Goal: Task Accomplishment & Management: Manage account settings

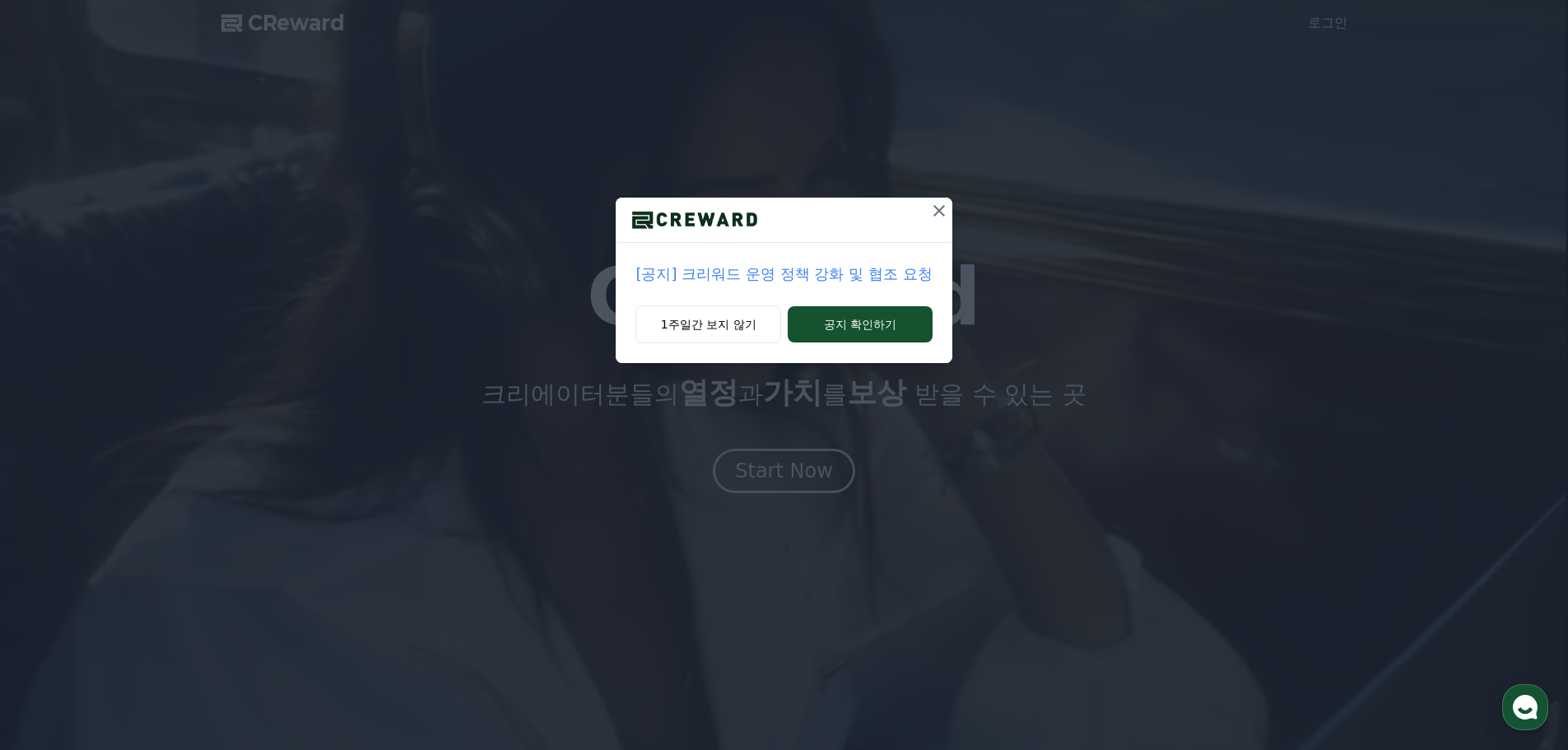
click at [773, 267] on p "[공지] 크리워드 운영 정책 강화 및 협조 요청" at bounding box center [784, 274] width 297 height 23
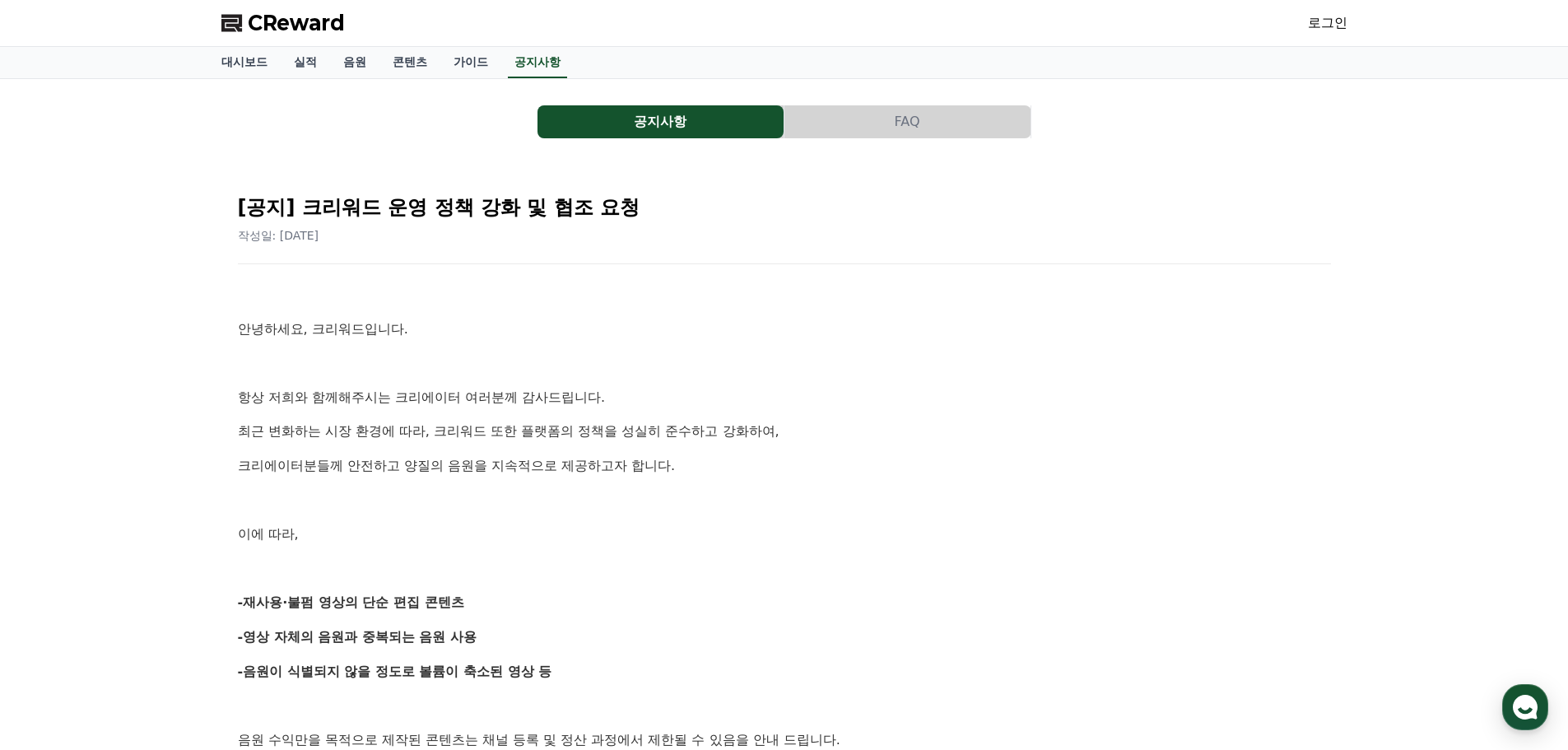
click at [1312, 24] on link "로그인" at bounding box center [1328, 23] width 40 height 20
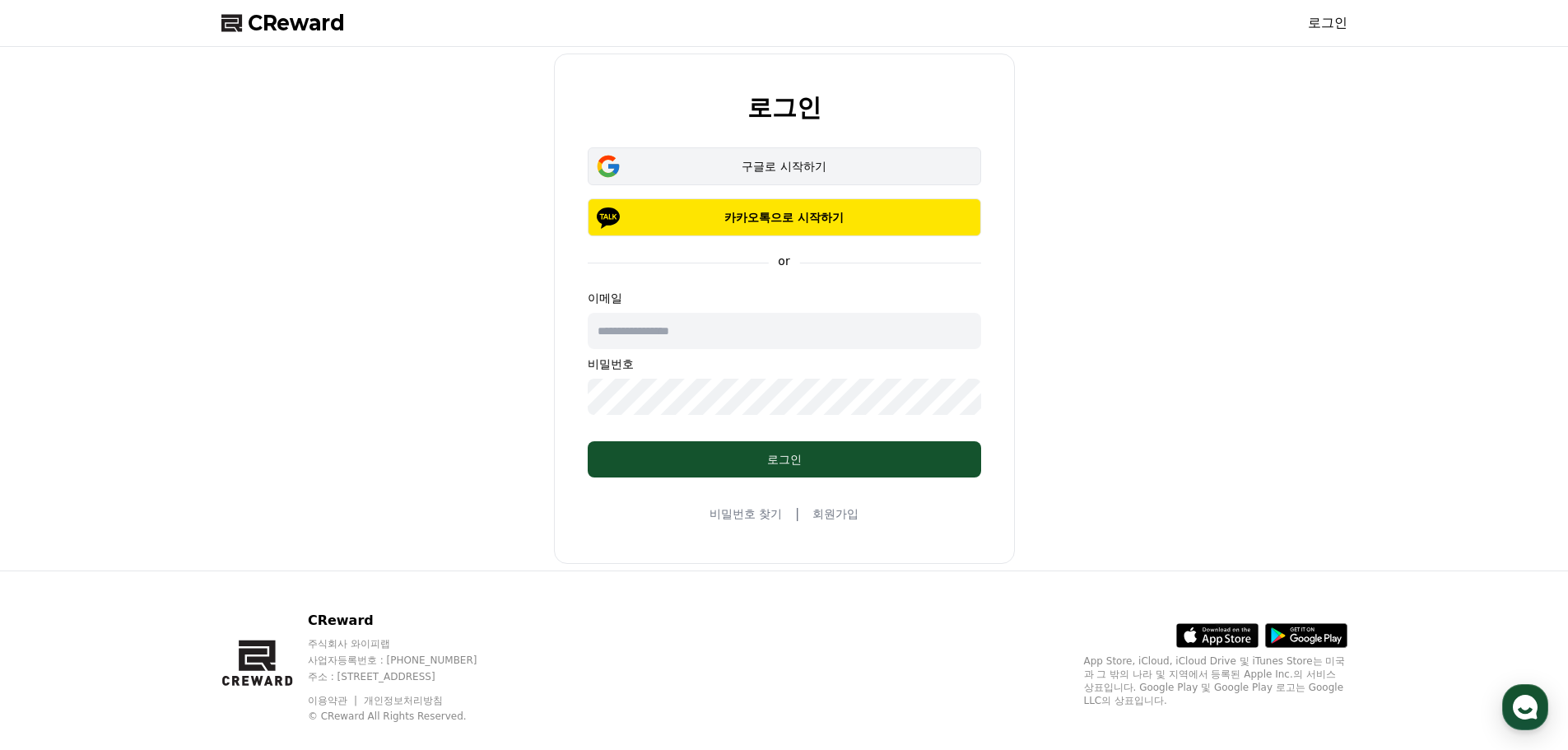
click at [742, 155] on button "구글로 시작하기" at bounding box center [785, 166] width 394 height 38
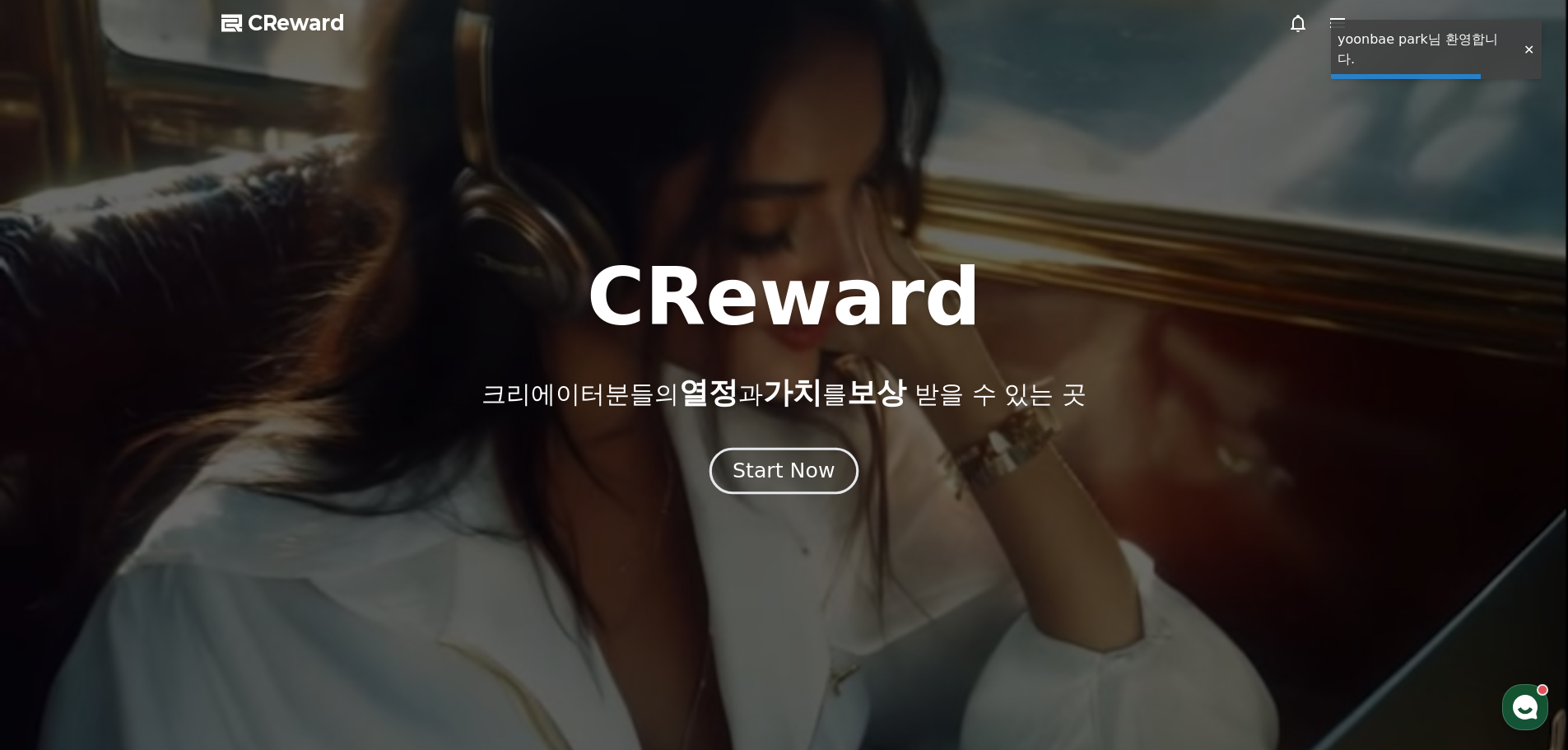
click at [786, 466] on div "Start Now" at bounding box center [784, 471] width 102 height 28
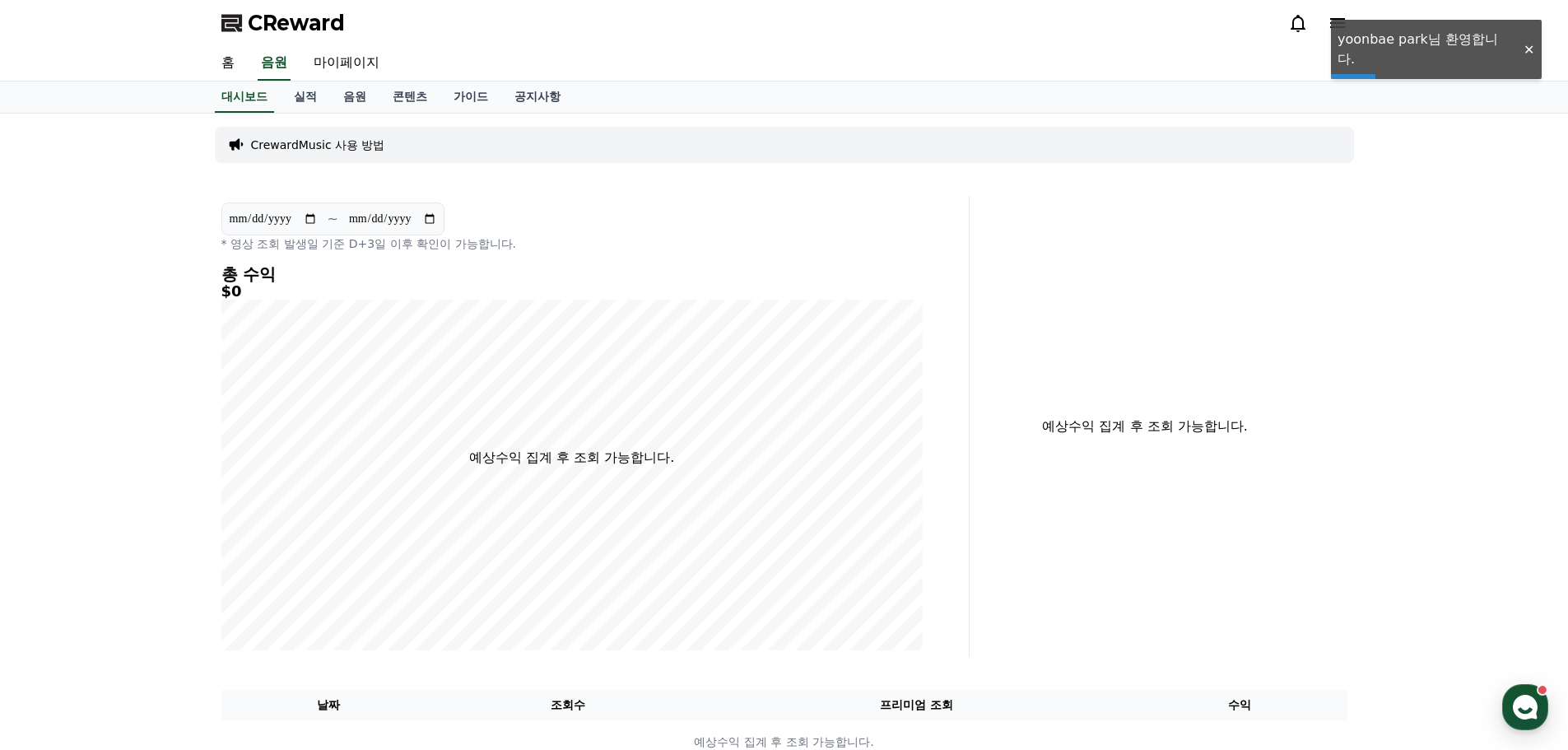
click at [1527, 42] on div at bounding box center [1528, 49] width 26 height 16
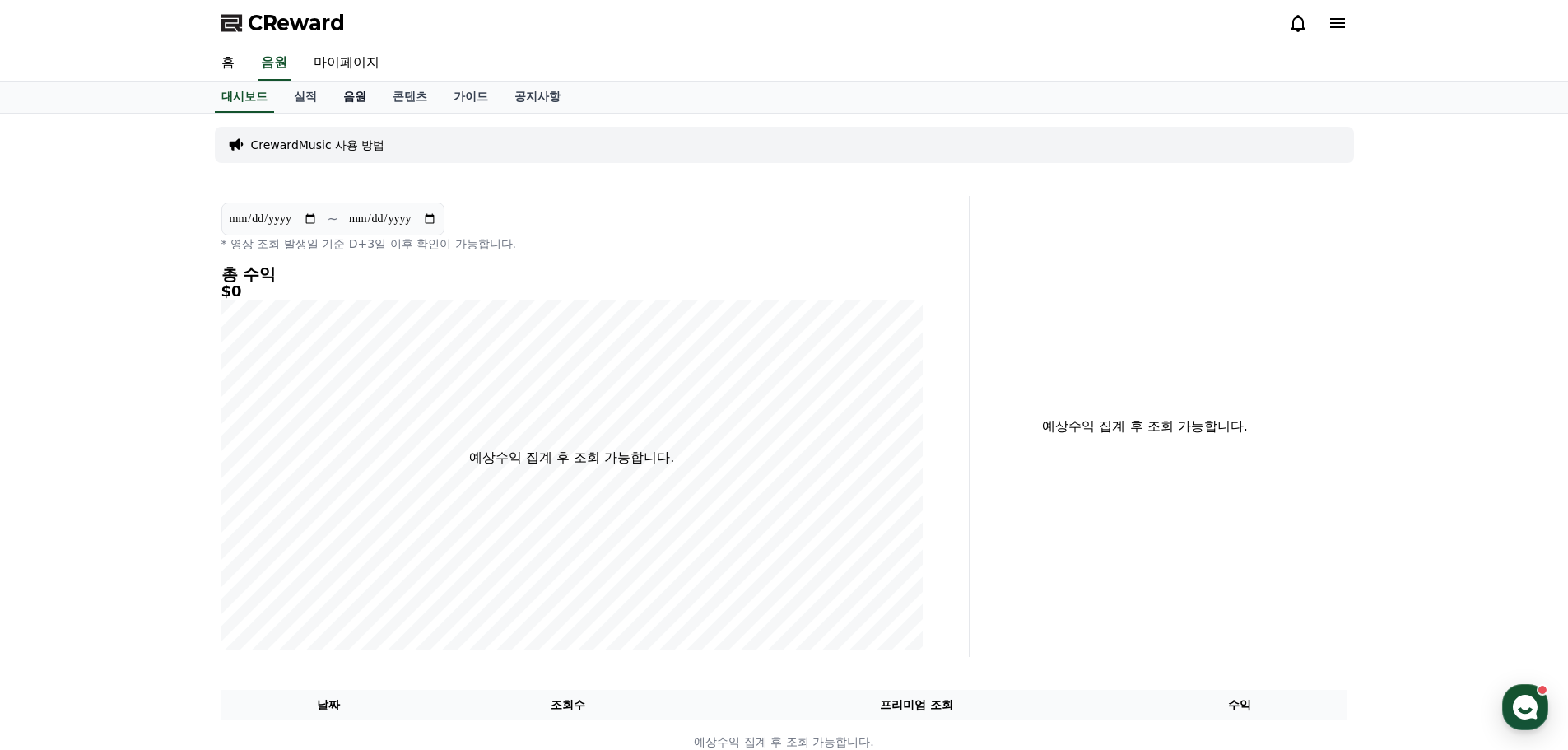
click at [344, 94] on link "음원" at bounding box center [355, 97] width 49 height 31
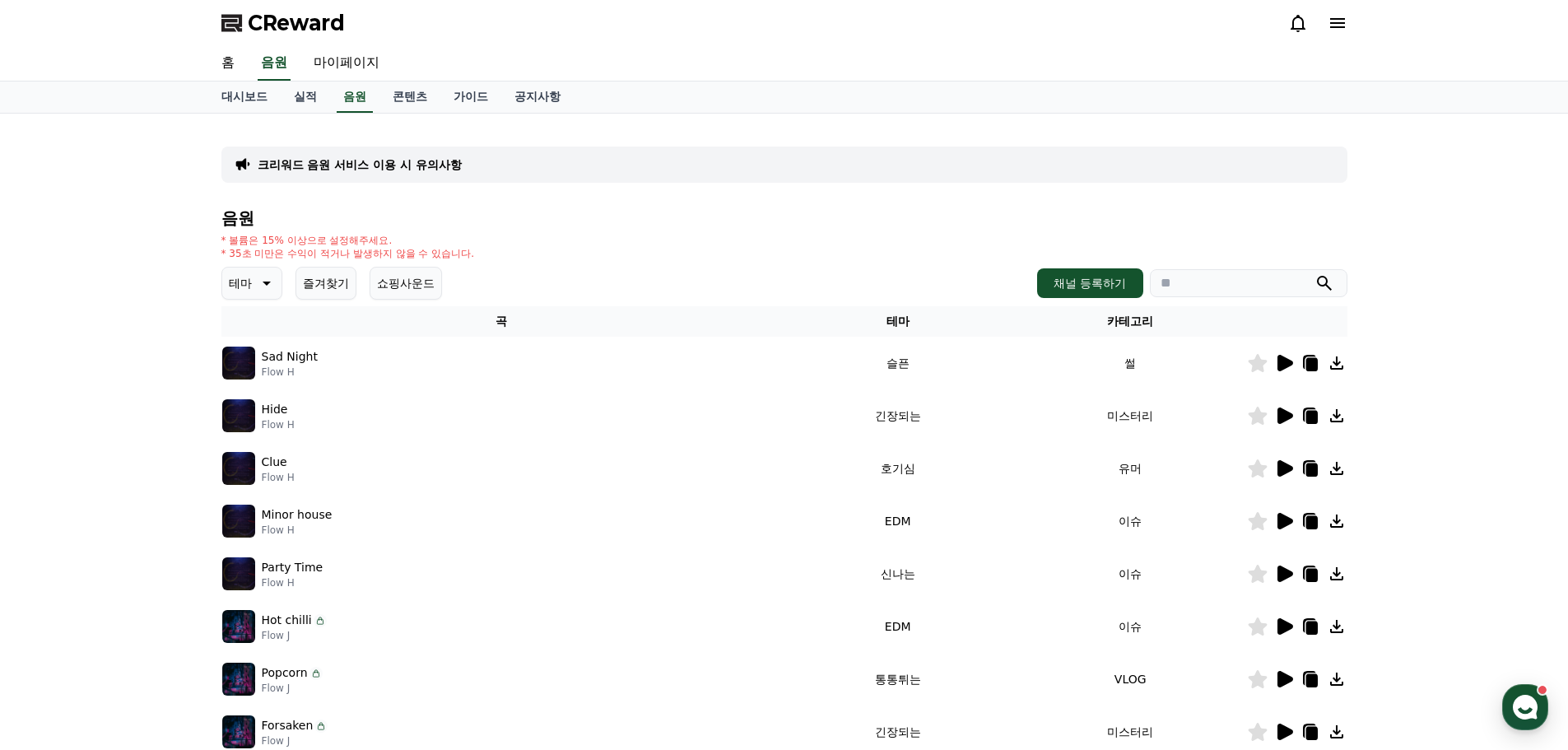
drag, startPoint x: 1434, startPoint y: 74, endPoint x: 1448, endPoint y: 77, distance: 14.3
click at [1434, 75] on div "홈 음원 마이페이지" at bounding box center [784, 63] width 1568 height 36
drag, startPoint x: 1493, startPoint y: 1, endPoint x: 890, endPoint y: 219, distance: 641.2
click at [908, 202] on div "크리워드 음원 서비스 이용 시 유의사항 음원 * 볼륨은 15% 이상으로 설정해주세요. * 35초 미만은 수익이 적거나 발생하지 않을 수 있습니…" at bounding box center [784, 511] width 1126 height 769
click at [418, 292] on button "쇼핑사운드" at bounding box center [406, 284] width 73 height 33
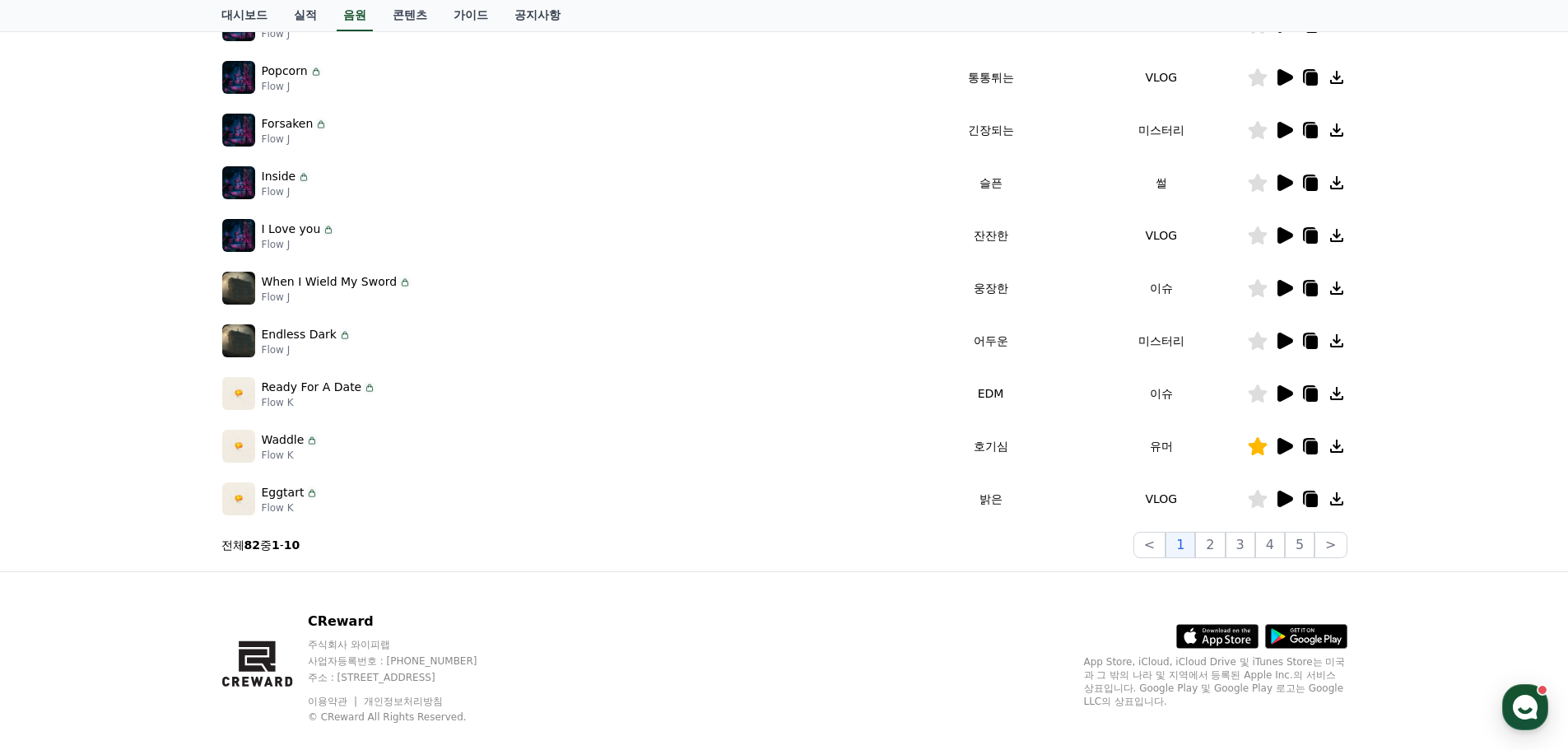
scroll to position [364, 0]
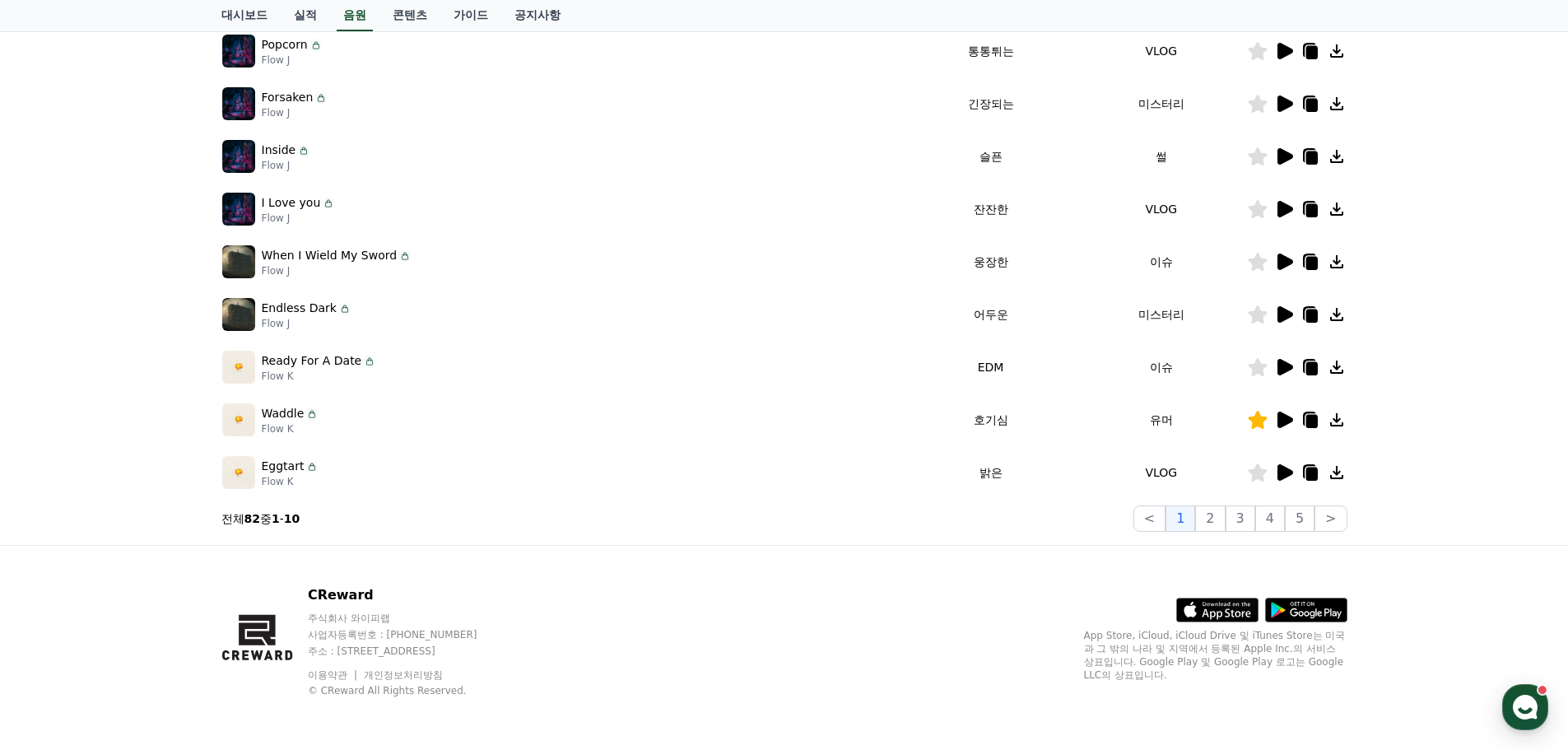
click at [1293, 424] on icon at bounding box center [1284, 420] width 20 height 20
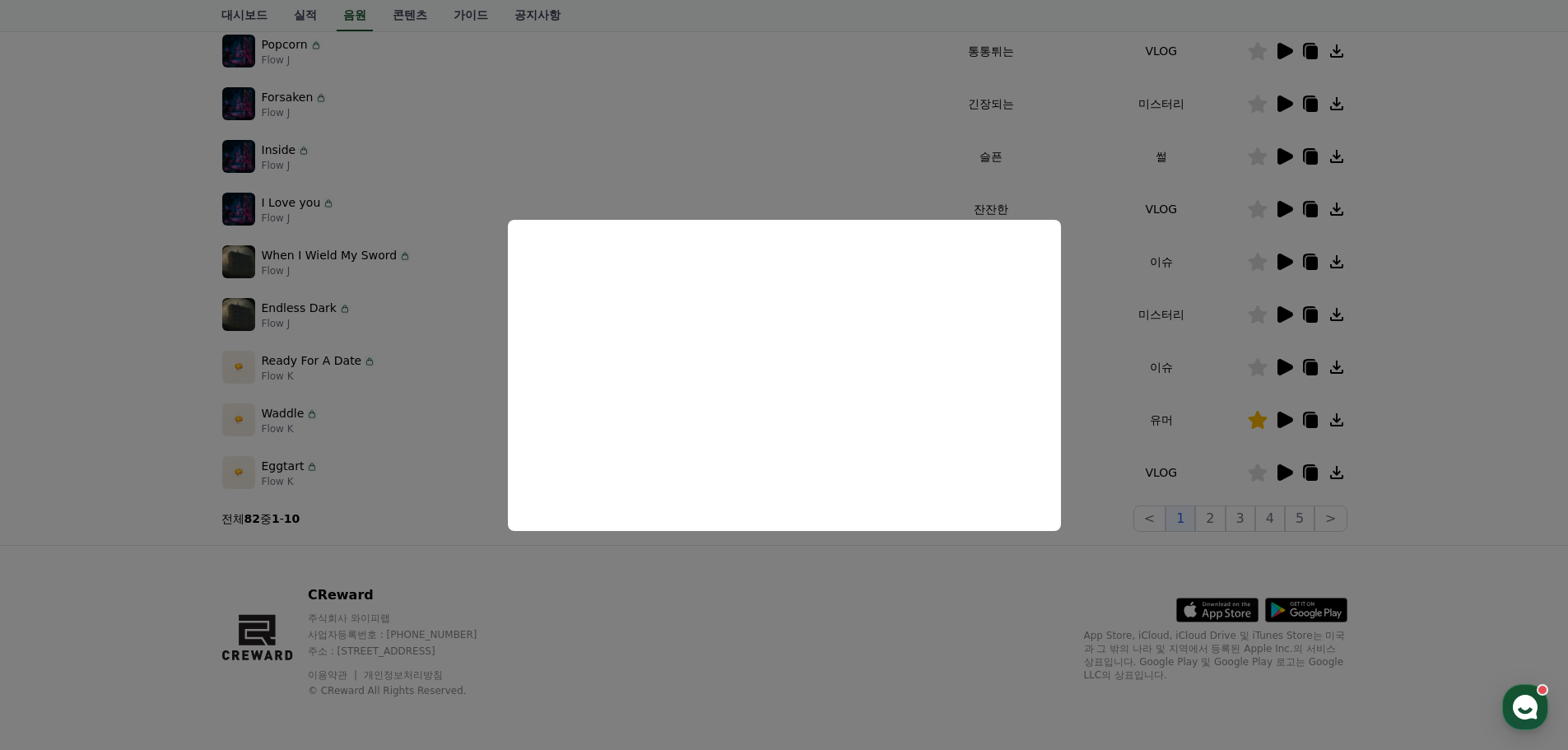
click at [1030, 586] on button "close modal" at bounding box center [784, 375] width 1568 height 750
click at [1035, 586] on div "CReward 주식회사 와이피랩 사업자등록번호 : [PHONE_NUMBER] 주소 : [STREET_ADDRESS] 이용약관 개인정보처리방침 …" at bounding box center [784, 647] width 1153 height 204
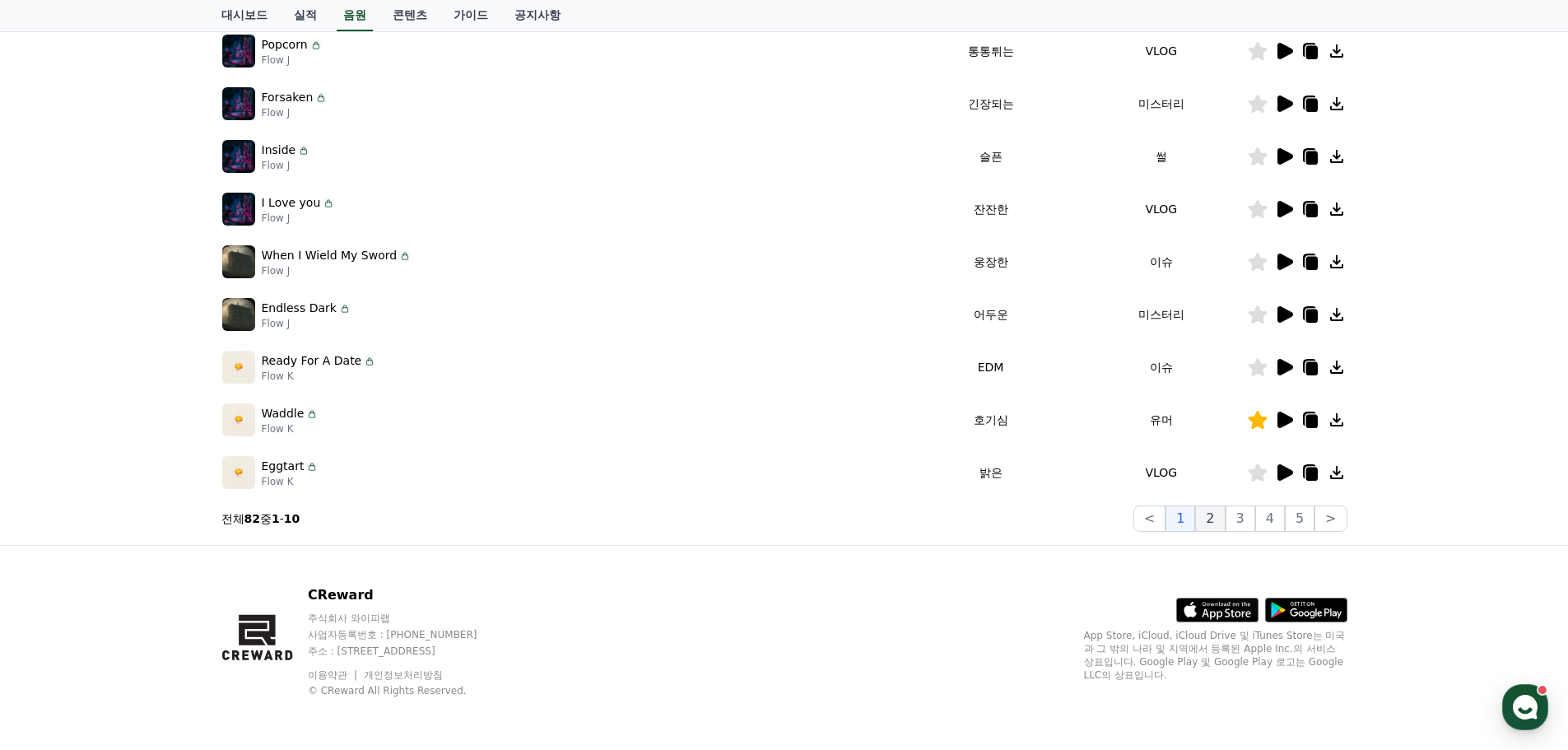
click at [1213, 520] on button "2" at bounding box center [1210, 518] width 29 height 26
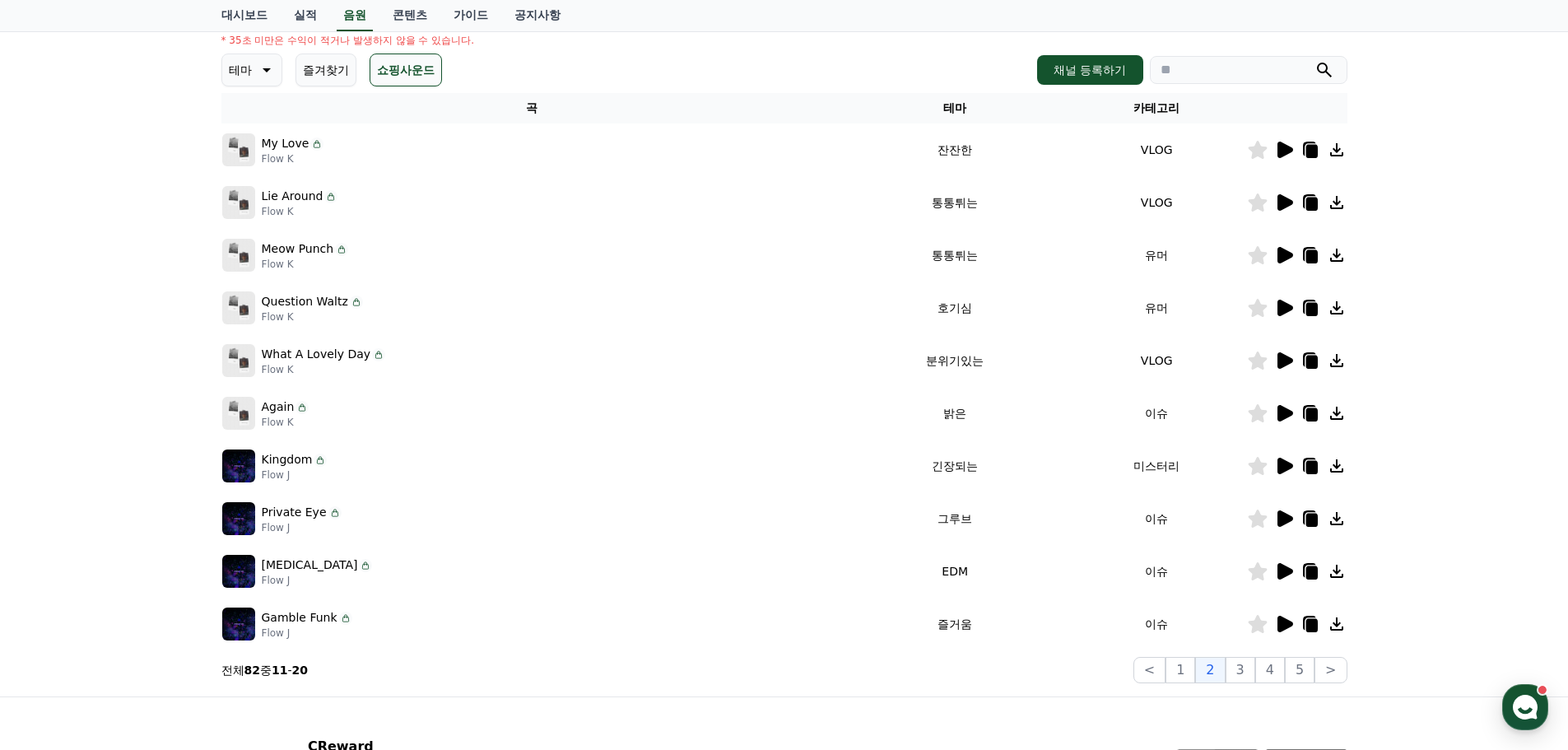
scroll to position [247, 0]
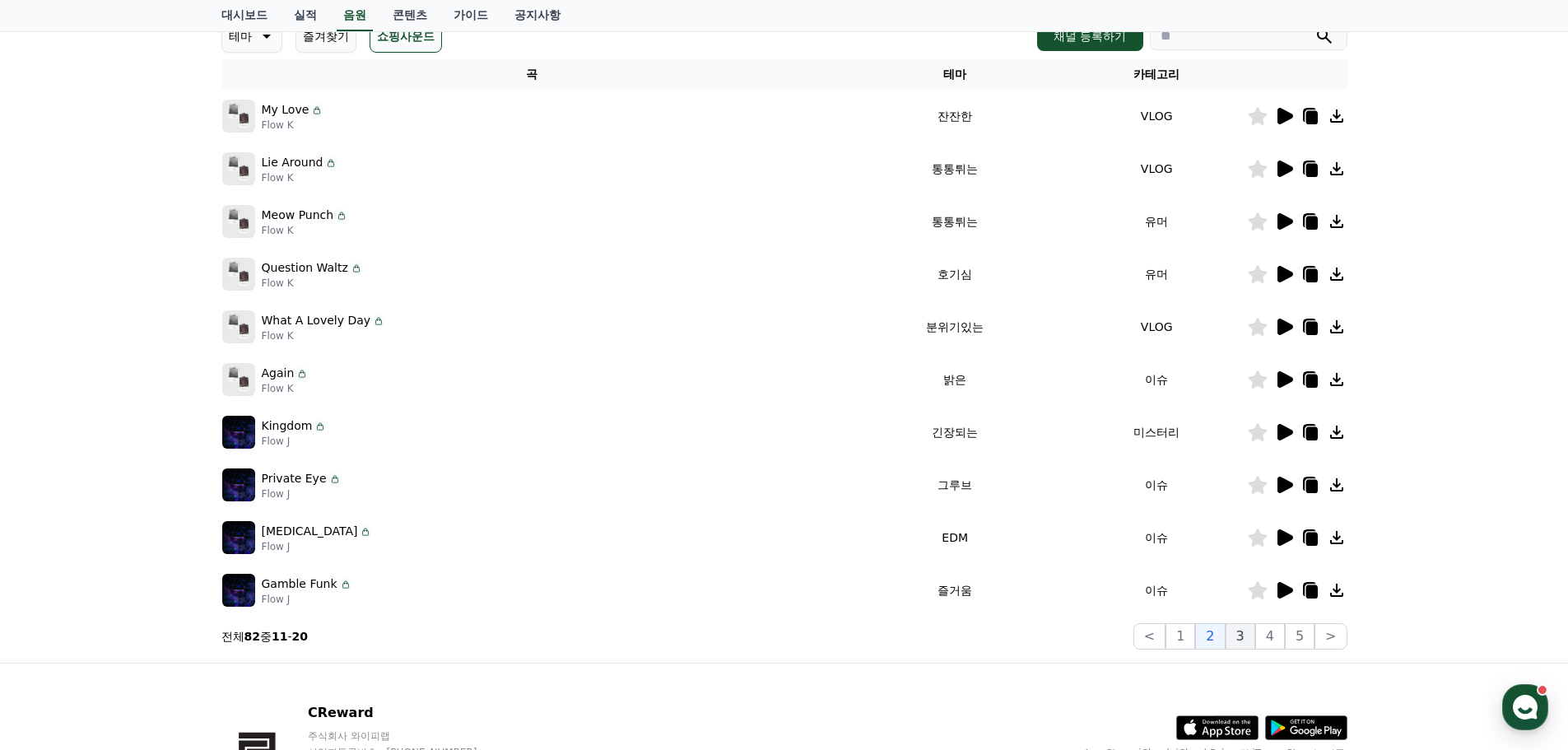
click at [1250, 635] on button "3" at bounding box center [1240, 636] width 29 height 26
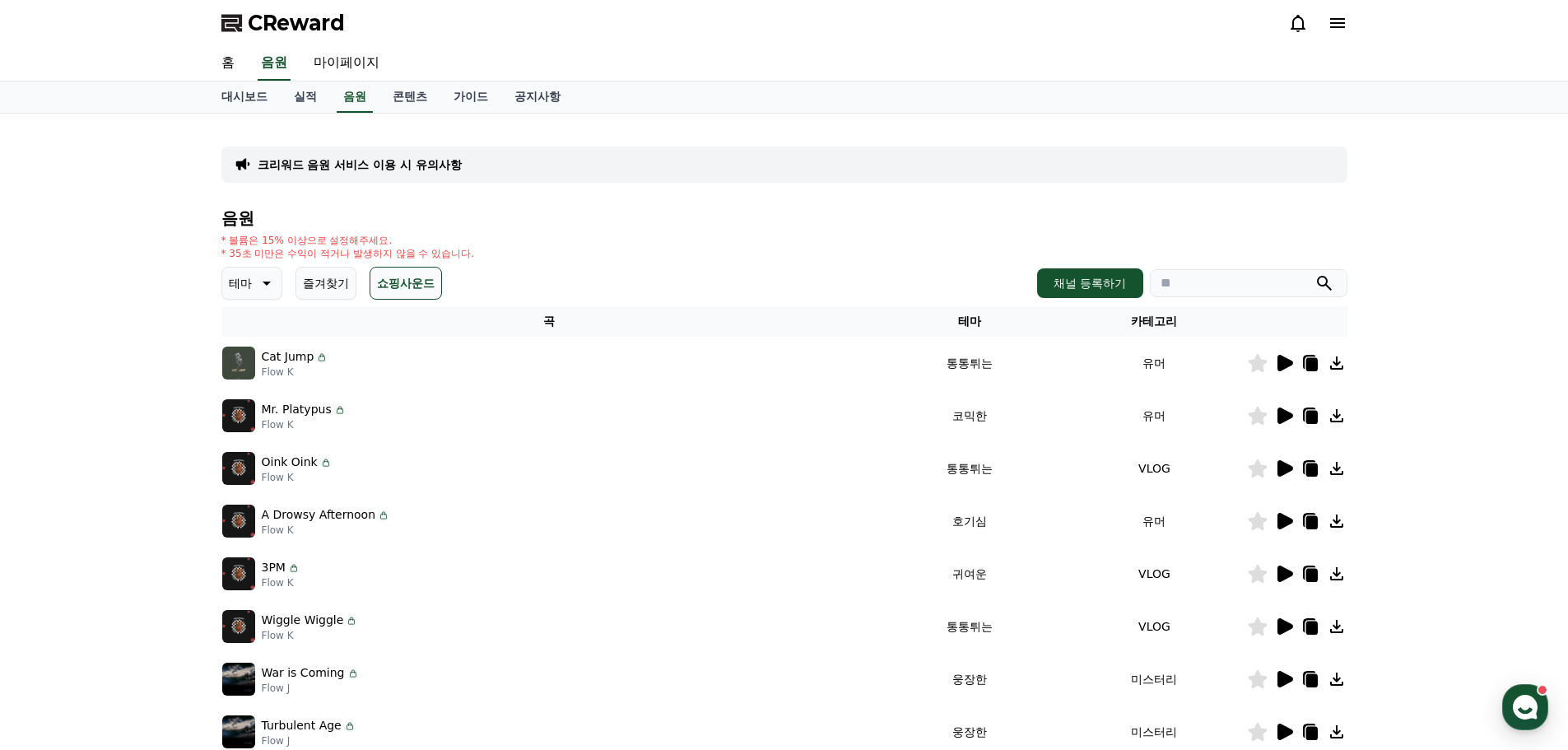
click at [434, 281] on button "쇼핑사운드" at bounding box center [406, 284] width 73 height 33
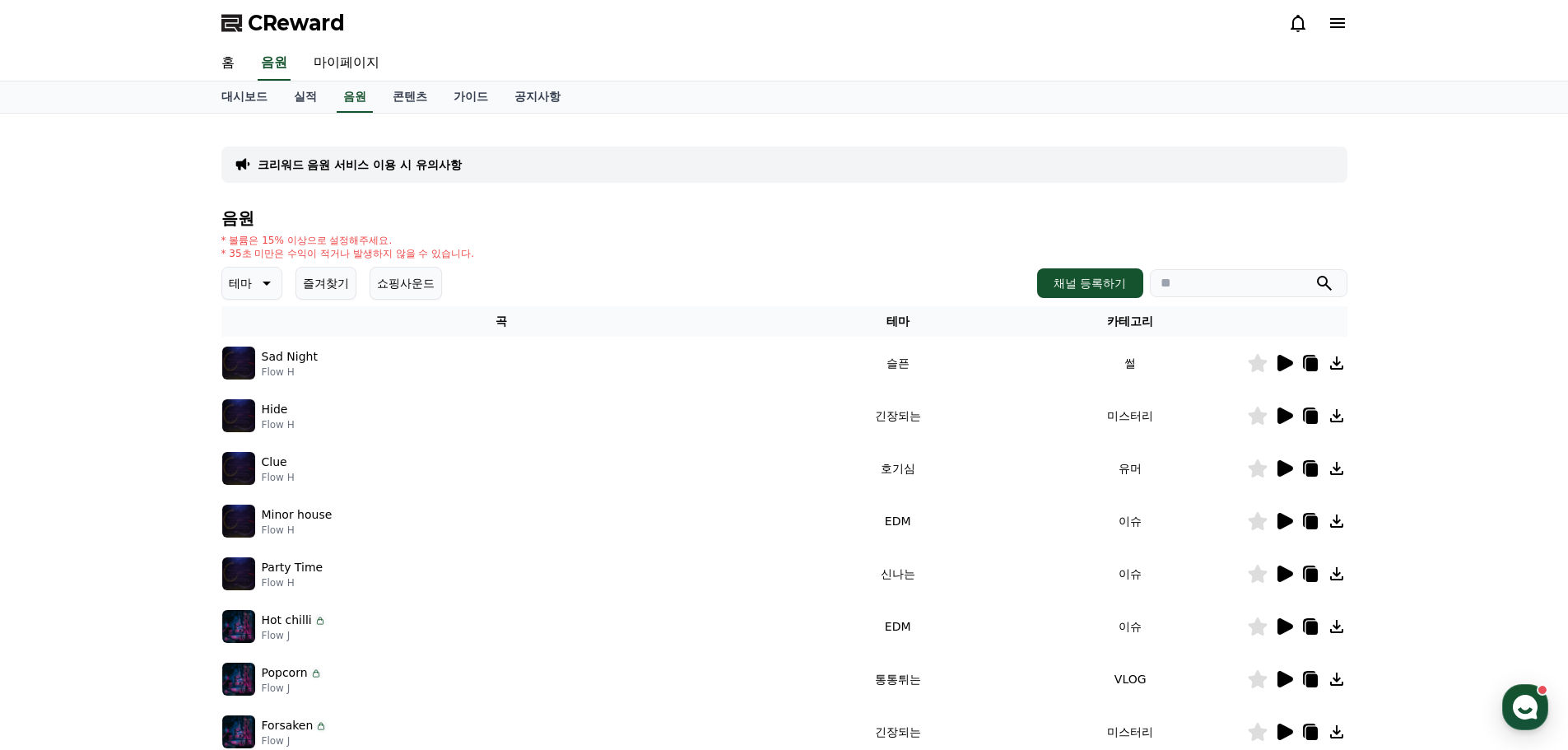
click at [341, 283] on button "즐겨찾기" at bounding box center [326, 284] width 61 height 33
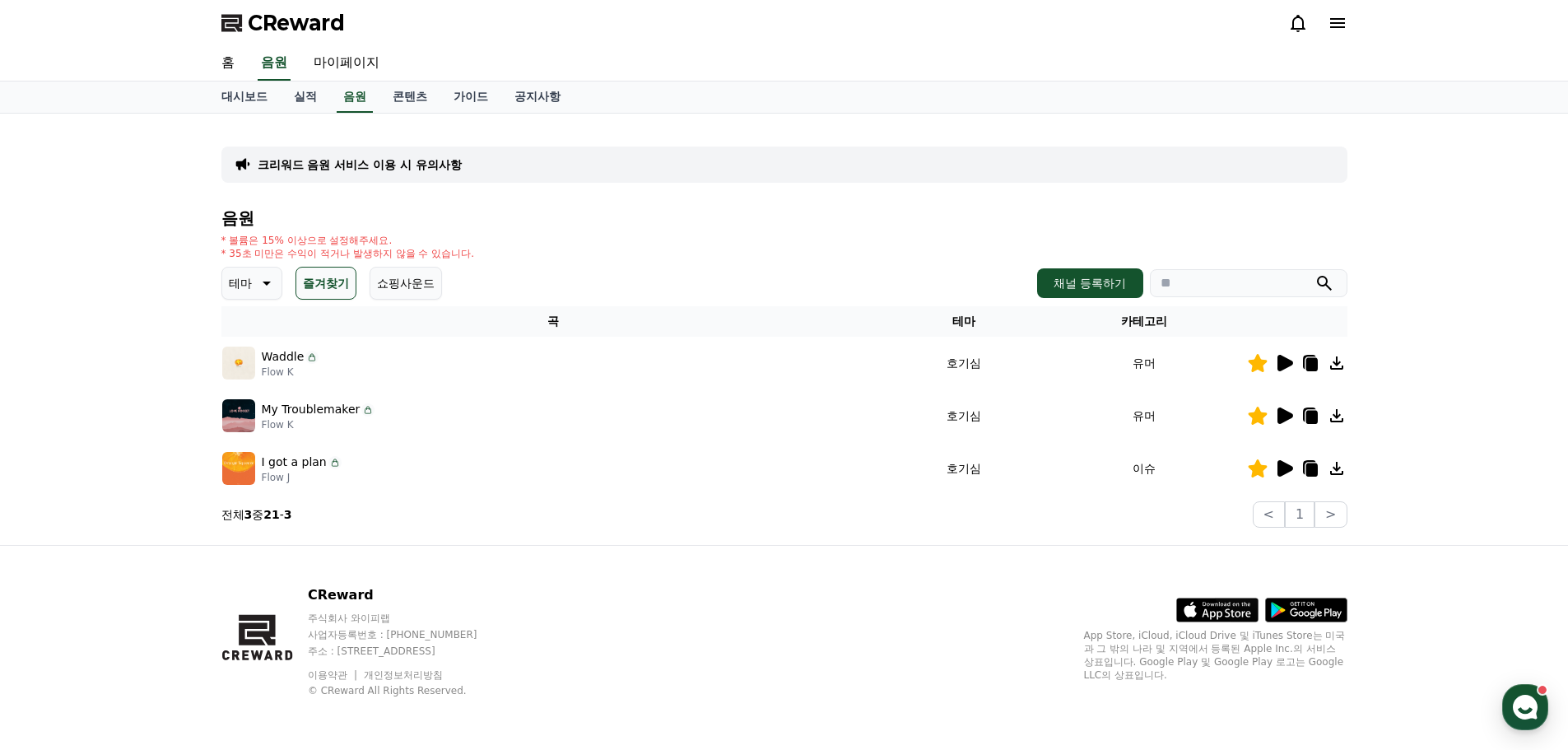
click at [408, 288] on button "쇼핑사운드" at bounding box center [406, 284] width 73 height 33
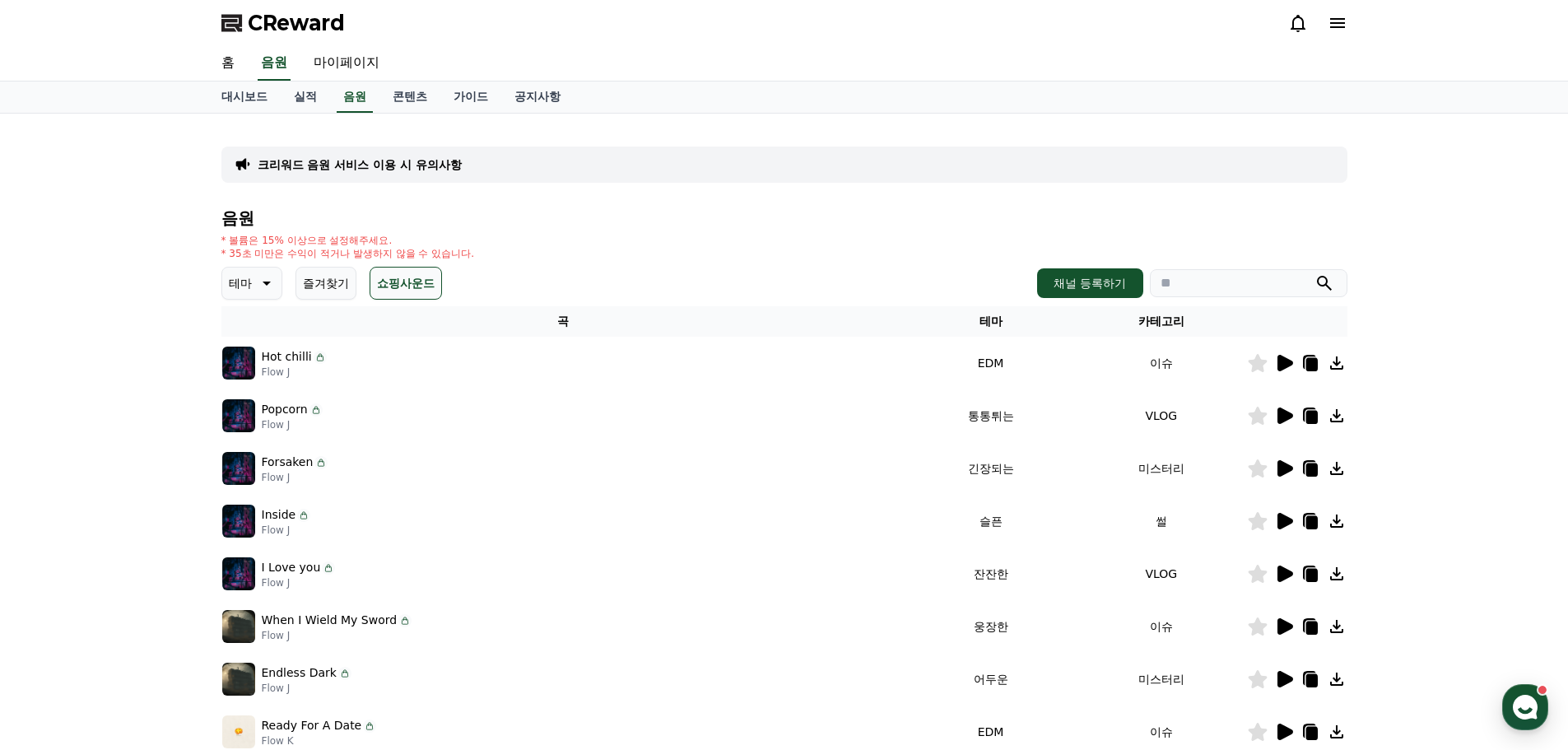
click at [306, 279] on button "즐겨찾기" at bounding box center [326, 284] width 61 height 33
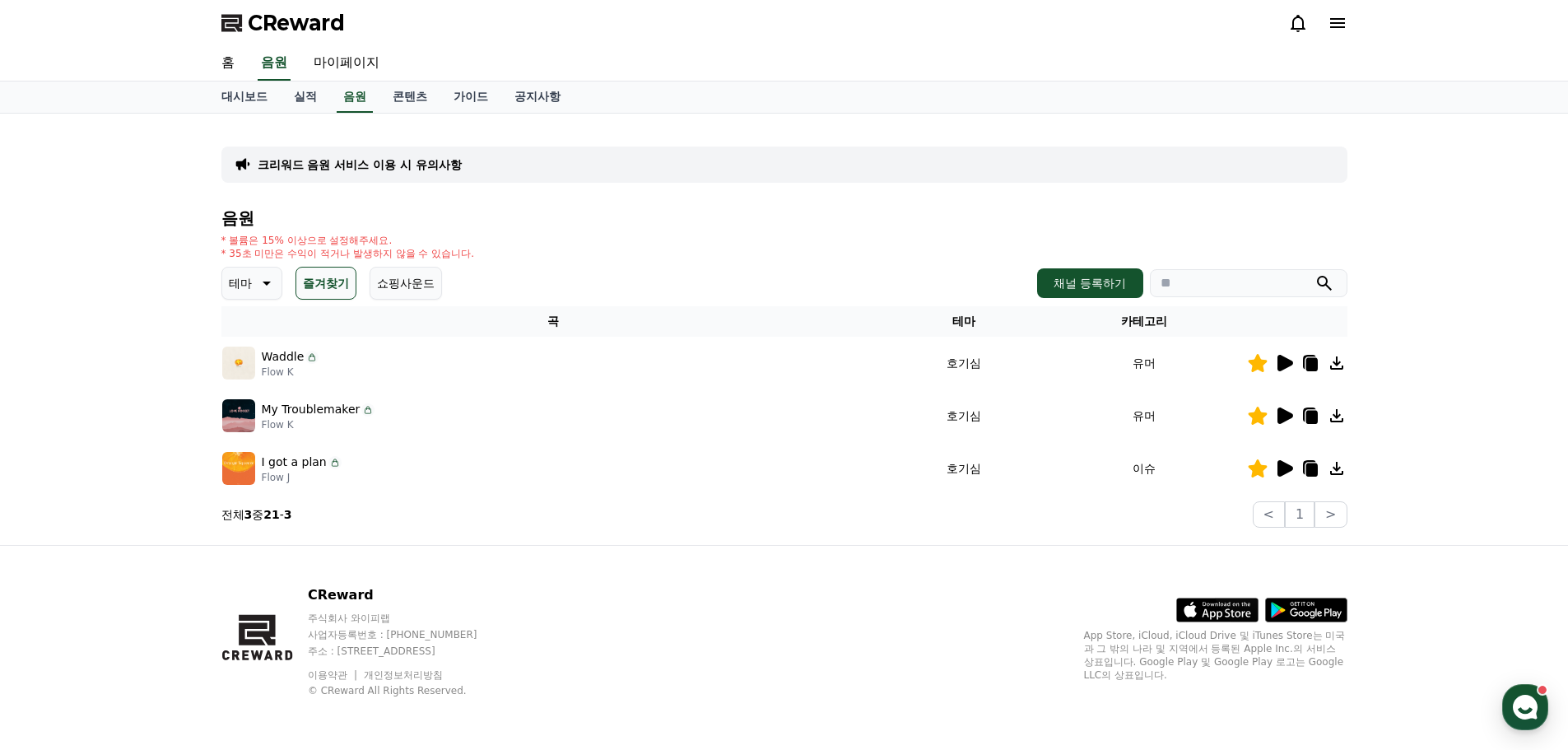
click at [1284, 416] on icon at bounding box center [1285, 415] width 16 height 16
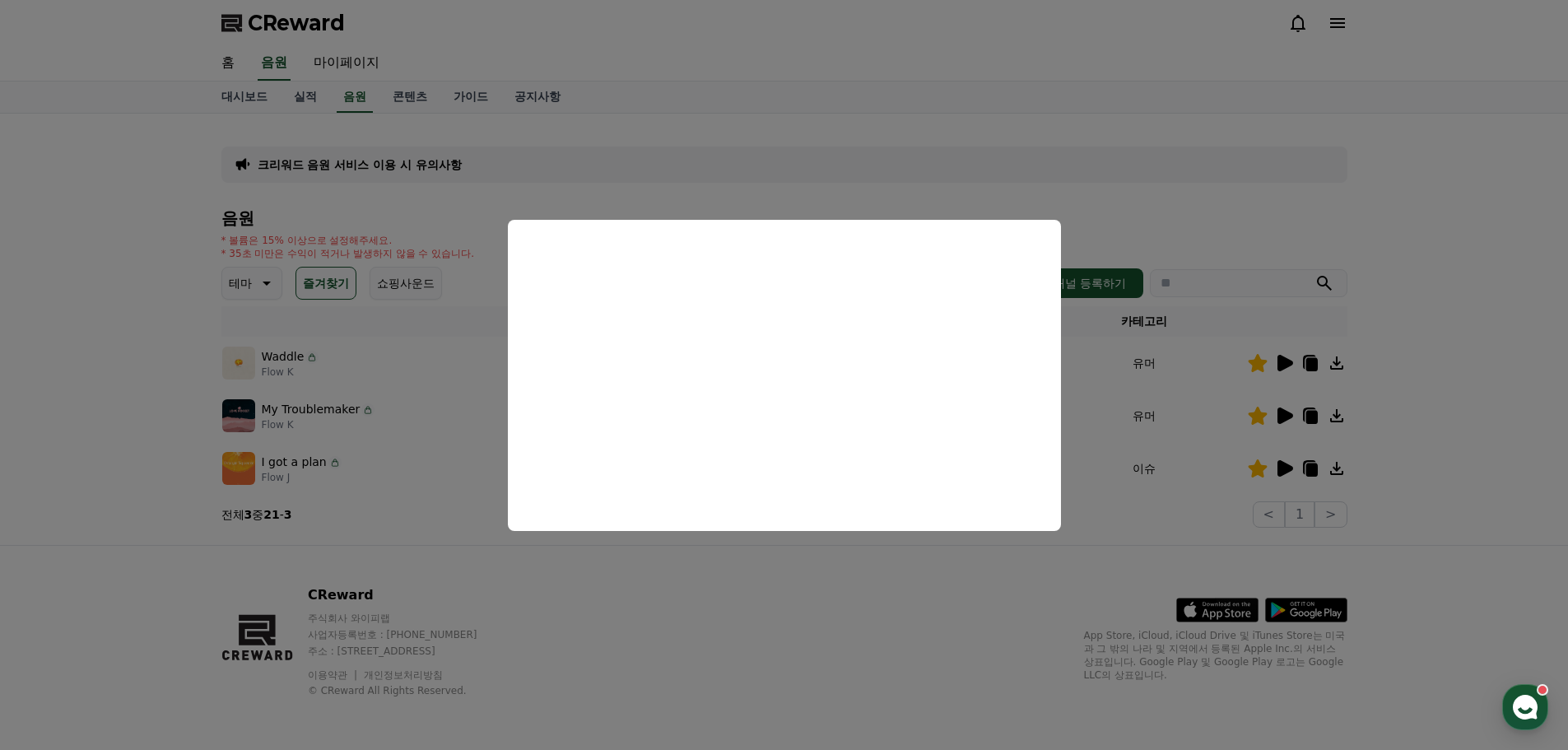
click at [938, 620] on button "close modal" at bounding box center [784, 375] width 1568 height 750
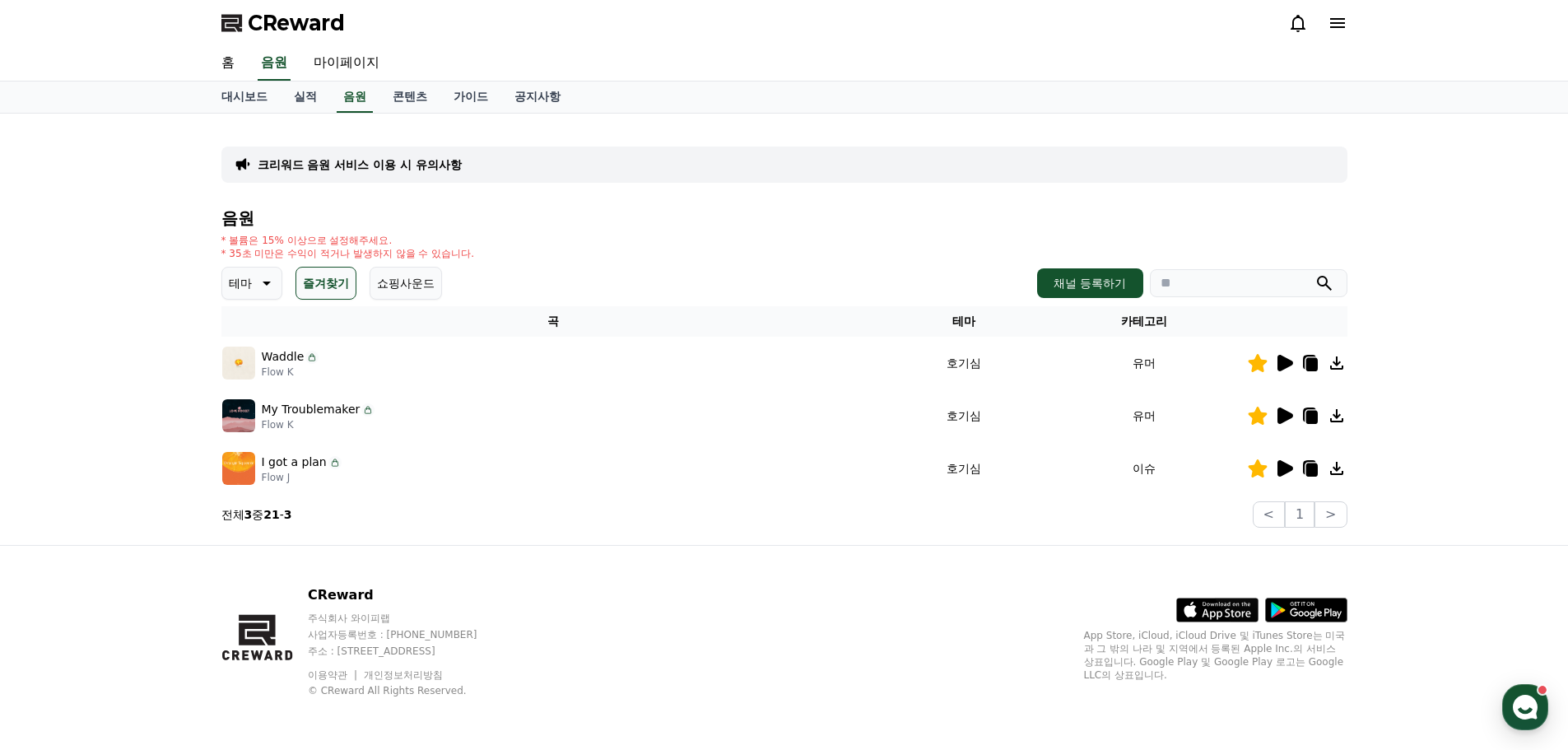
click at [1285, 467] on icon at bounding box center [1285, 468] width 16 height 16
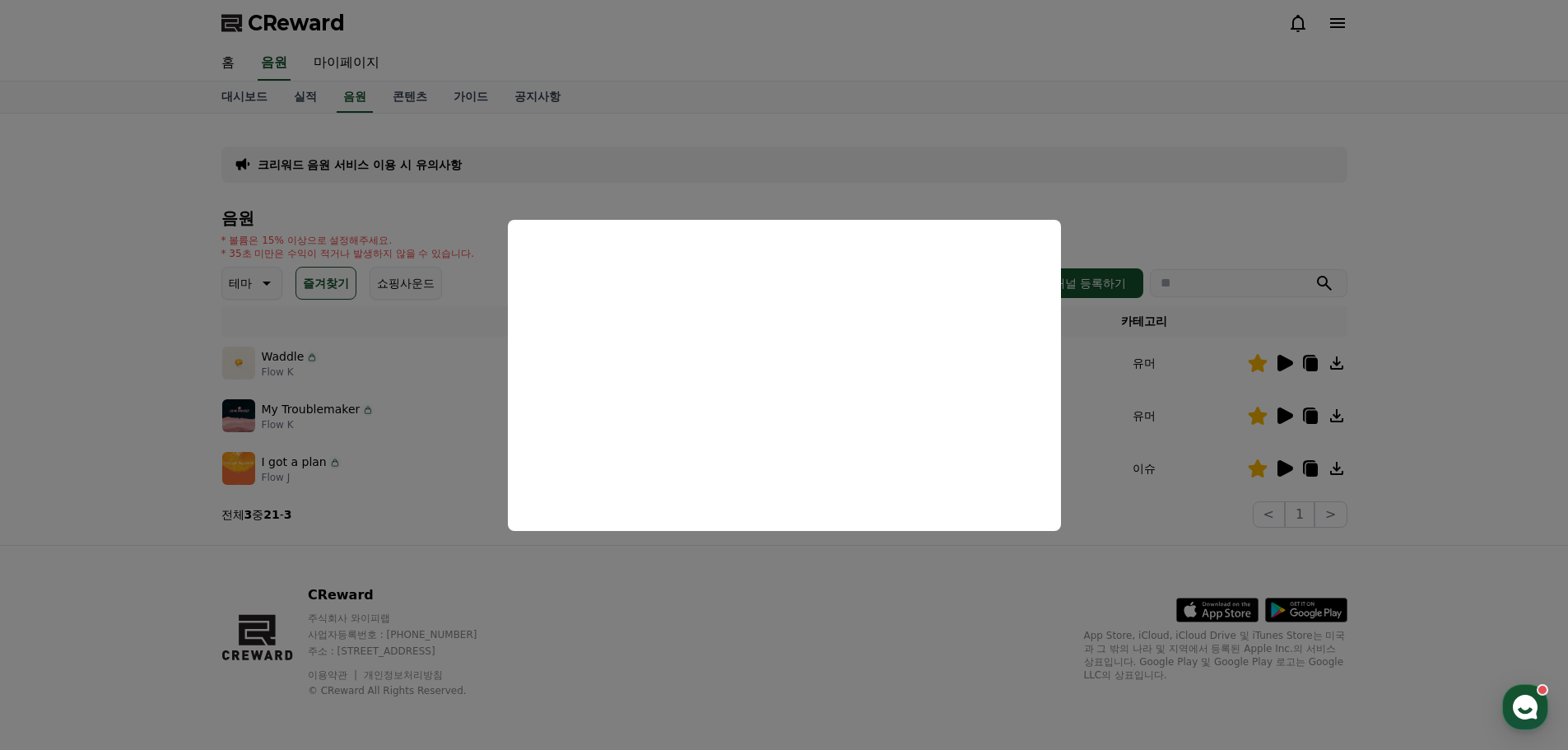
click at [721, 603] on button "close modal" at bounding box center [784, 375] width 1568 height 750
click at [720, 603] on div "CReward 주식회사 와이피랩 사업자등록번호 : [PHONE_NUMBER] 주소 : [STREET_ADDRESS] 이용약관 개인정보처리방침 …" at bounding box center [784, 647] width 1153 height 204
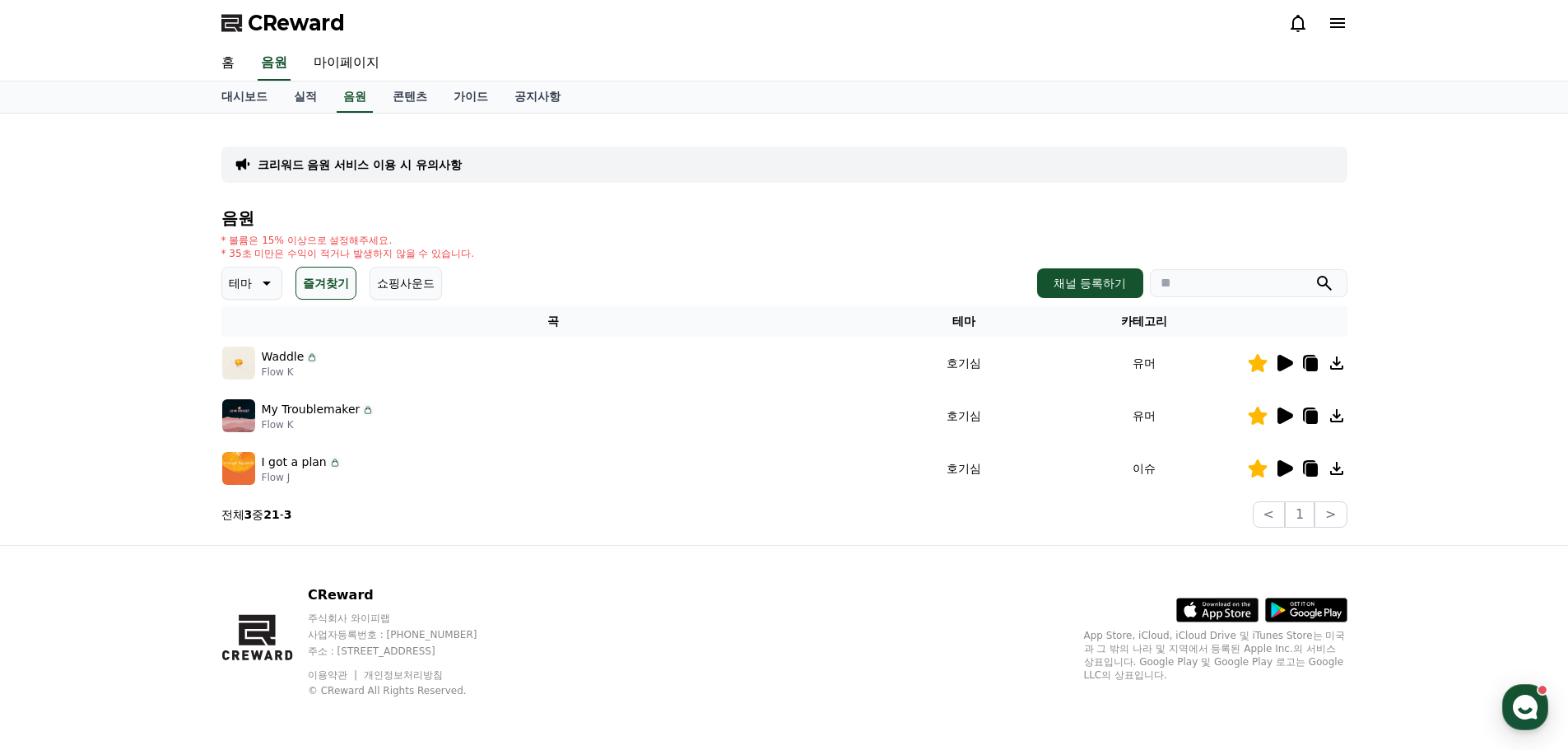
click at [748, 602] on div "CReward 주식회사 와이피랩 사업자등록번호 : [PHONE_NUMBER] 주소 : [STREET_ADDRESS] 이용약관 개인정보처리방침 …" at bounding box center [784, 647] width 1153 height 204
click at [1278, 421] on icon at bounding box center [1285, 415] width 16 height 16
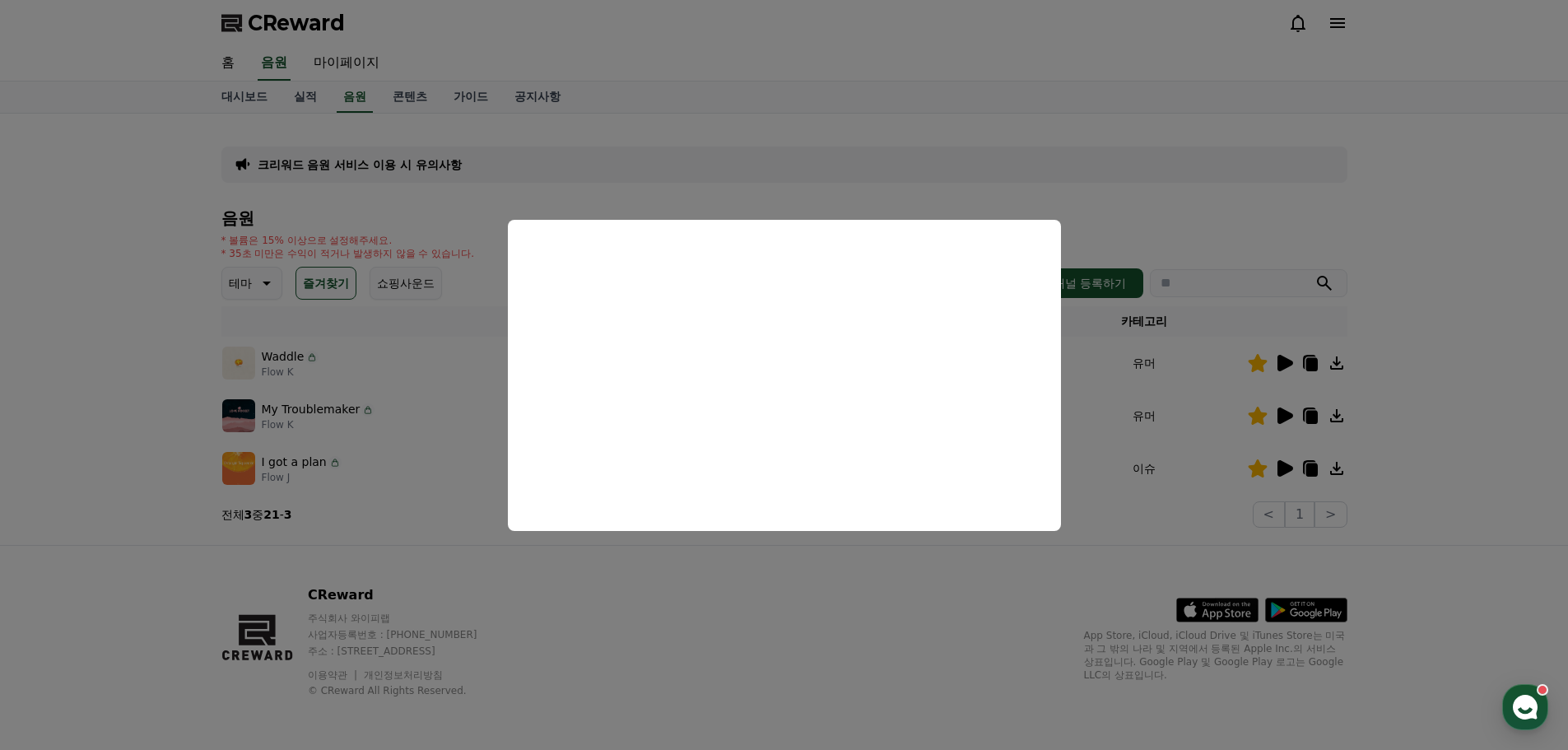
drag, startPoint x: 775, startPoint y: 645, endPoint x: 801, endPoint y: 639, distance: 26.7
click at [775, 643] on button "close modal" at bounding box center [784, 375] width 1568 height 750
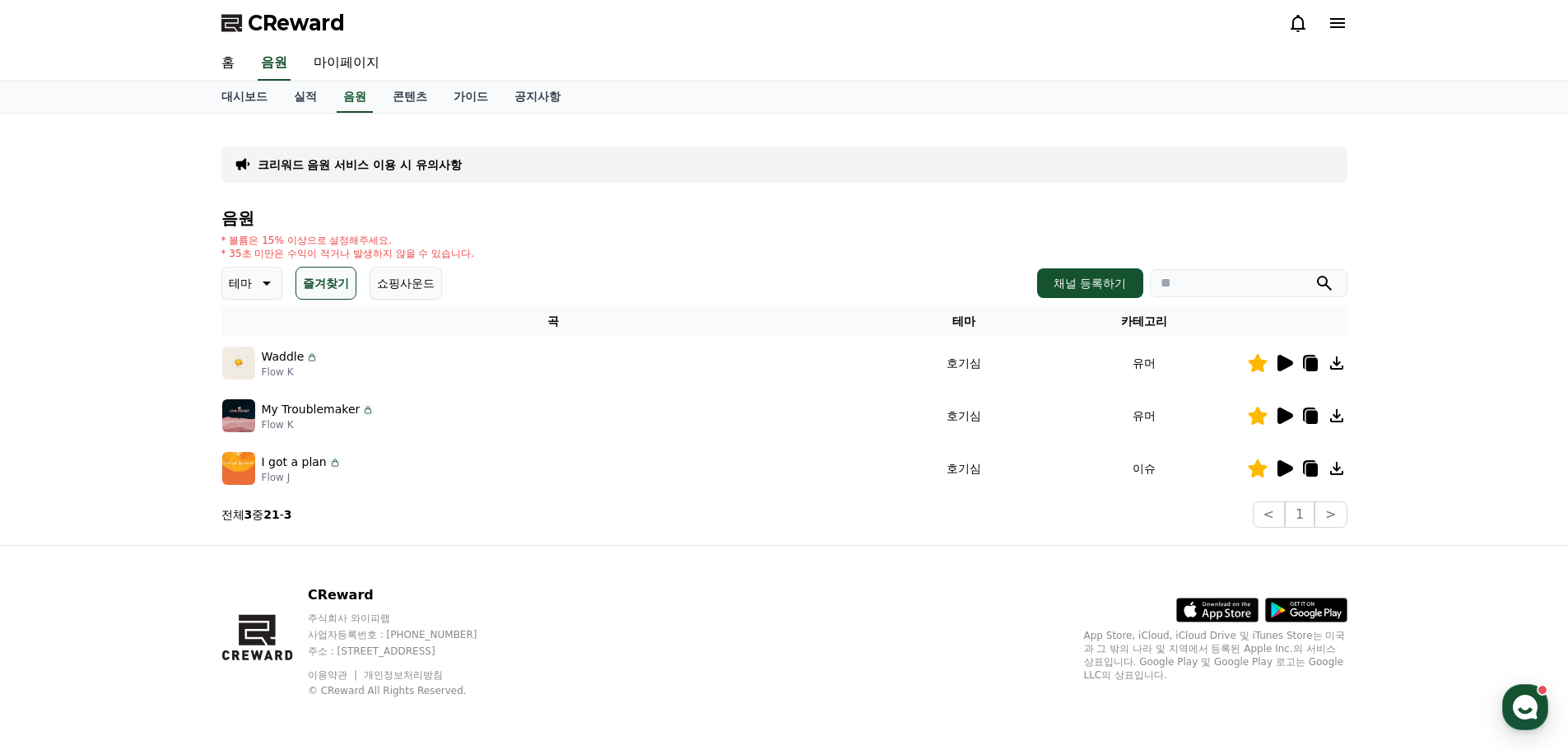
click at [1288, 361] on icon at bounding box center [1285, 362] width 16 height 16
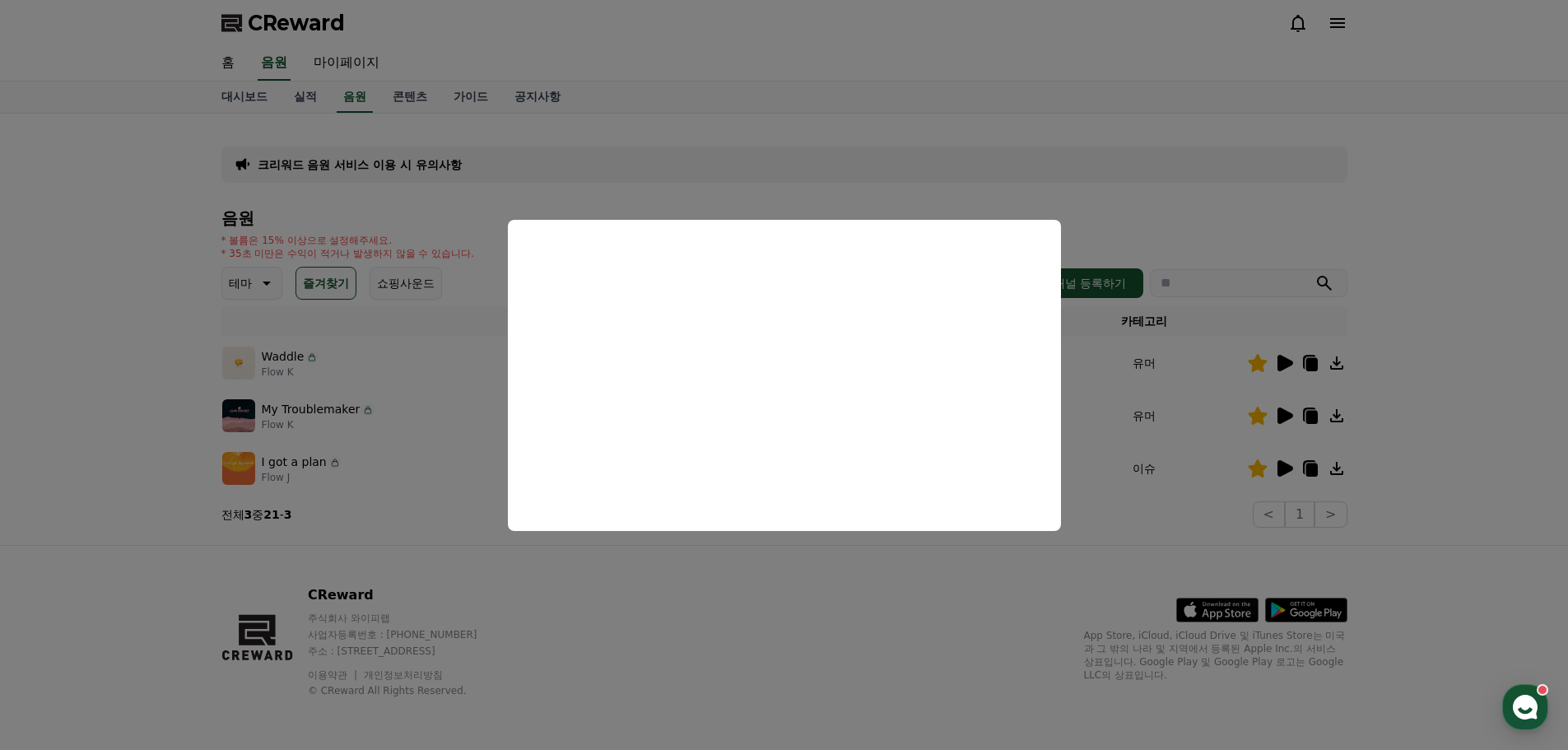
click at [738, 588] on button "close modal" at bounding box center [784, 375] width 1568 height 750
click at [737, 591] on div "CReward 주식회사 와이피랩 사업자등록번호 : [PHONE_NUMBER] 주소 : [STREET_ADDRESS] 이용약관 개인정보처리방침 …" at bounding box center [784, 647] width 1153 height 204
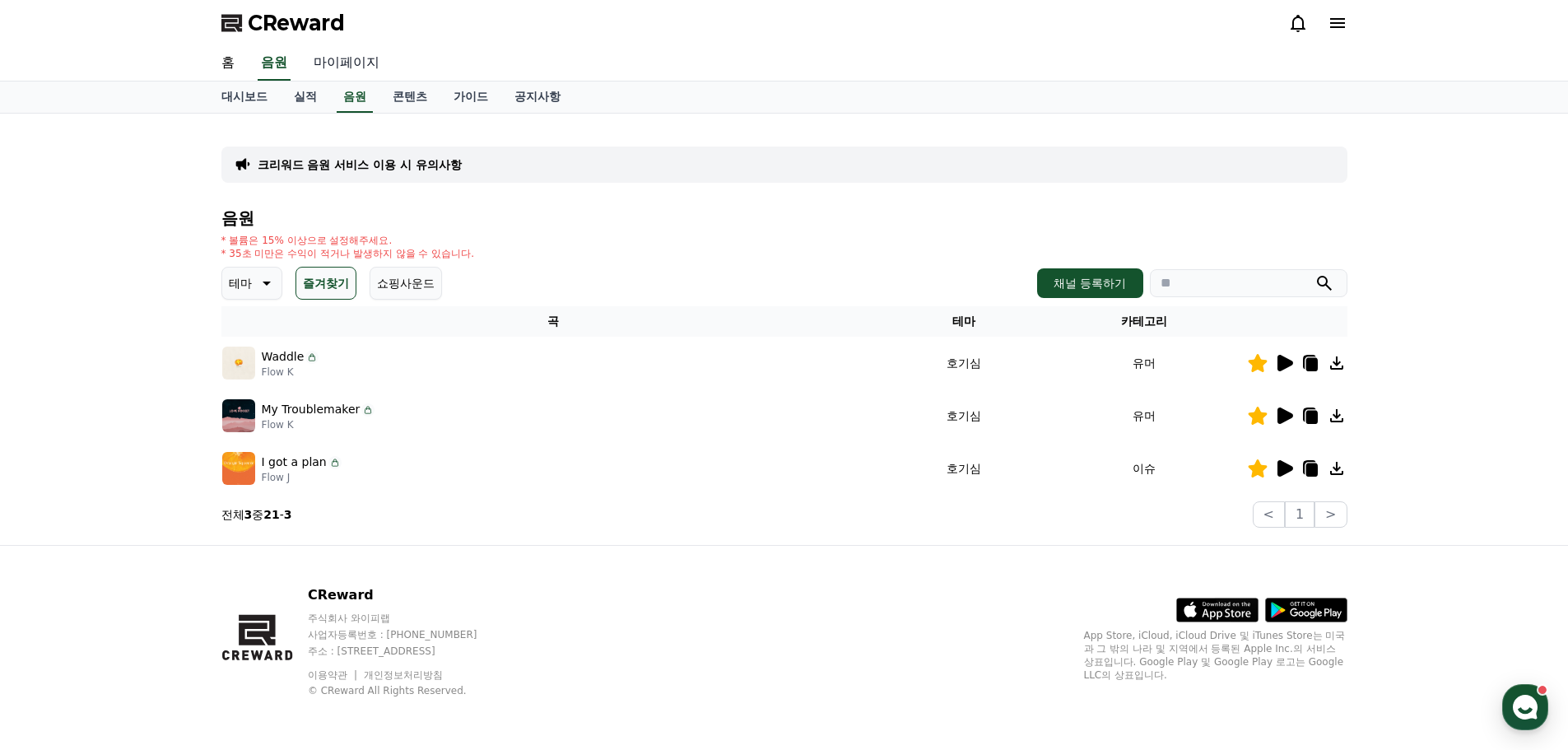
click at [338, 65] on link "마이페이지" at bounding box center [346, 63] width 92 height 35
select select "**********"
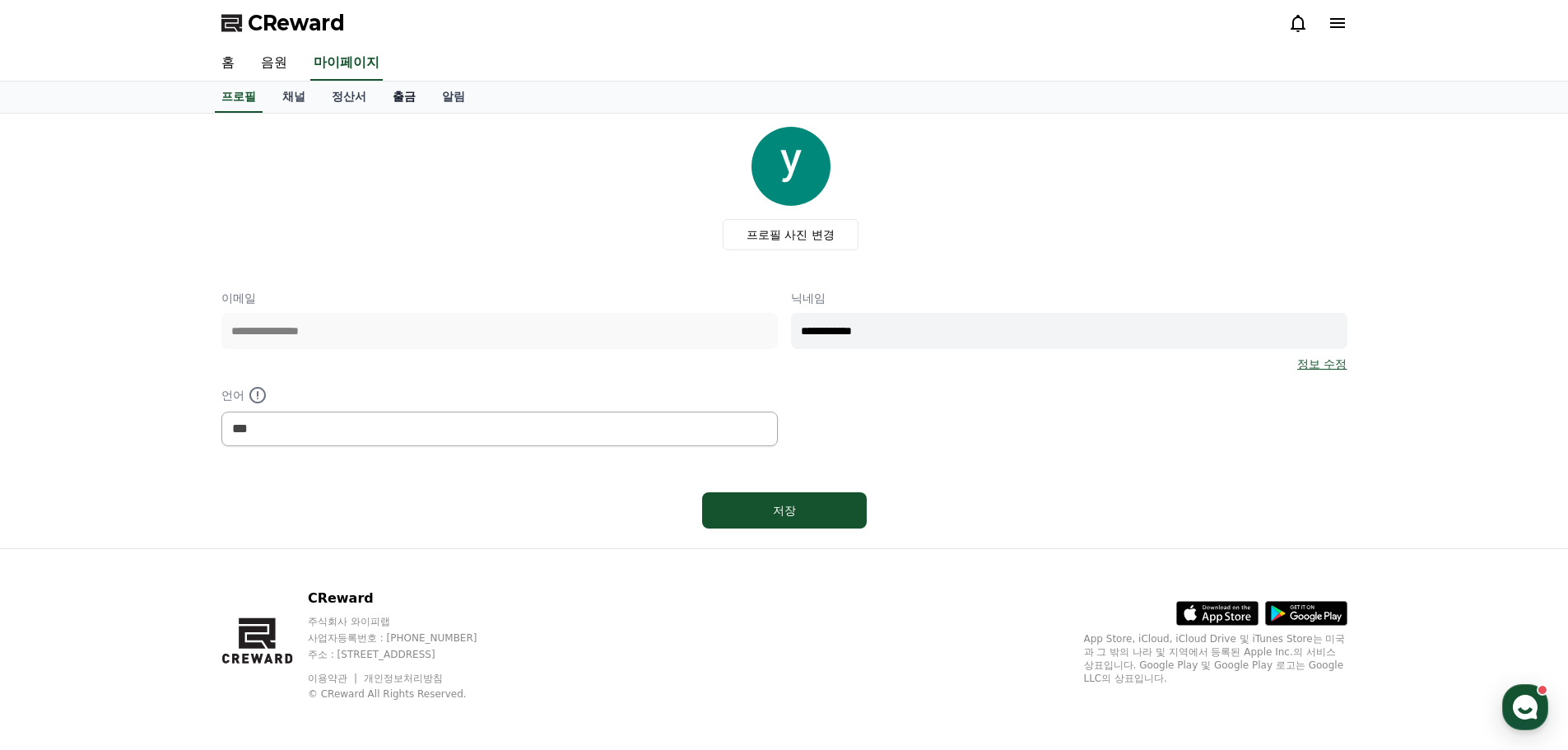
click at [398, 105] on link "출금" at bounding box center [404, 97] width 49 height 31
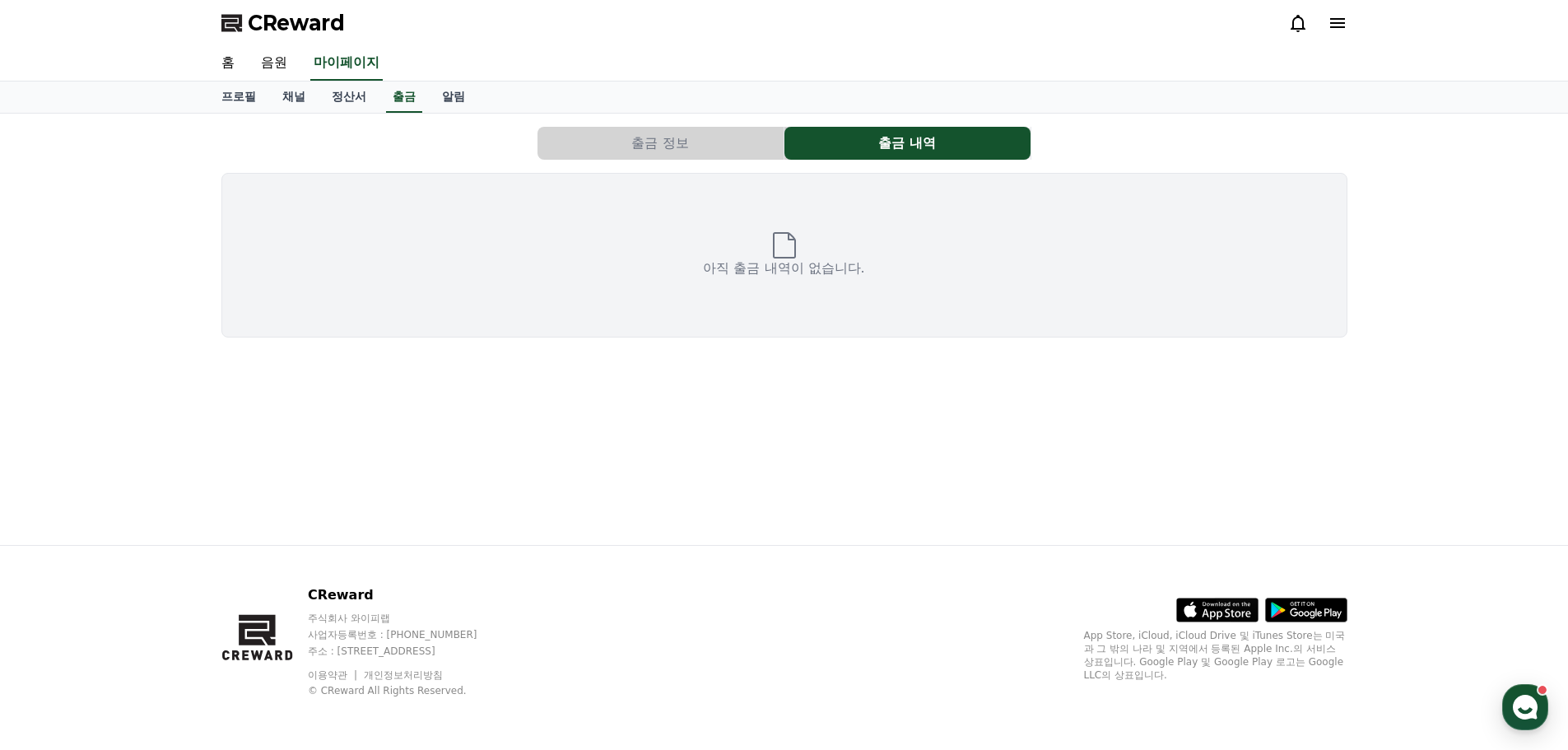
click at [695, 148] on button "출금 정보" at bounding box center [661, 143] width 246 height 33
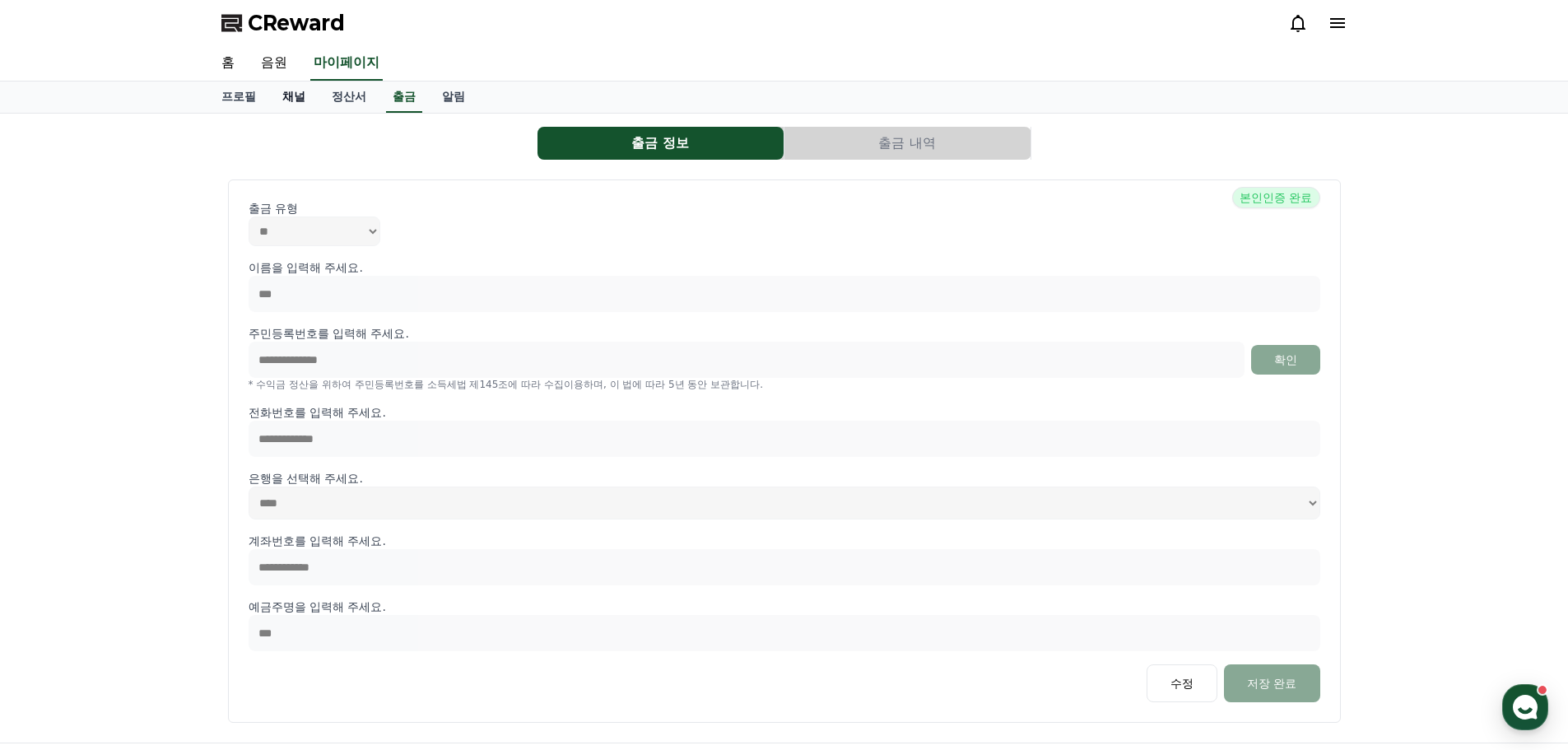
click at [294, 93] on link "채널" at bounding box center [293, 97] width 49 height 31
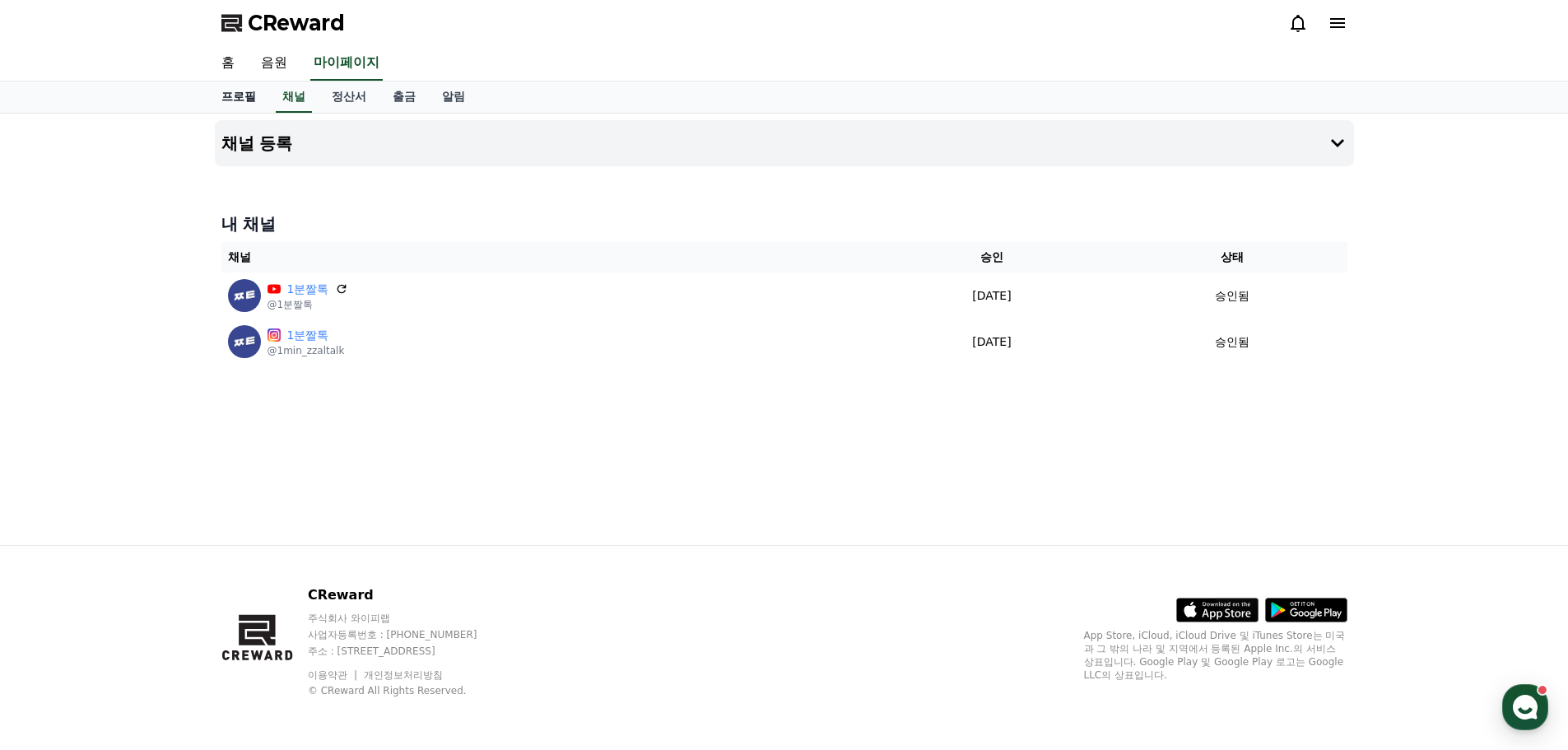
click at [245, 87] on link "프로필" at bounding box center [238, 97] width 61 height 31
select select "**********"
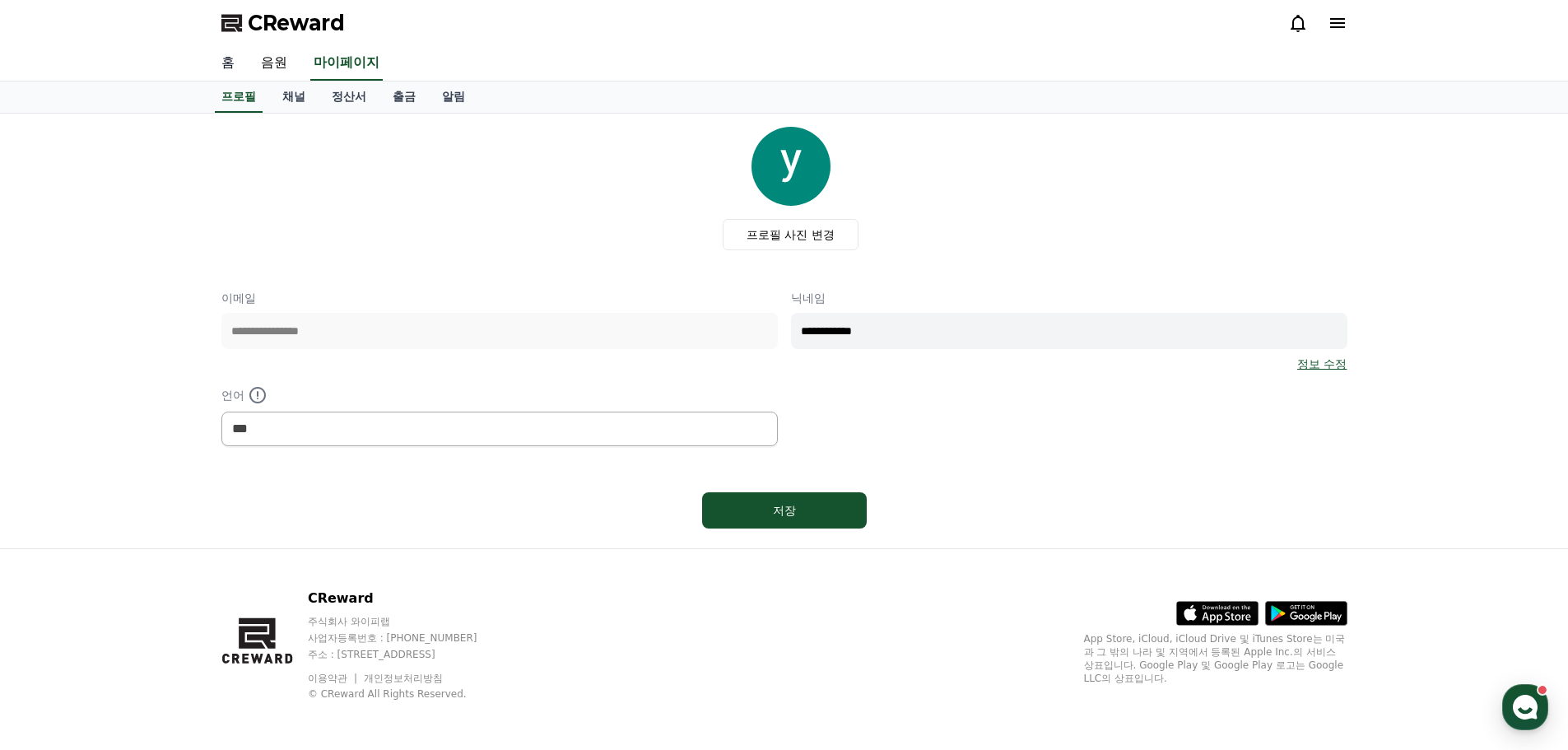
click at [232, 62] on link "홈" at bounding box center [228, 63] width 40 height 35
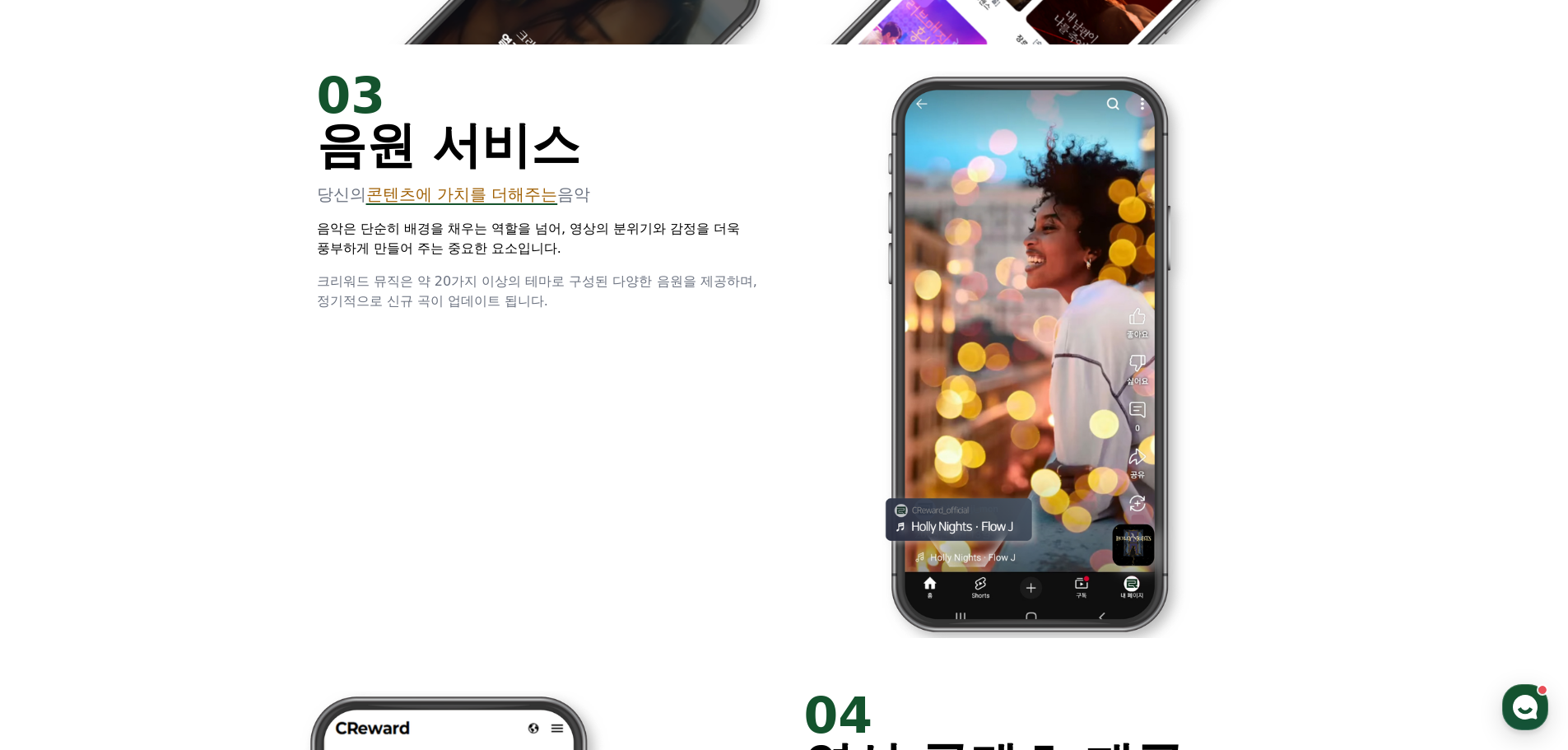
scroll to position [2633, 0]
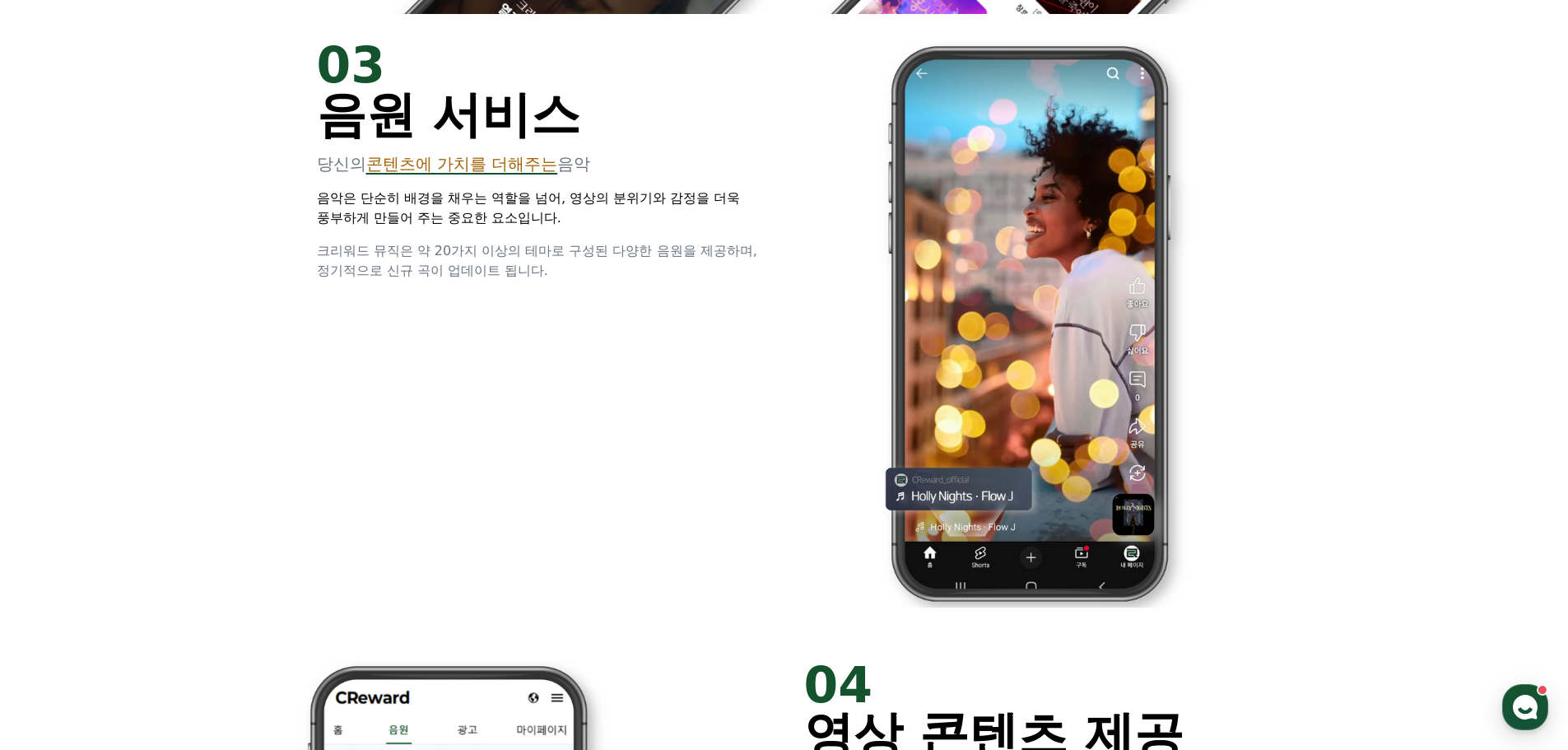
drag, startPoint x: 421, startPoint y: 178, endPoint x: 705, endPoint y: 332, distance: 323.1
click at [638, 307] on div "03 음원 서비스 당신의 콘텐츠에 가치를 더해주는 음악 음악은 단순히 배경을 채우는 역할을 넘어, 영상의 분위기와 감정을 더욱 풍부하게 만들어…" at bounding box center [784, 323] width 988 height 620
click at [705, 332] on div "03 음원 서비스 당신의 콘텐츠에 가치를 더해주는 음악 음악은 단순히 배경을 채우는 역할을 넘어, 영상의 분위기와 감정을 더욱 풍부하게 만들어…" at bounding box center [784, 323] width 988 height 620
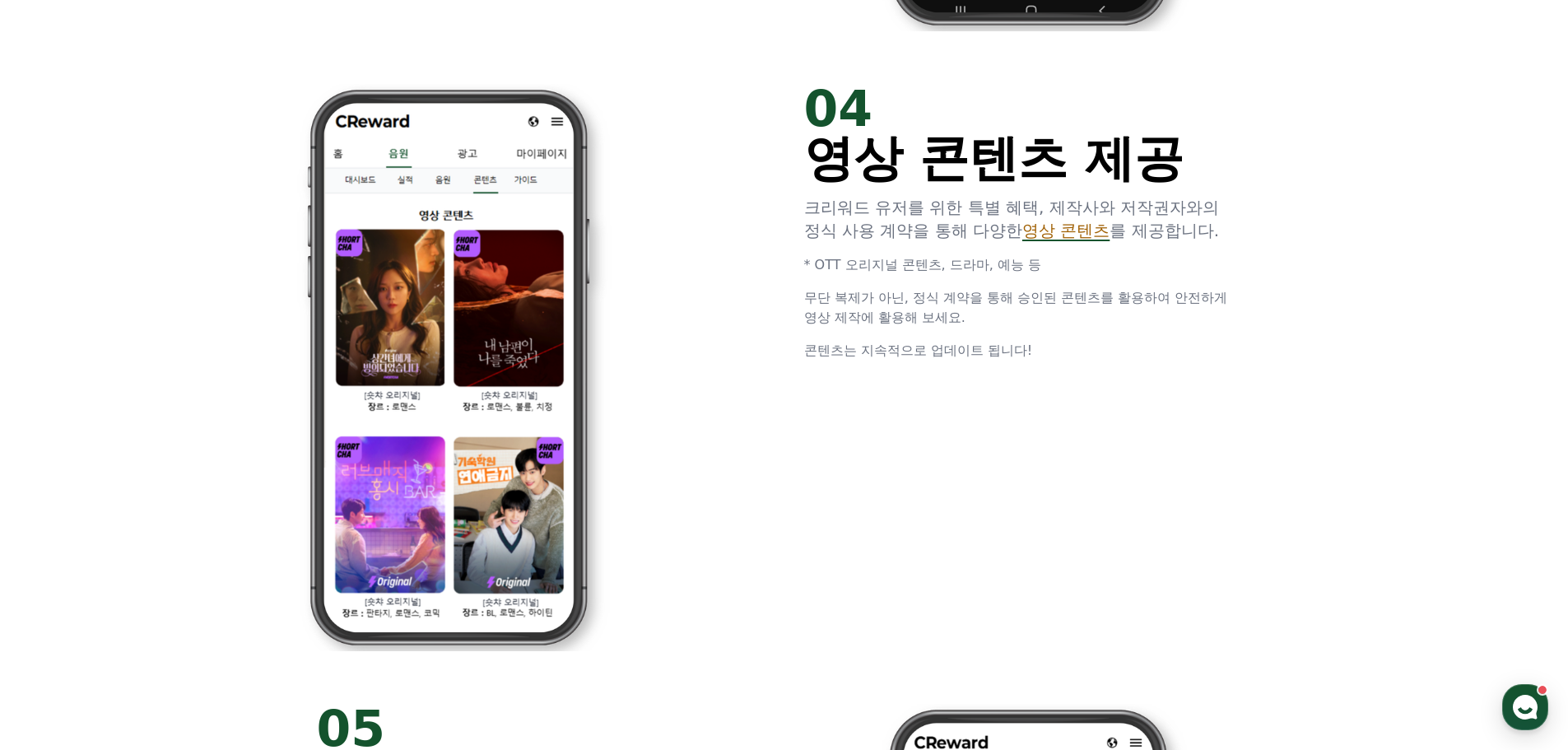
drag, startPoint x: 819, startPoint y: 210, endPoint x: 1127, endPoint y: 358, distance: 341.7
click at [1061, 322] on div "04 영상 콘텐츠 제공 크리워드 유저를 위한 특별 혜택, 제작사와 저작권자와의 정식 사용 계약을 통해 다양한 영상 콘텐츠 를 제공합니다. * …" at bounding box center [784, 367] width 988 height 620
click at [1132, 358] on p "콘텐츠는 지속적으로 업데이트 됩니다!" at bounding box center [1028, 350] width 448 height 20
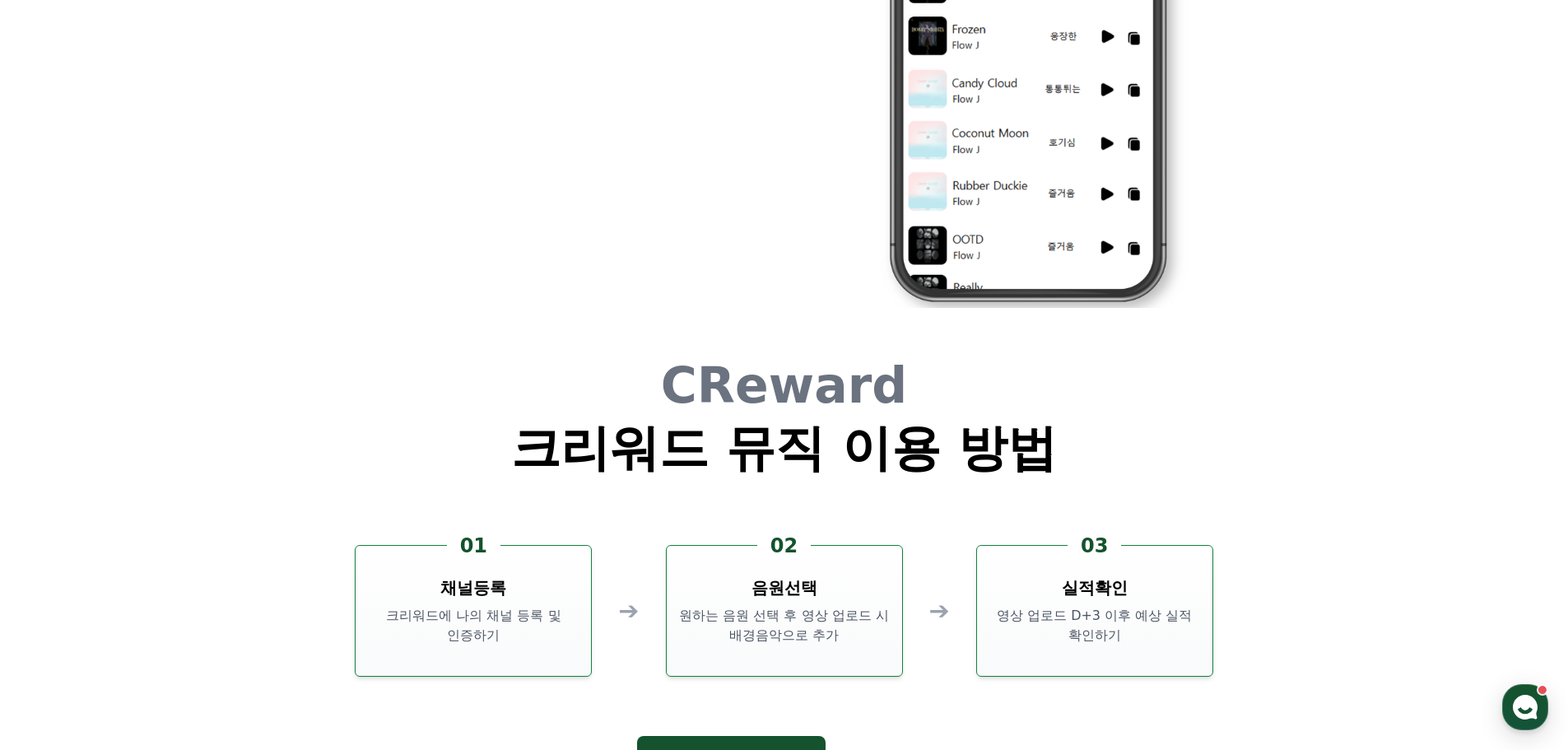
scroll to position [4459, 0]
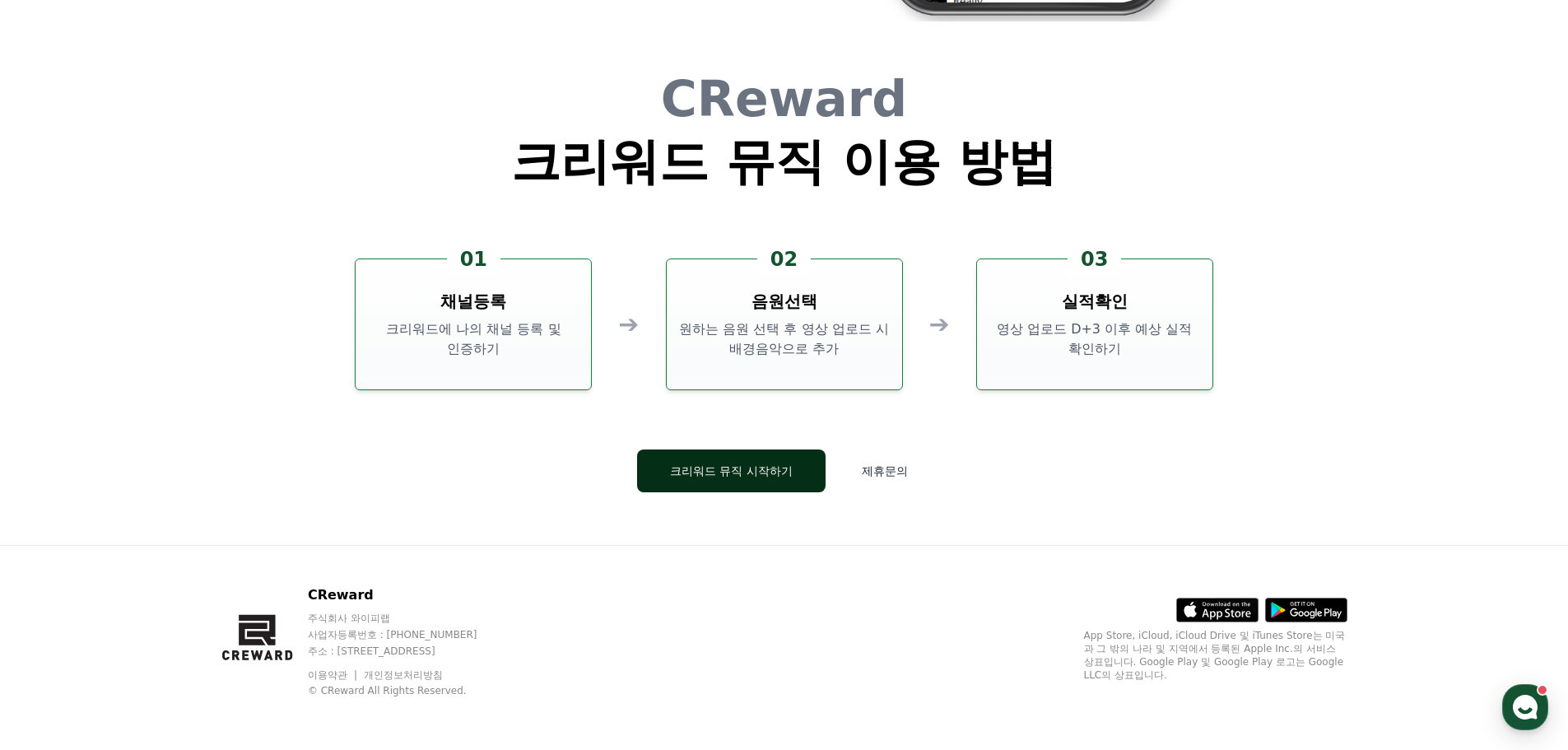
click at [740, 473] on button "크리워드 뮤직 시작하기" at bounding box center [731, 470] width 188 height 42
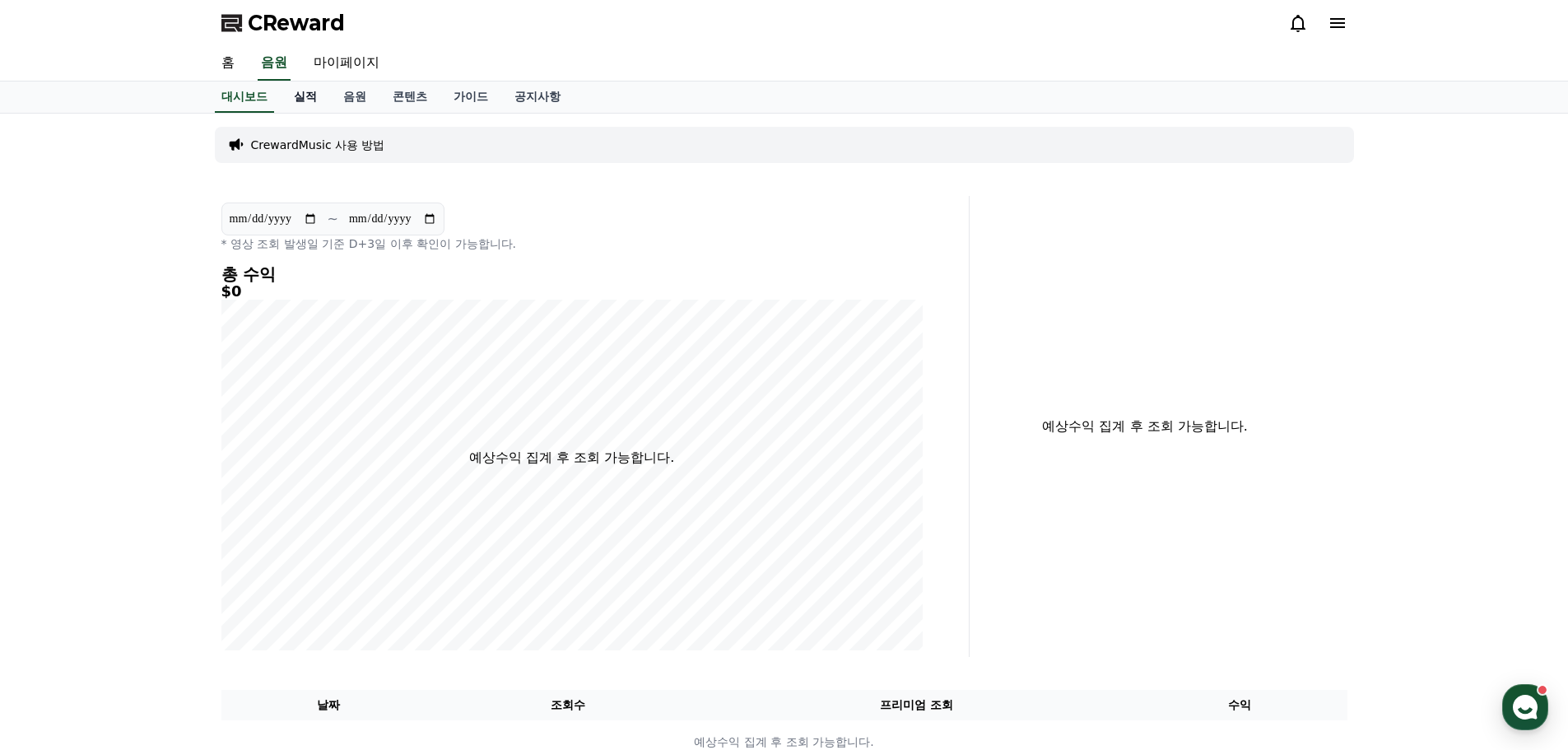
click at [297, 99] on link "실적" at bounding box center [305, 97] width 49 height 31
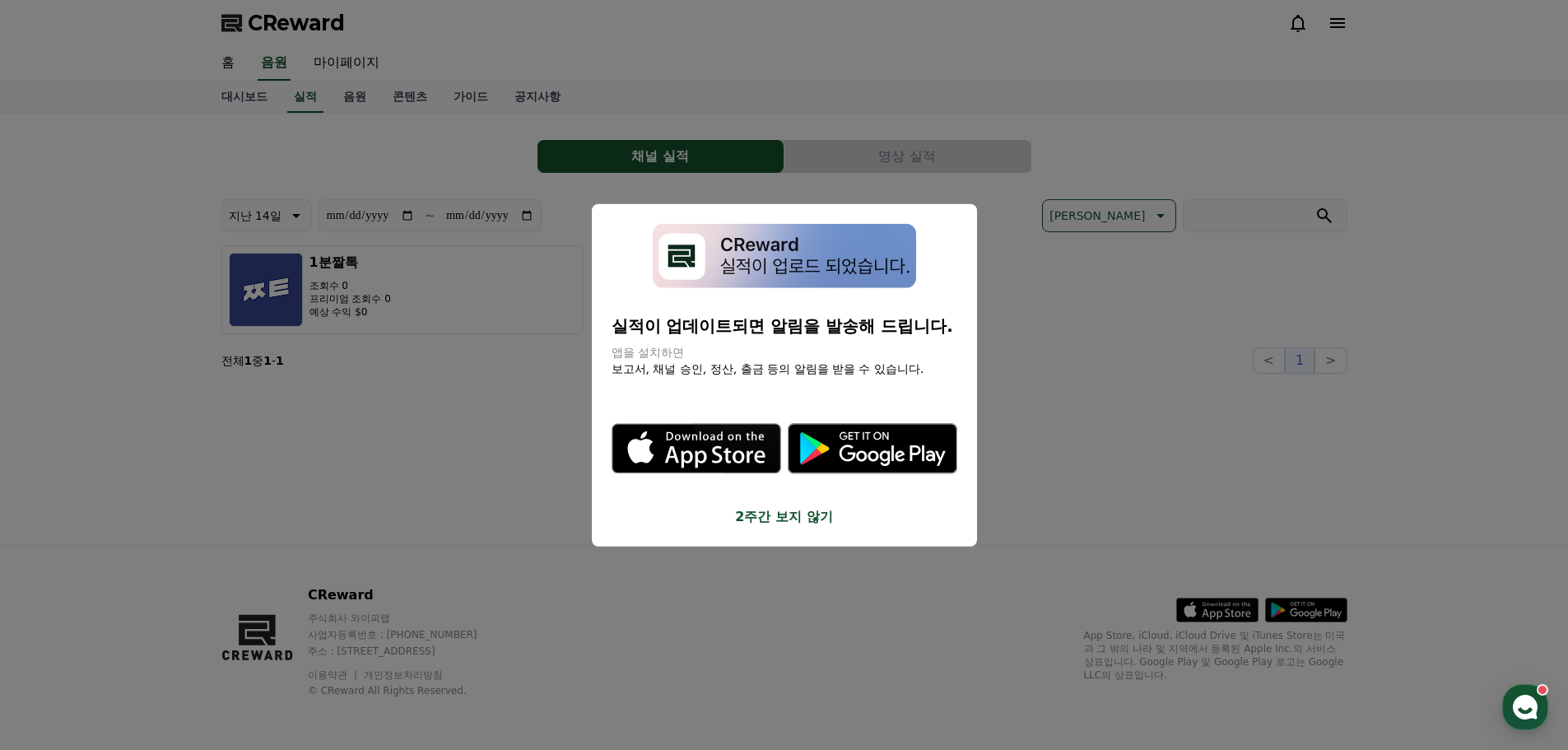
click at [360, 92] on button "close modal" at bounding box center [784, 375] width 1568 height 750
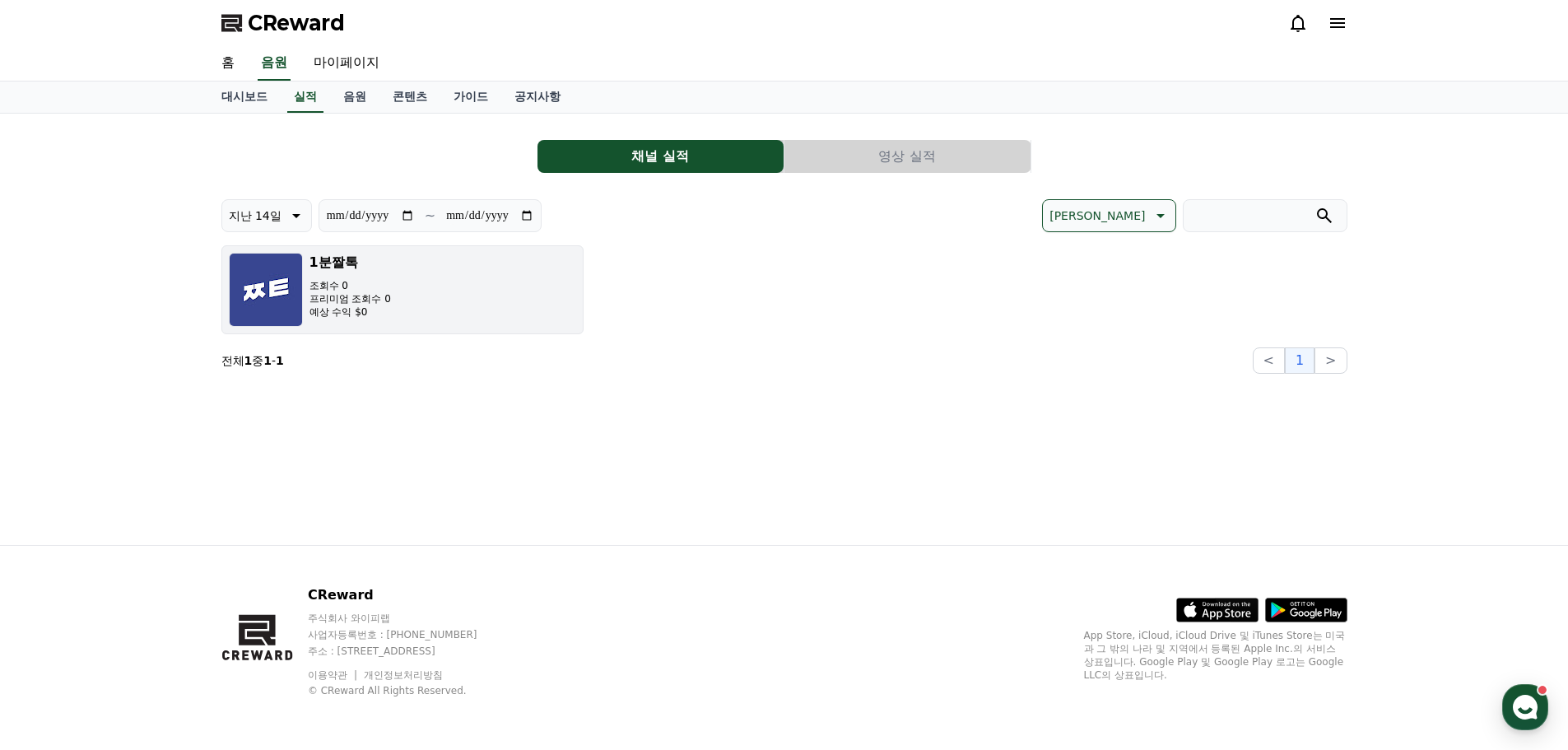
click at [362, 313] on p "예상 수익 $0" at bounding box center [350, 311] width 82 height 13
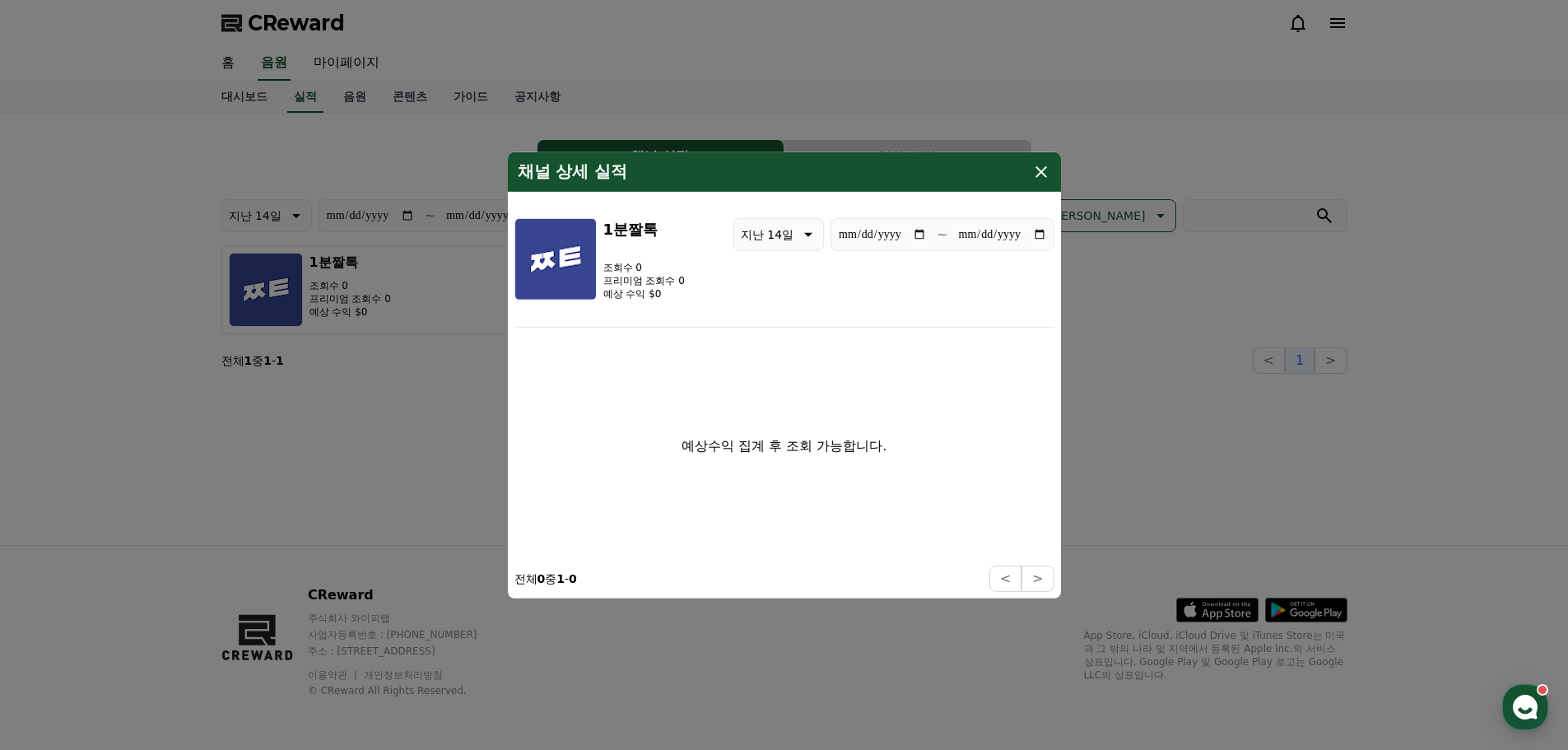
click at [1040, 170] on icon "modal" at bounding box center [1041, 171] width 11 height 11
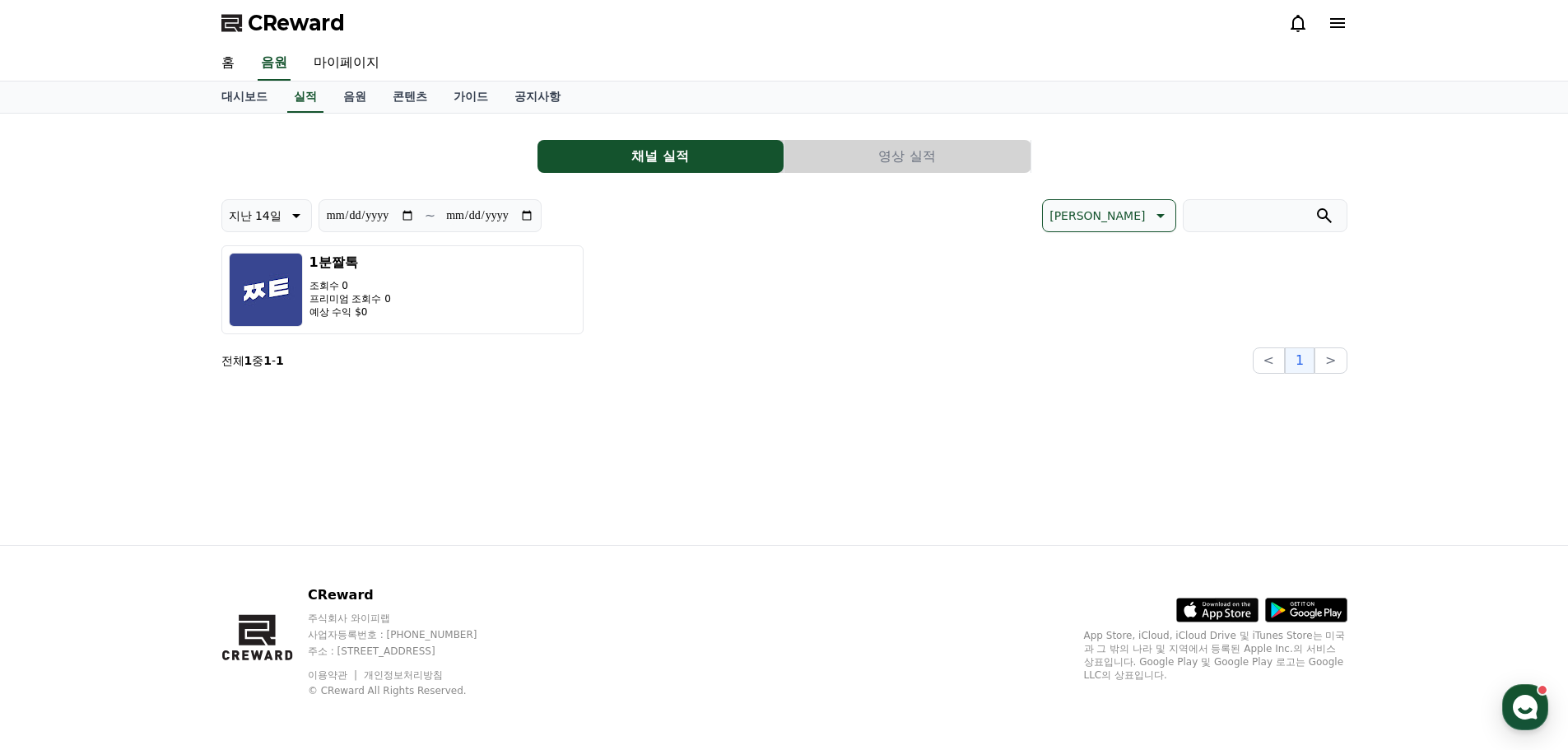
click at [927, 357] on section "전체 1 중 1 - 1 < 1 >" at bounding box center [784, 361] width 1126 height 26
click at [485, 101] on link "가이드" at bounding box center [471, 97] width 61 height 31
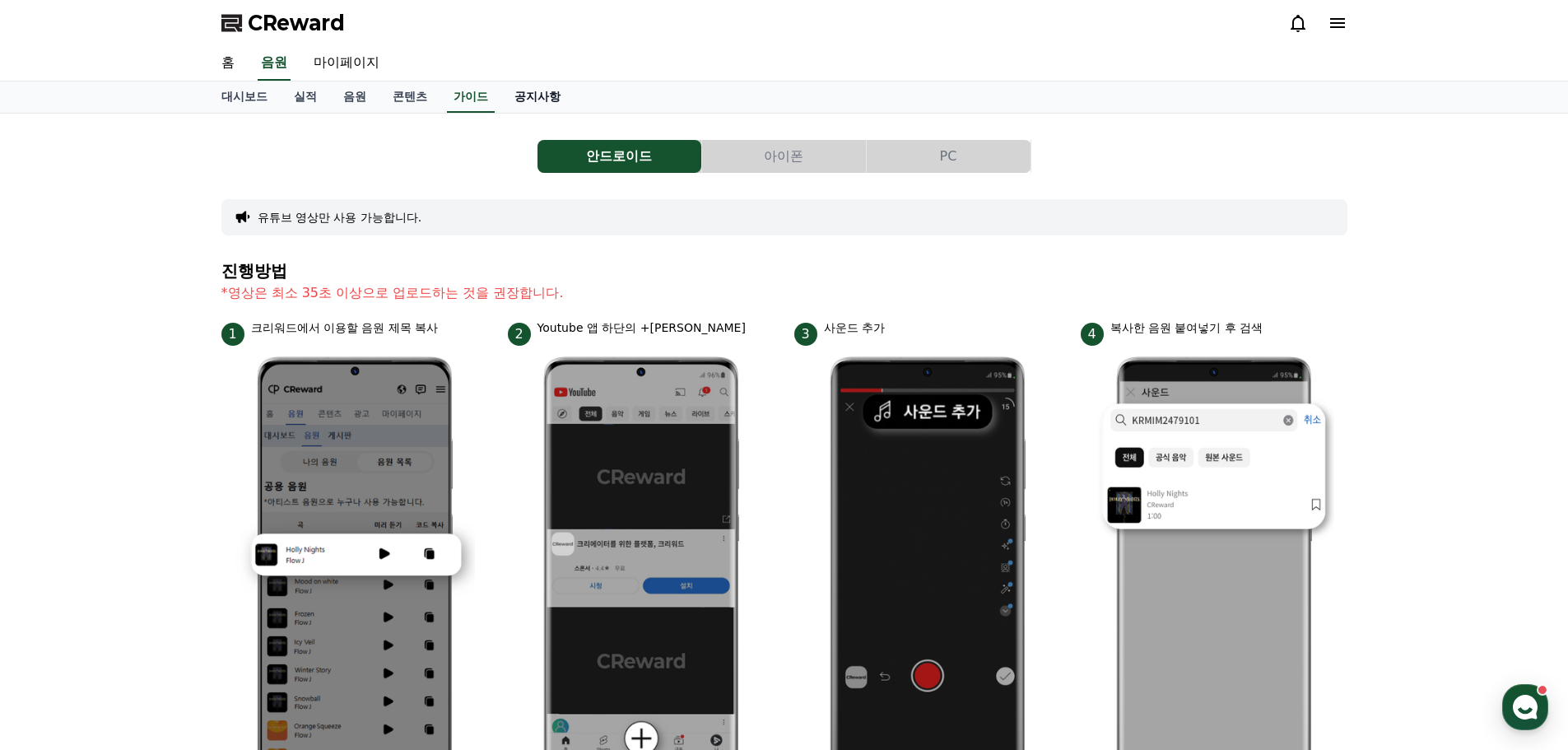
click at [512, 98] on link "공지사항" at bounding box center [538, 97] width 73 height 31
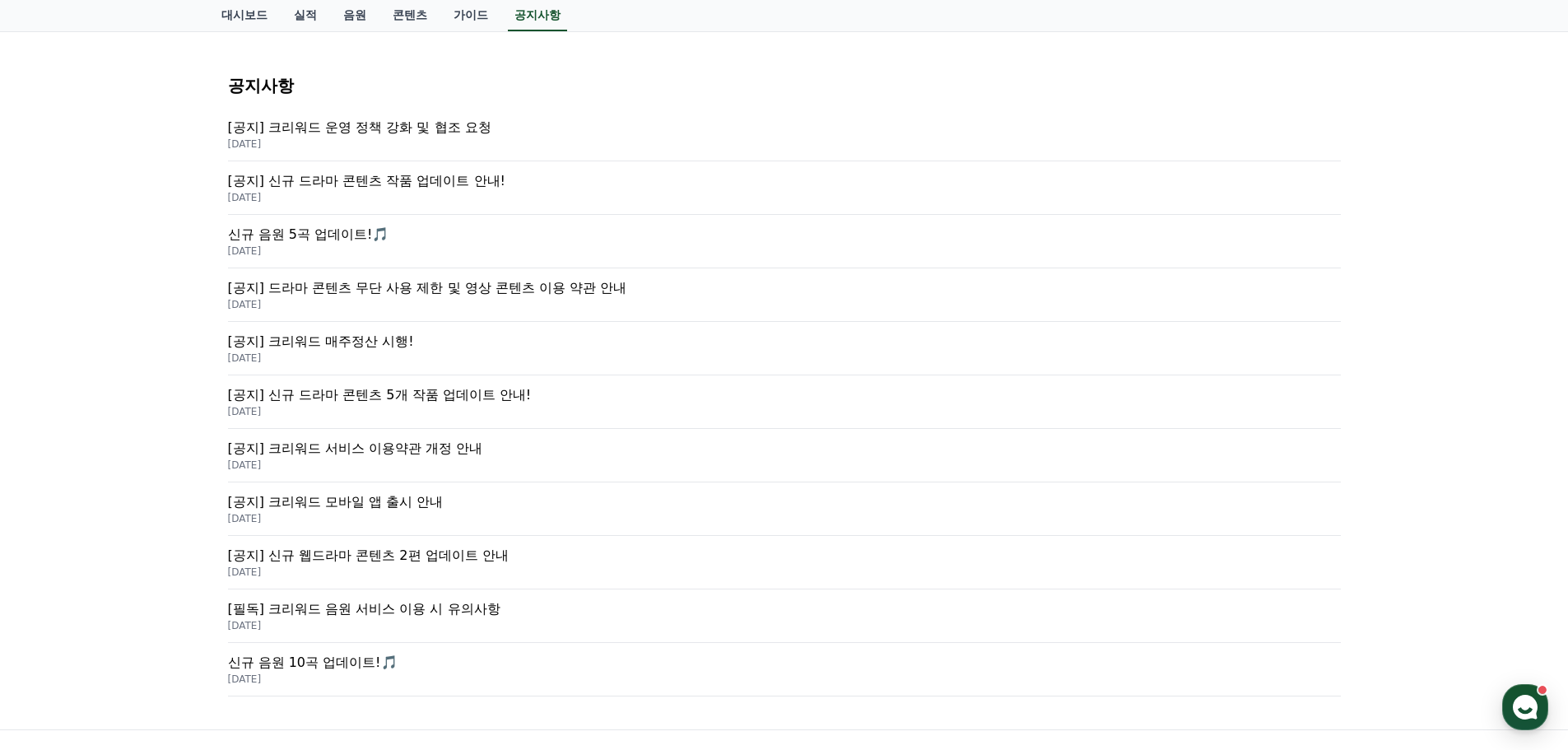
scroll to position [247, 0]
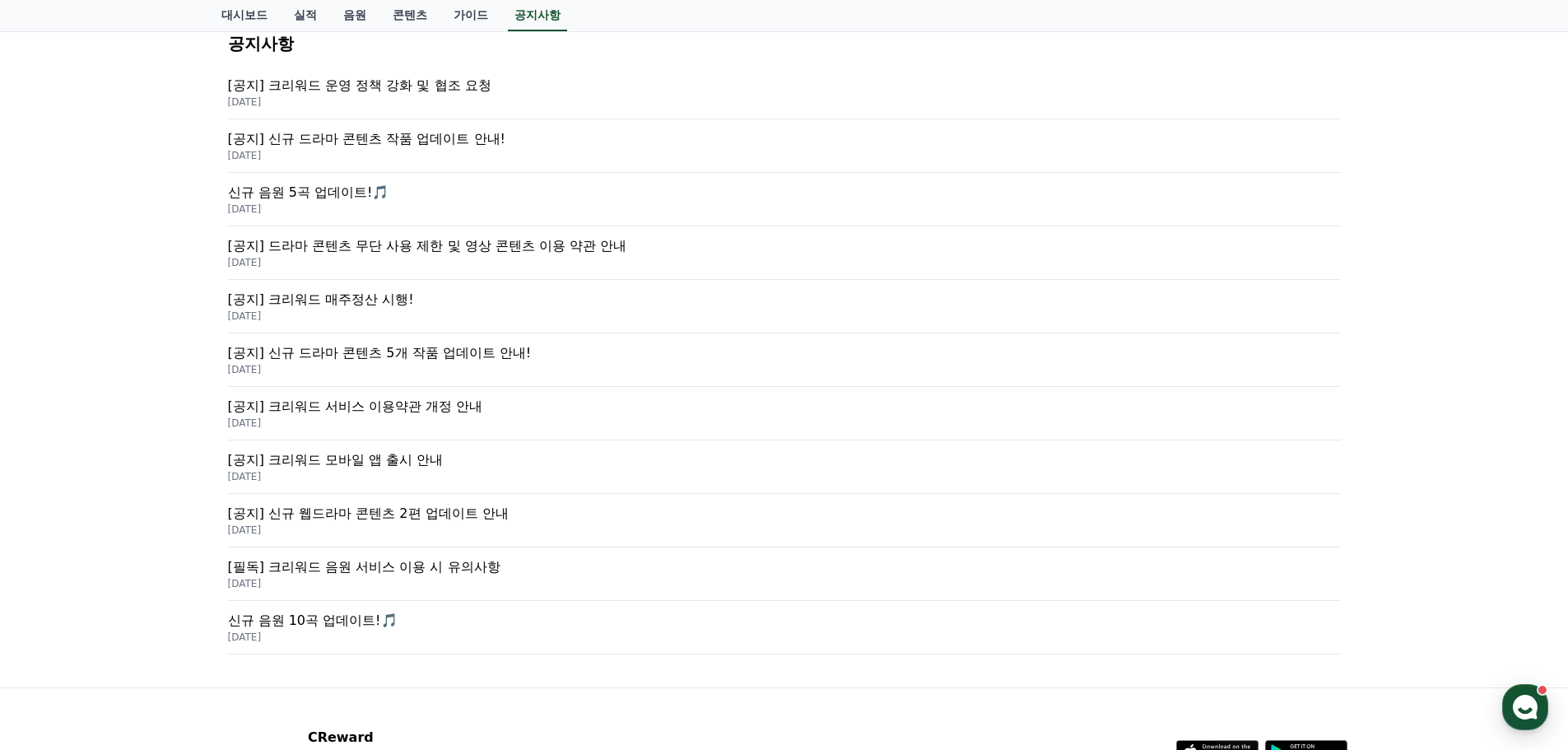
click at [372, 316] on p "[DATE]" at bounding box center [784, 316] width 1113 height 13
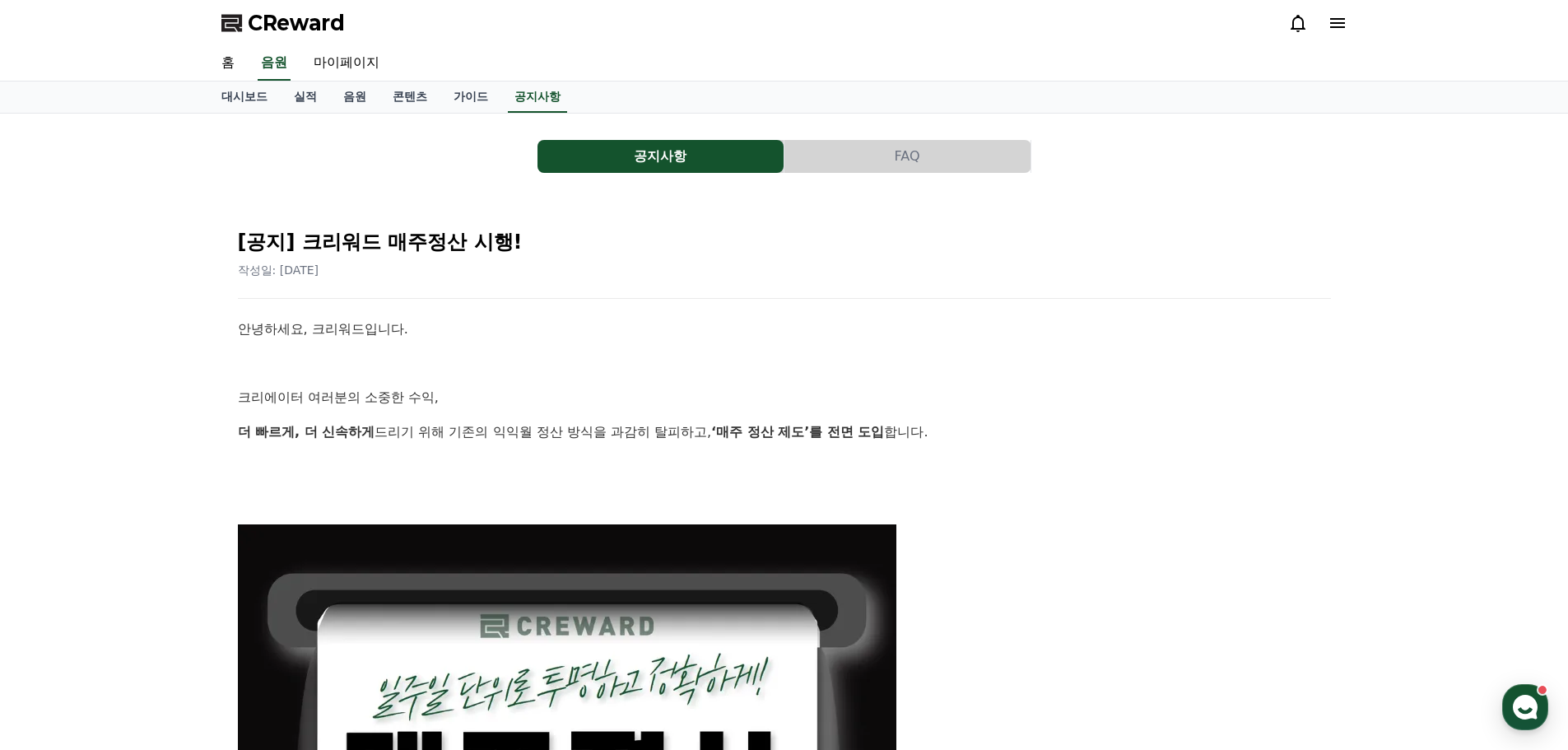
drag, startPoint x: 260, startPoint y: 310, endPoint x: 980, endPoint y: 456, distance: 734.7
click at [980, 456] on p at bounding box center [784, 466] width 1094 height 22
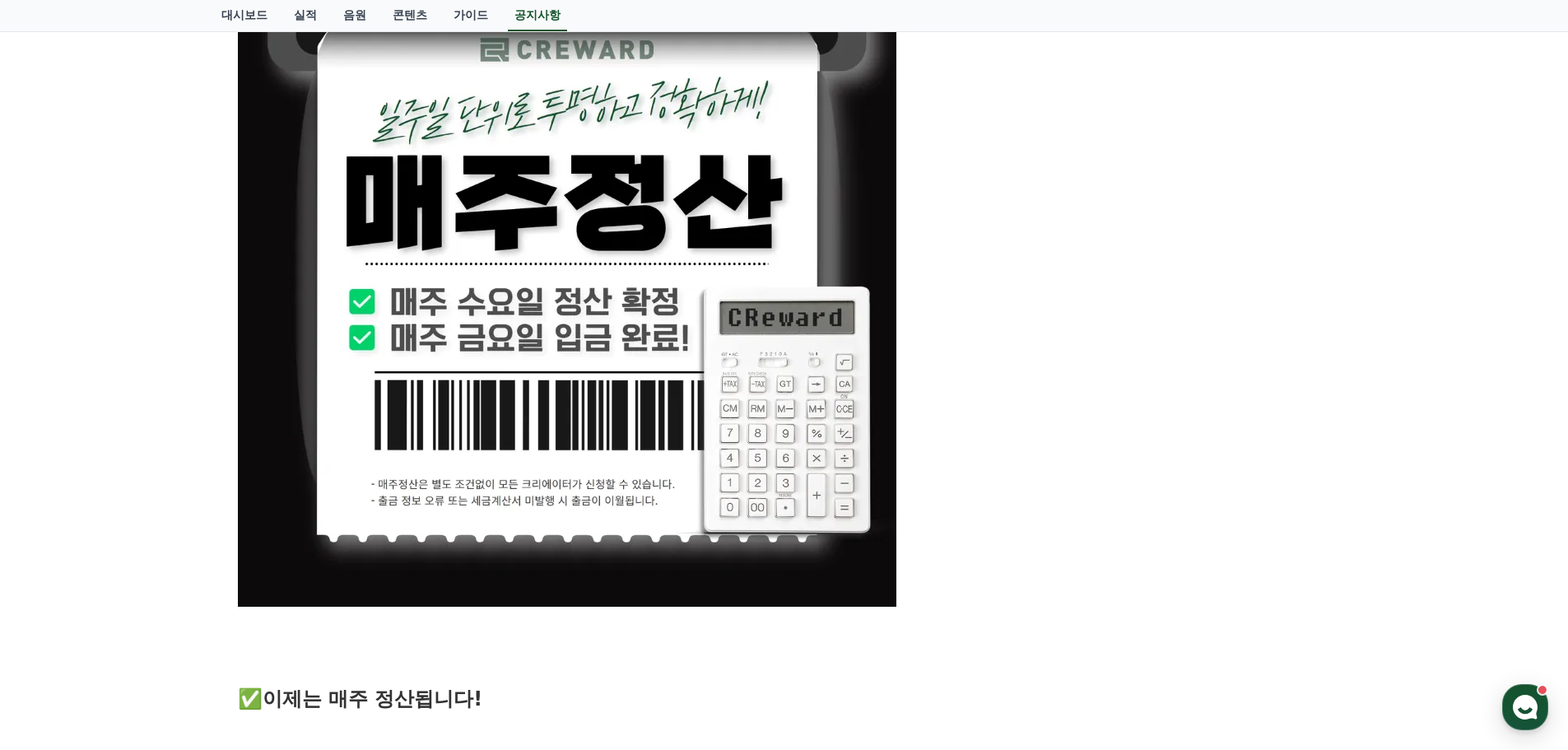
click at [1131, 447] on p at bounding box center [784, 277] width 1094 height 658
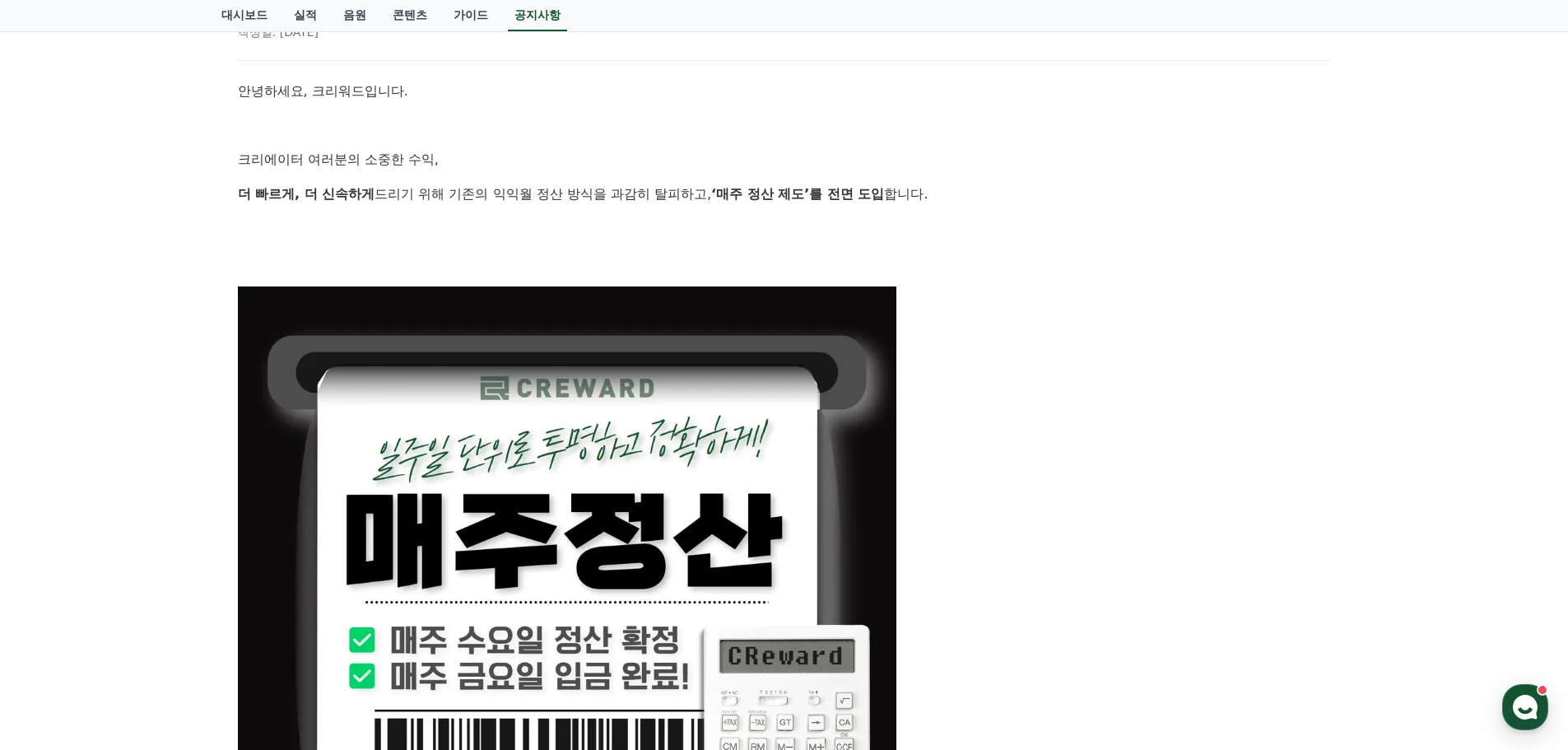
scroll to position [165, 0]
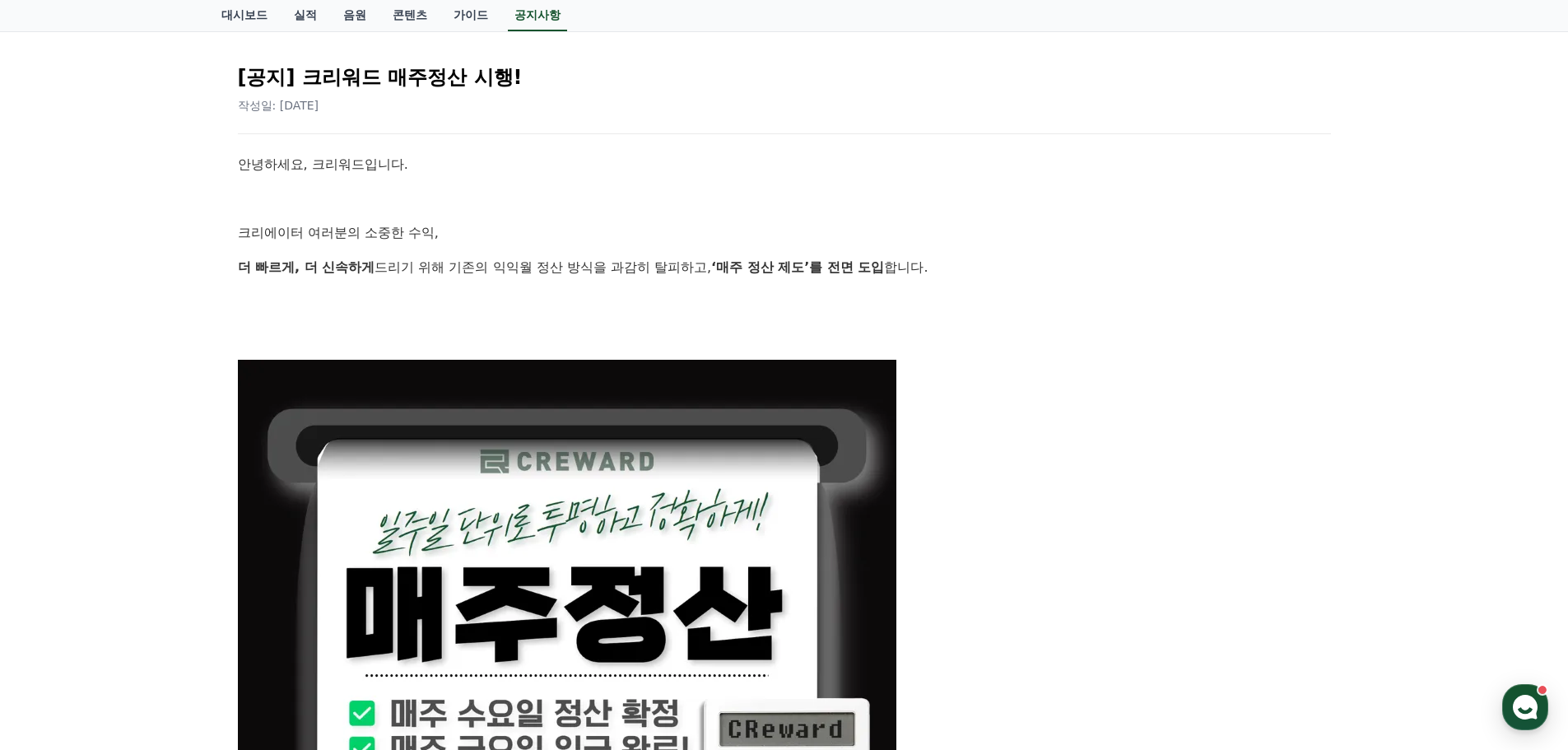
click at [1121, 460] on p at bounding box center [784, 688] width 1094 height 658
drag, startPoint x: 976, startPoint y: 163, endPoint x: 983, endPoint y: 264, distance: 101.2
click at [983, 267] on p "더 빠르게, 더 신속하게 드리기 위해 기존의 익익월 정산 방식을 과감히 탈피하고, ‘매주 정산 제도’를 전면 도입 합니다." at bounding box center [784, 267] width 1094 height 22
drag, startPoint x: 975, startPoint y: 189, endPoint x: 956, endPoint y: 300, distance: 112.6
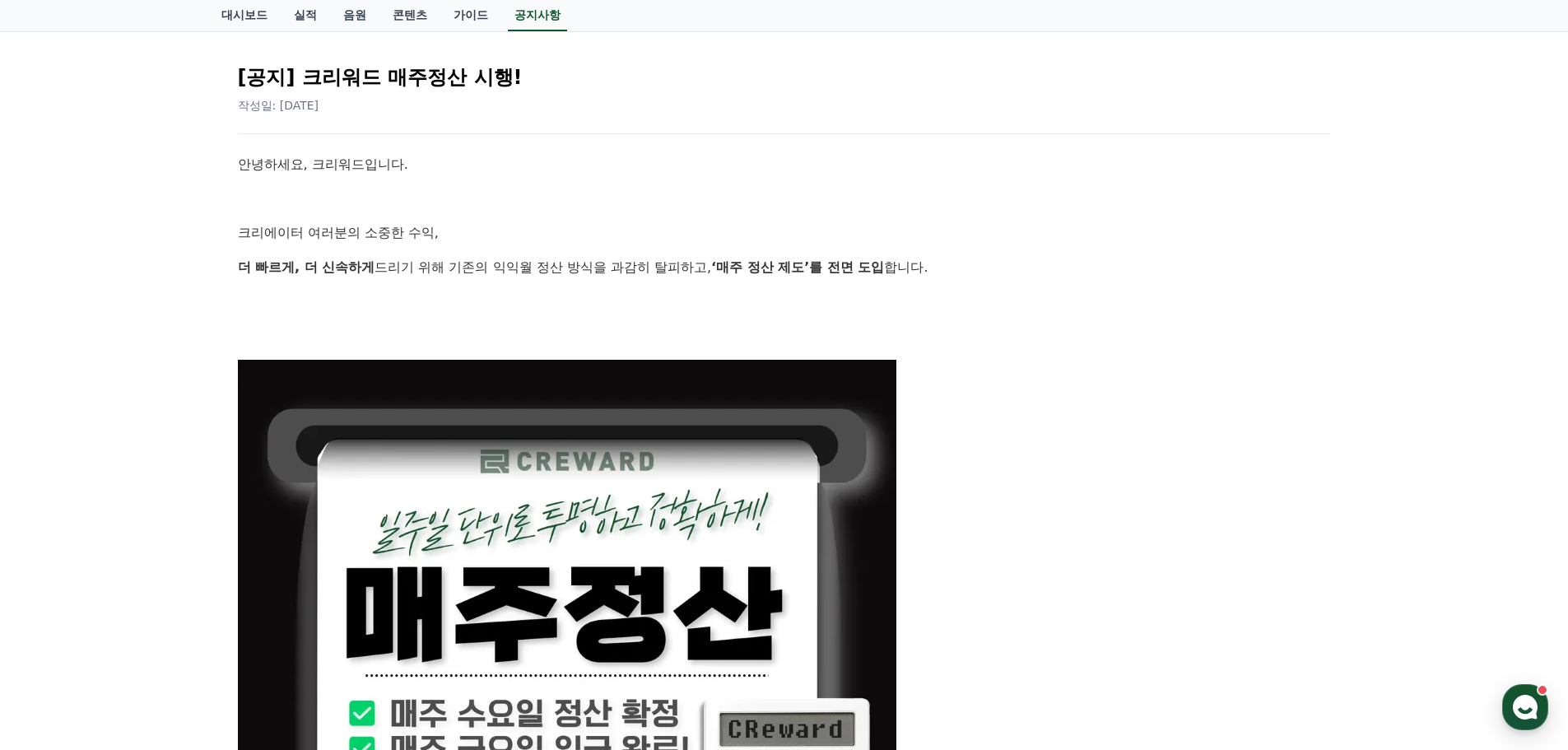
click at [956, 300] on p at bounding box center [784, 301] width 1094 height 22
drag, startPoint x: 948, startPoint y: 139, endPoint x: 922, endPoint y: 316, distance: 178.9
drag, startPoint x: 922, startPoint y: 316, endPoint x: 911, endPoint y: 107, distance: 209.3
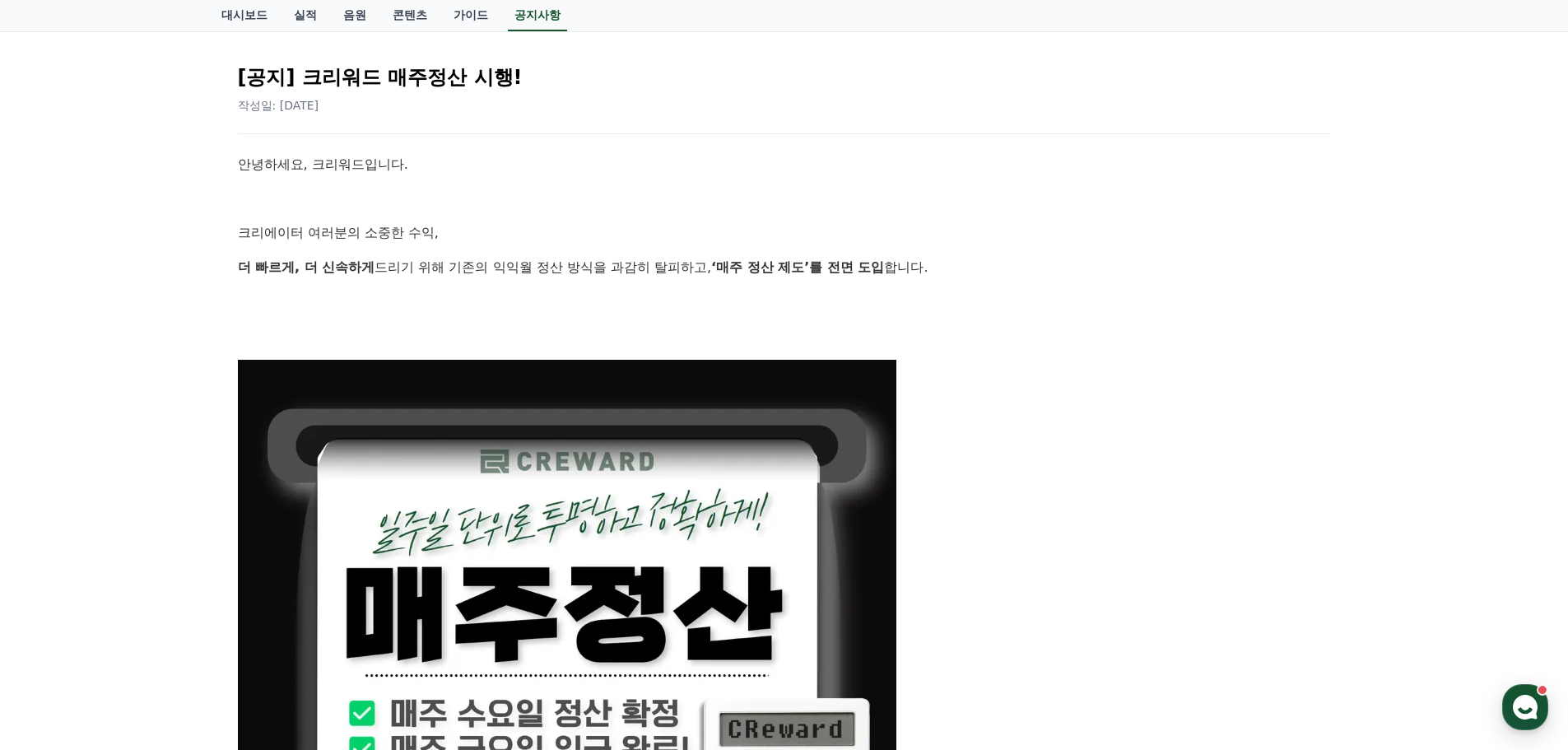
drag, startPoint x: 911, startPoint y: 104, endPoint x: 889, endPoint y: 296, distance: 193.3
click at [889, 296] on p at bounding box center [784, 301] width 1094 height 22
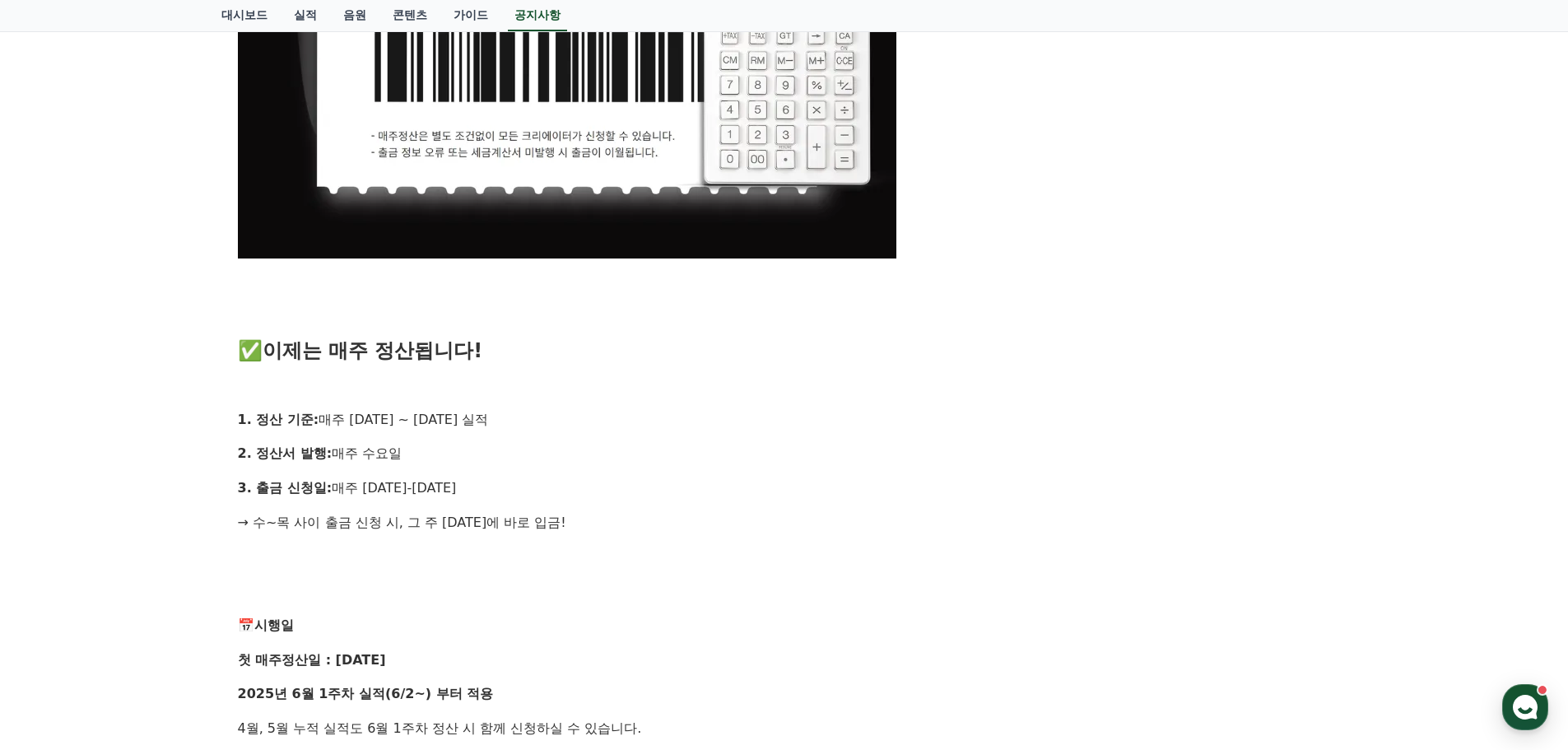
scroll to position [988, 0]
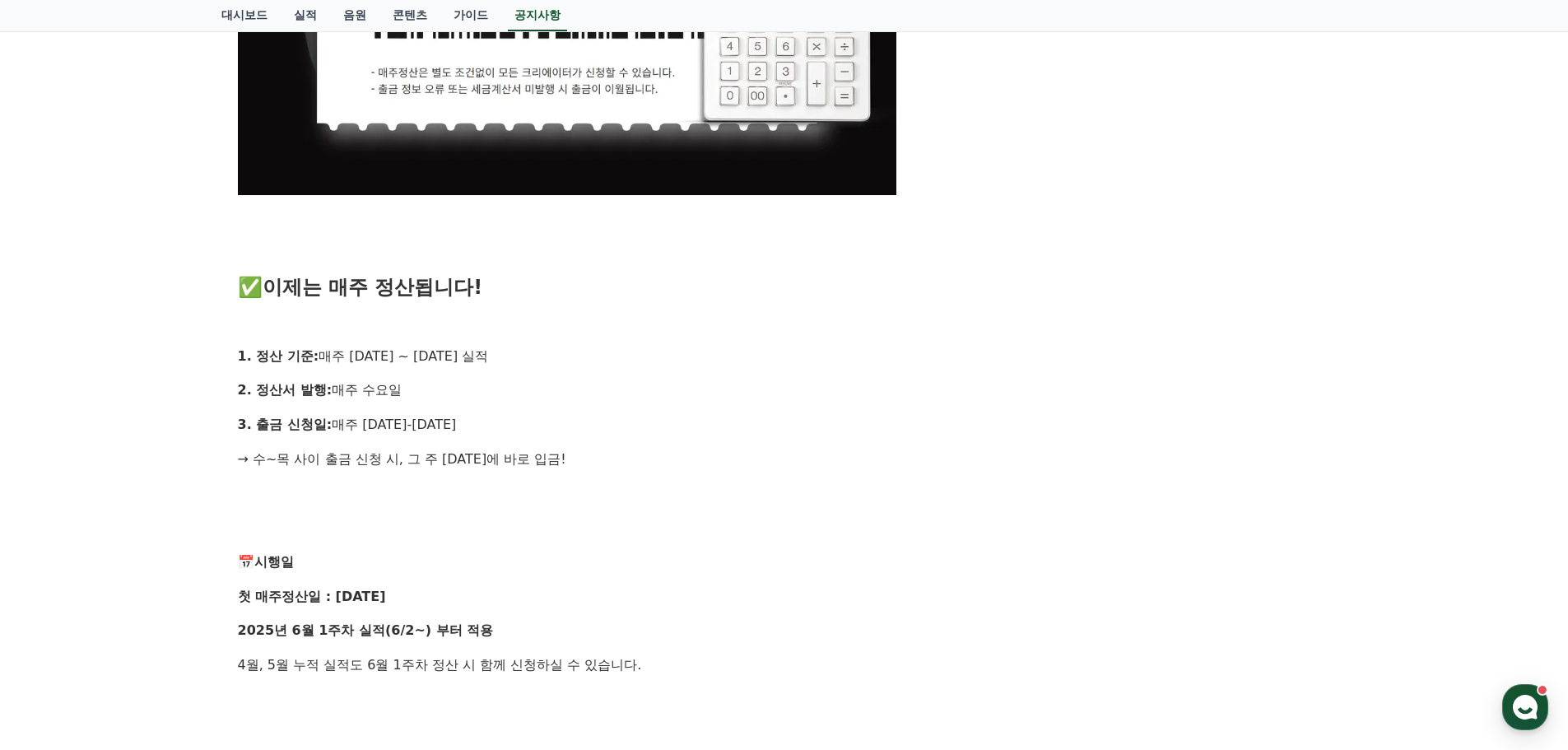
drag, startPoint x: 779, startPoint y: 364, endPoint x: 785, endPoint y: 476, distance: 112.2
click at [785, 476] on div "안녕하세요, 크리워드입니다. 크리에이터 여러분의 소중한 수익, 더 빠르게, 더 신속하게 드리기 위해 기존의 익익월 정산 방식을 과감히 탈피하고…" at bounding box center [784, 329] width 1094 height 1996
click at [784, 473] on div "안녕하세요, 크리워드입니다. 크리에이터 여러분의 소중한 수익, 더 빠르게, 더 신속하게 드리기 위해 기존의 익익월 정산 방식을 과감히 탈피하고…" at bounding box center [784, 329] width 1094 height 1996
drag, startPoint x: 748, startPoint y: 500, endPoint x: 408, endPoint y: 267, distance: 412.2
click at [388, 247] on div "안녕하세요, 크리워드입니다. 크리에이터 여러분의 소중한 수익, 더 빠르게, 더 신속하게 드리기 위해 기존의 익익월 정산 방식을 과감히 탈피하고…" at bounding box center [784, 329] width 1094 height 1996
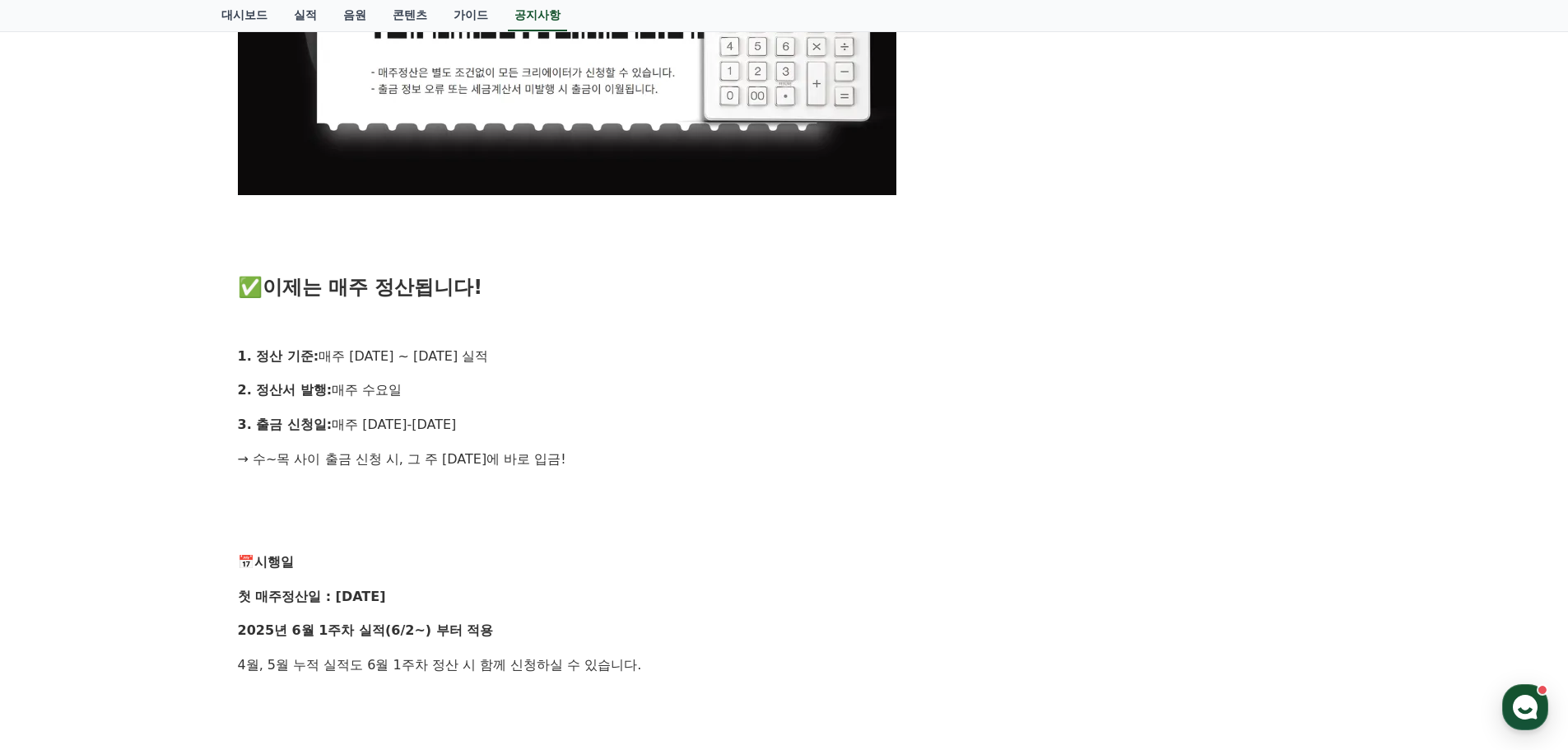
click at [533, 289] on h3 "✅ 이제는 매주 정산됩니다!" at bounding box center [784, 287] width 1094 height 22
click at [572, 387] on p "2. 정산서 발행: 매주 [DATE]" at bounding box center [784, 390] width 1094 height 22
drag, startPoint x: 526, startPoint y: 370, endPoint x: 621, endPoint y: 504, distance: 164.3
click at [597, 486] on div "안녕하세요, 크리워드입니다. 크리에이터 여러분의 소중한 수익, 더 빠르게, 더 신속하게 드리기 위해 기존의 익익월 정산 방식을 과감히 탈피하고…" at bounding box center [784, 329] width 1094 height 1996
click at [621, 504] on h3 at bounding box center [784, 492] width 1094 height 22
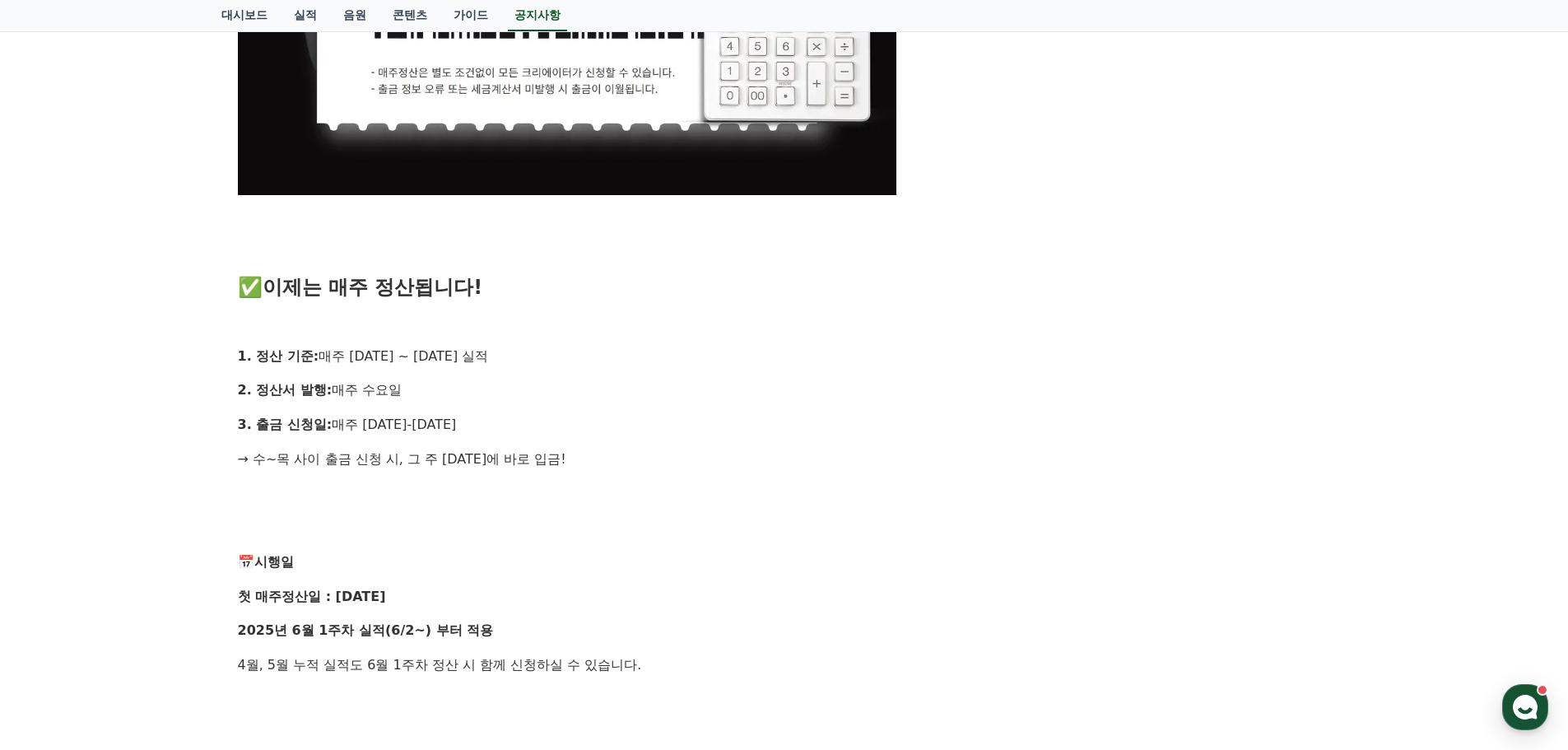
drag, startPoint x: 682, startPoint y: 446, endPoint x: 507, endPoint y: 232, distance: 276.4
click at [526, 251] on div "안녕하세요, 크리워드입니다. 크리에이터 여러분의 소중한 수익, 더 빠르게, 더 신속하게 드리기 위해 기존의 익익월 정산 방식을 과감히 탈피하고…" at bounding box center [784, 329] width 1094 height 1996
click at [507, 231] on div "안녕하세요, 크리워드입니다. 크리에이터 여러분의 소중한 수익, 더 빠르게, 더 신속하게 드리기 위해 기존의 익익월 정산 방식을 과감히 탈피하고…" at bounding box center [784, 329] width 1094 height 1996
drag, startPoint x: 444, startPoint y: 243, endPoint x: 644, endPoint y: 491, distance: 318.6
click at [626, 478] on div "안녕하세요, 크리워드입니다. 크리에이터 여러분의 소중한 수익, 더 빠르게, 더 신속하게 드리기 위해 기존의 익익월 정산 방식을 과감히 탈피하고…" at bounding box center [784, 329] width 1094 height 1996
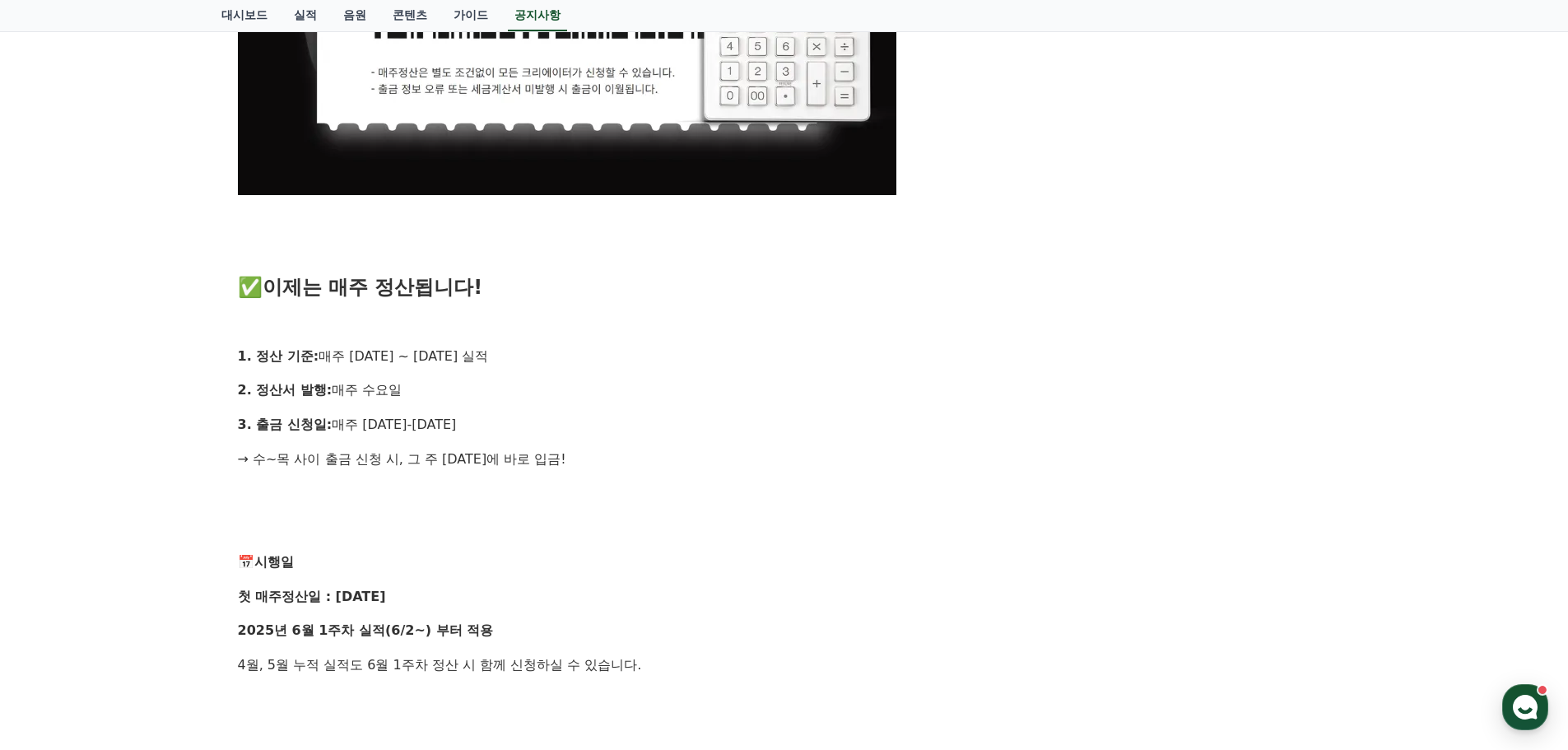
click at [657, 500] on h3 at bounding box center [784, 492] width 1094 height 22
drag, startPoint x: 598, startPoint y: 423, endPoint x: 479, endPoint y: 263, distance: 199.4
click at [509, 300] on div "안녕하세요, 크리워드입니다. 크리에이터 여러분의 소중한 수익, 더 빠르게, 더 신속하게 드리기 위해 기존의 익익월 정산 방식을 과감히 탈피하고…" at bounding box center [784, 329] width 1094 height 1996
click at [477, 255] on p at bounding box center [784, 252] width 1094 height 22
drag, startPoint x: 474, startPoint y: 253, endPoint x: 660, endPoint y: 543, distance: 344.5
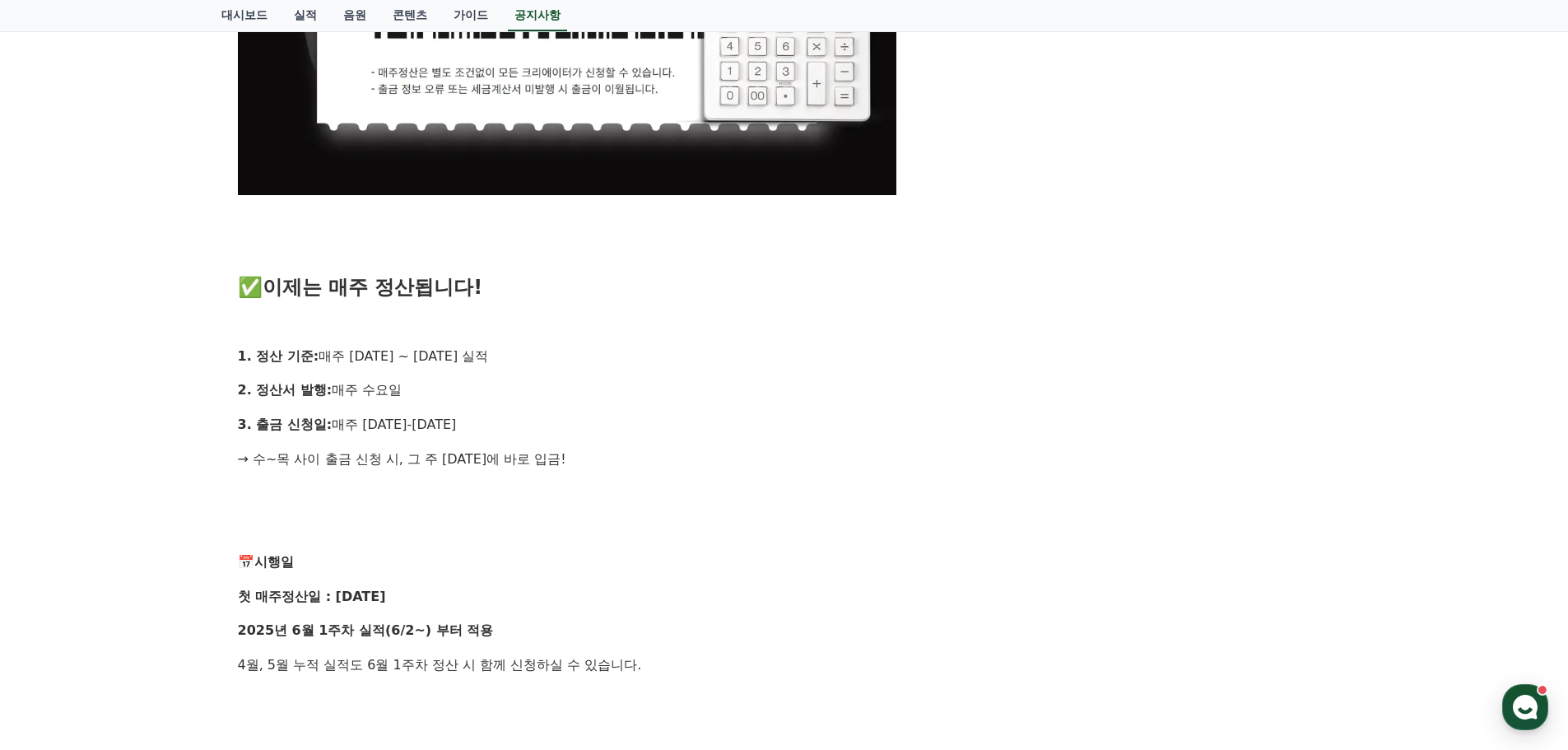
click at [604, 470] on div "안녕하세요, 크리워드입니다. 크리에이터 여러분의 소중한 수익, 더 빠르게, 더 신속하게 드리기 위해 기존의 익익월 정산 방식을 과감히 탈피하고…" at bounding box center [784, 329] width 1094 height 1996
click at [662, 537] on p at bounding box center [784, 528] width 1094 height 22
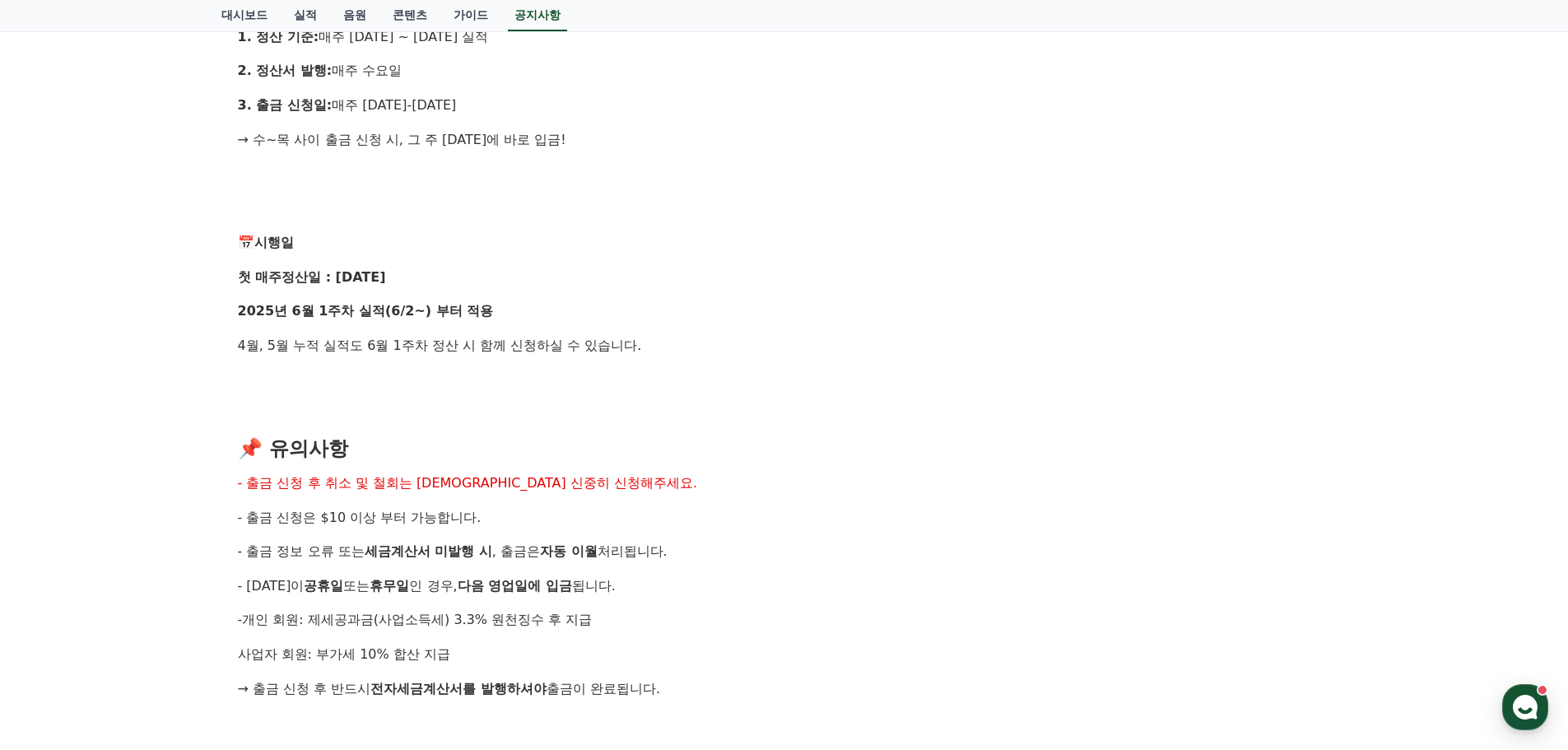
scroll to position [1646, 0]
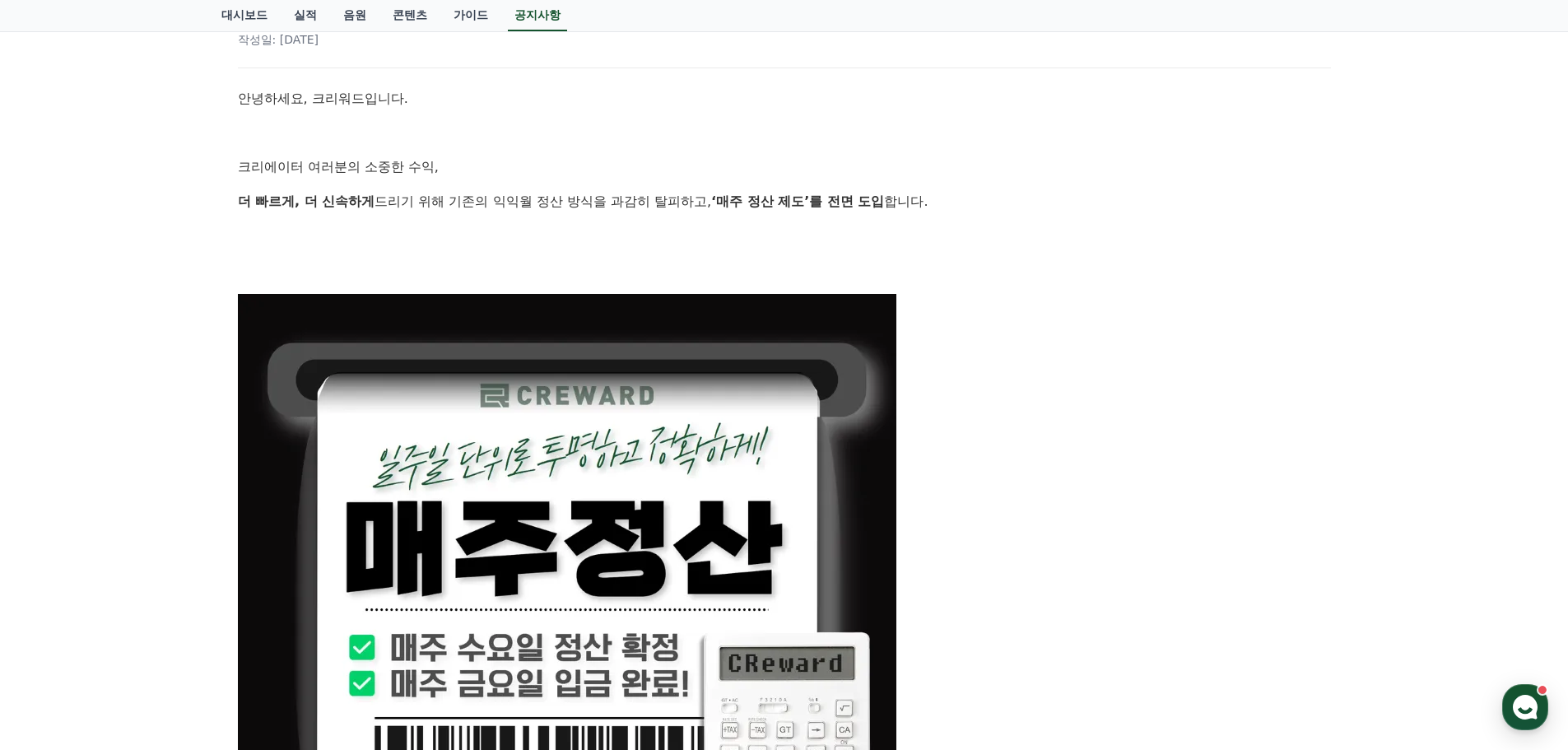
scroll to position [0, 0]
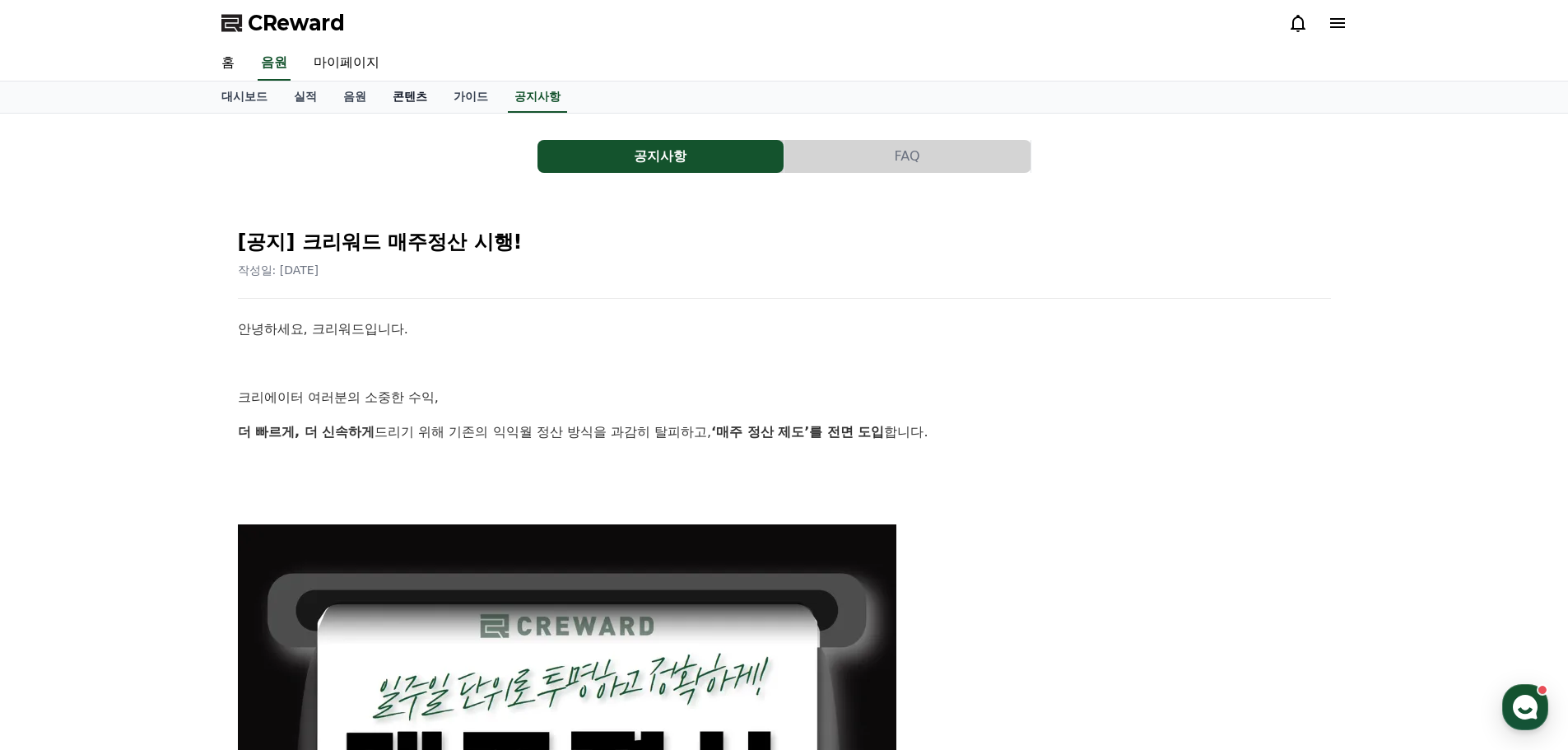
click at [434, 105] on link "콘텐츠" at bounding box center [410, 97] width 61 height 31
click at [482, 104] on link "가이드" at bounding box center [471, 97] width 61 height 31
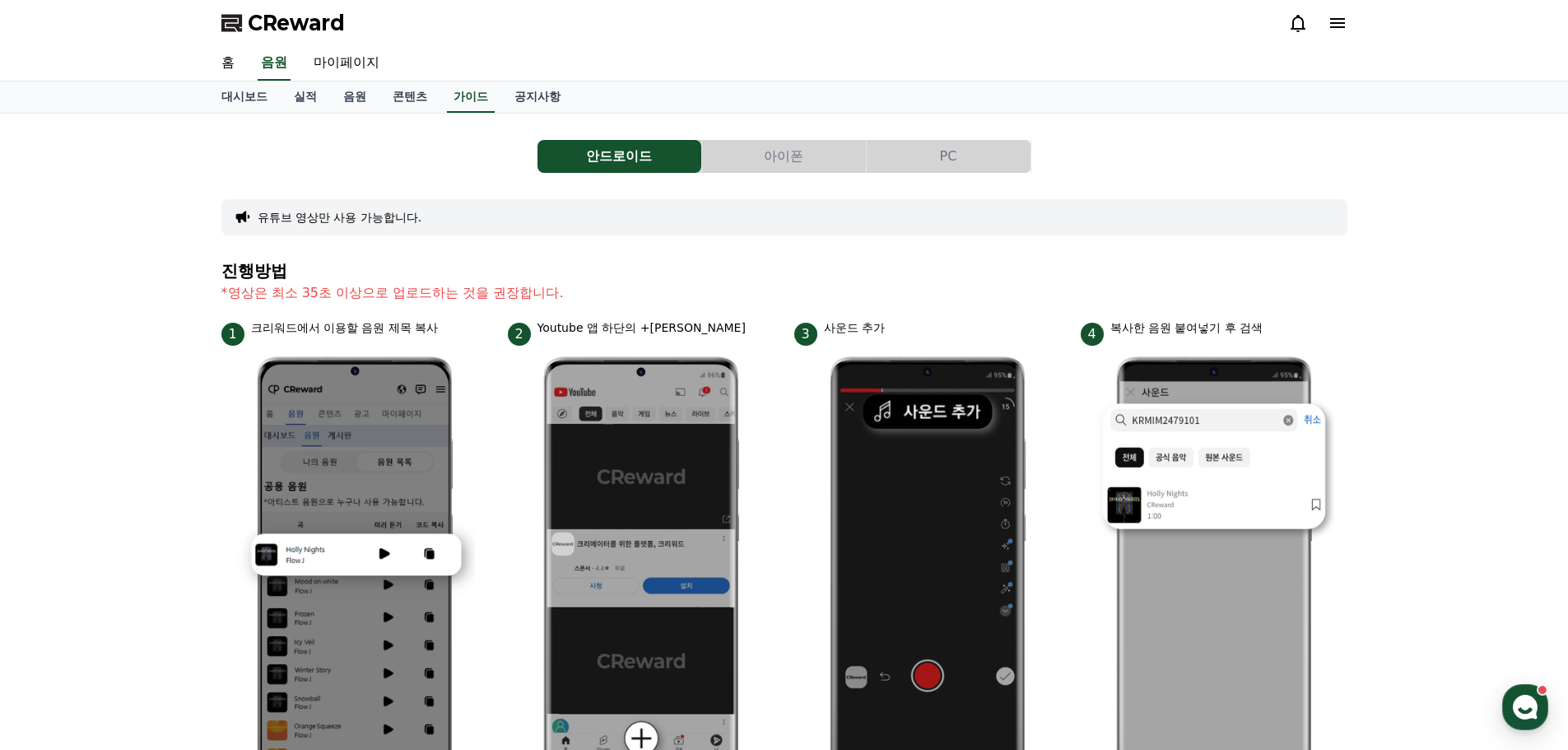
click at [1291, 24] on icon at bounding box center [1297, 23] width 20 height 20
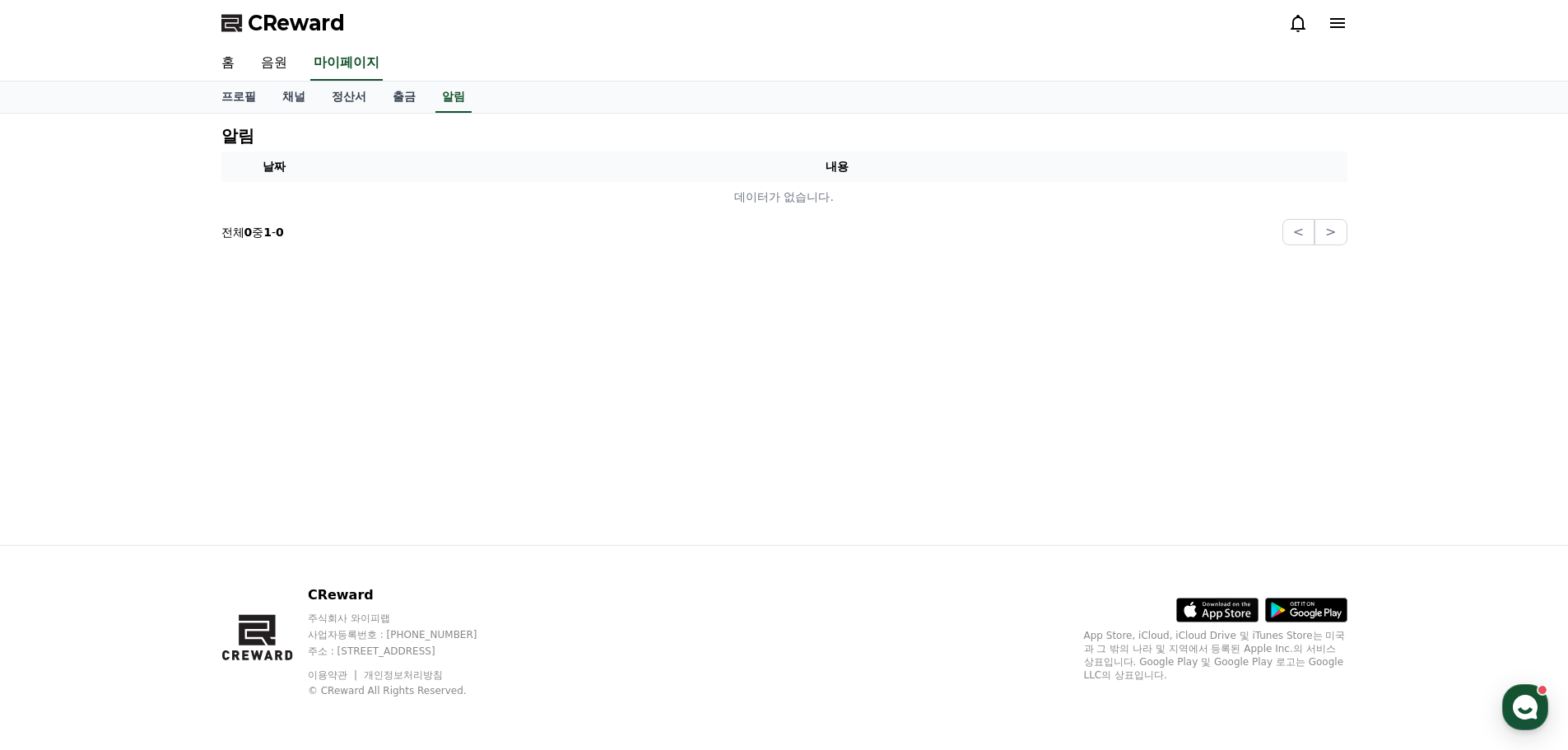
click at [1302, 26] on icon at bounding box center [1297, 23] width 20 height 20
click at [1355, 27] on div "CReward" at bounding box center [784, 23] width 1153 height 46
click at [1343, 27] on div "CReward" at bounding box center [784, 23] width 1153 height 46
click at [1338, 24] on icon at bounding box center [1337, 23] width 20 height 20
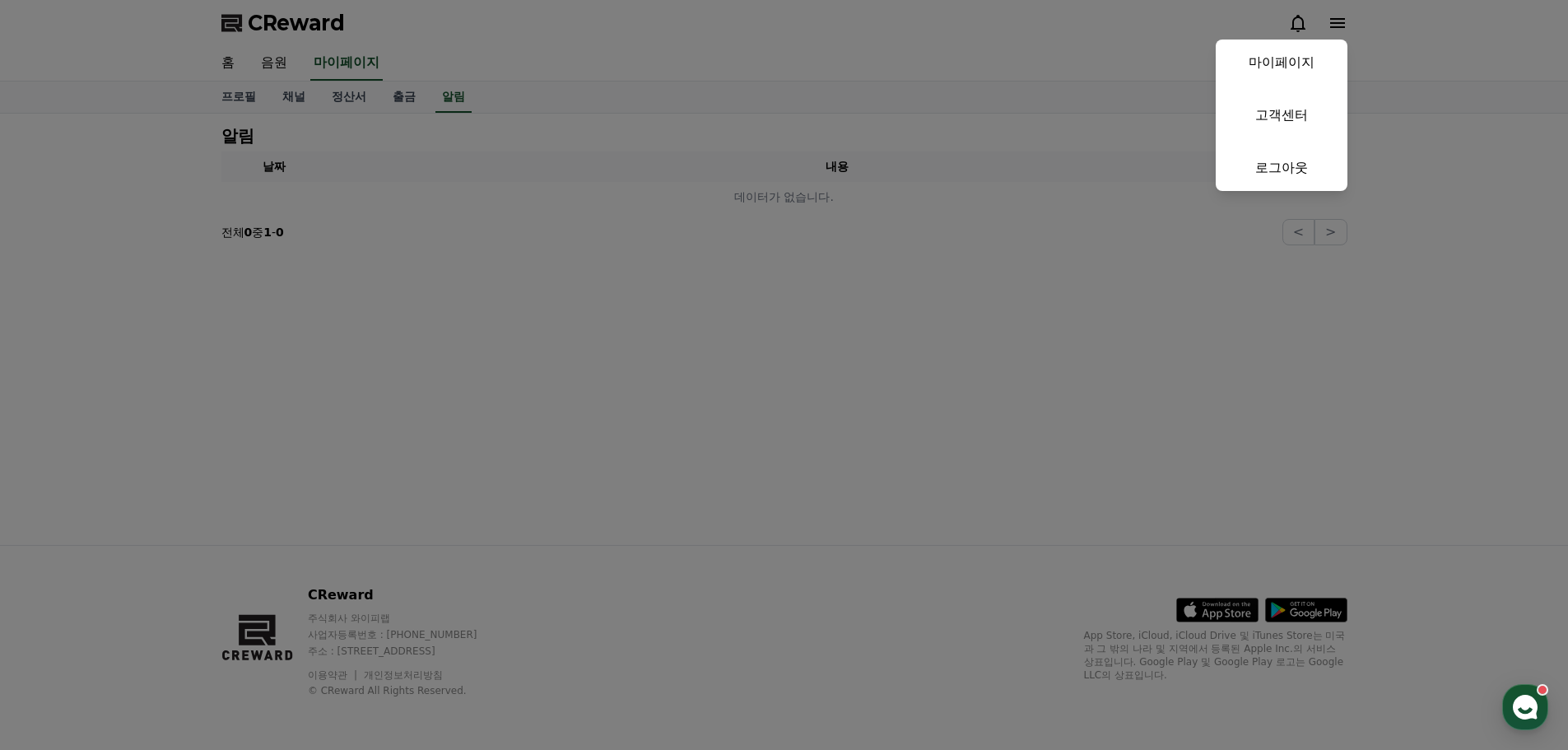
click at [1338, 24] on button "close" at bounding box center [784, 375] width 1568 height 750
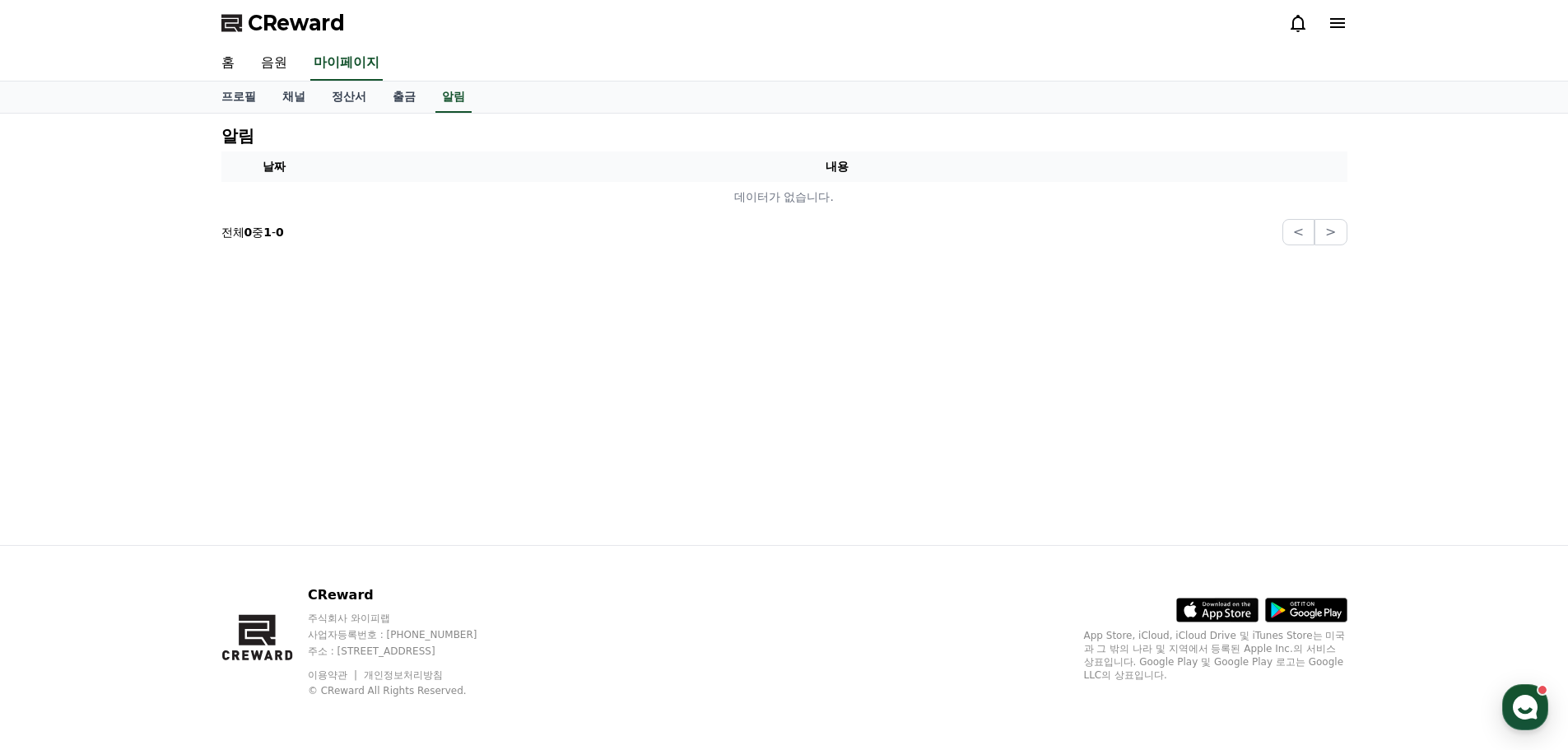
click at [1436, 64] on div "홈 음원 마이페이지" at bounding box center [784, 63] width 1568 height 36
click at [273, 70] on link "음원" at bounding box center [274, 63] width 53 height 35
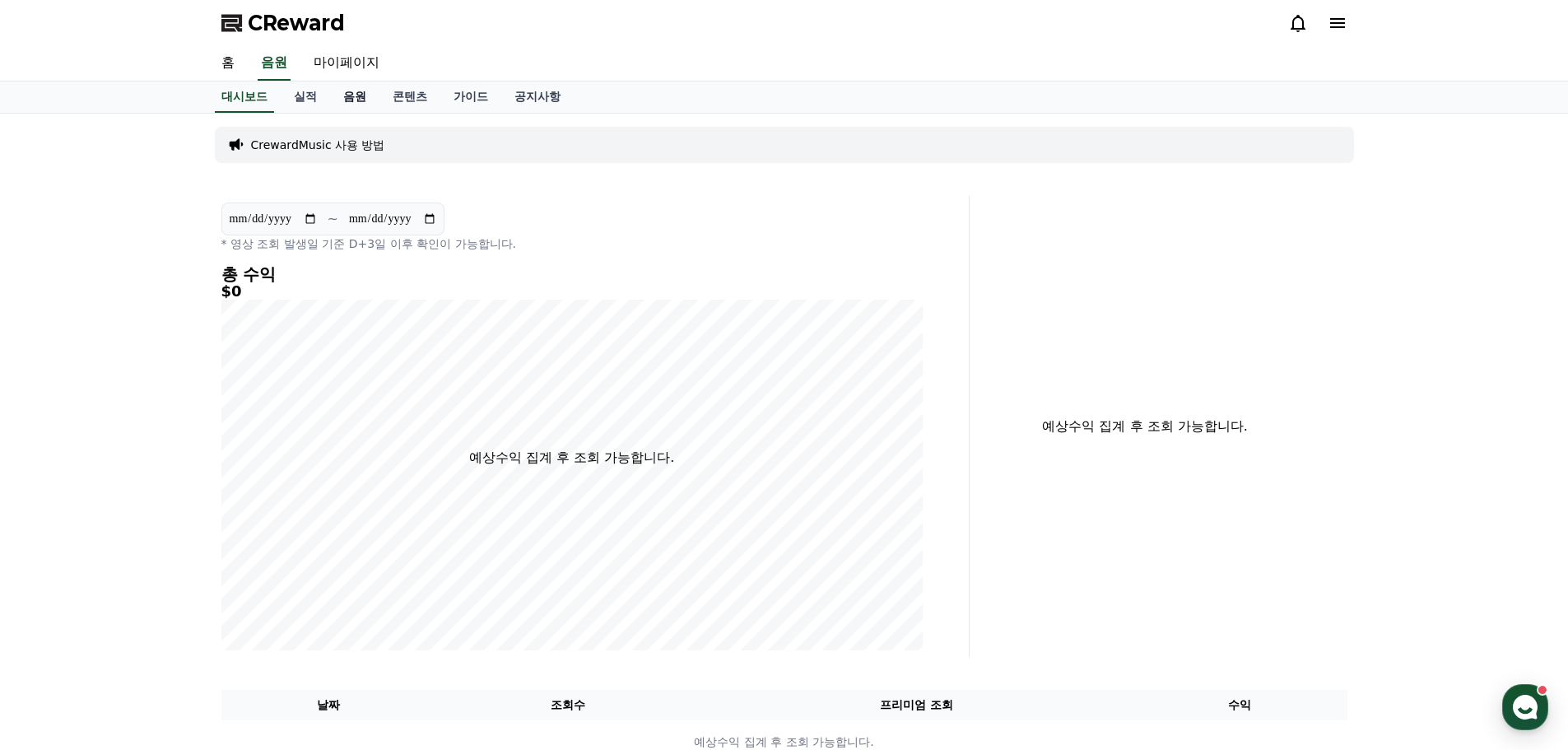
click at [347, 95] on link "음원" at bounding box center [355, 97] width 49 height 31
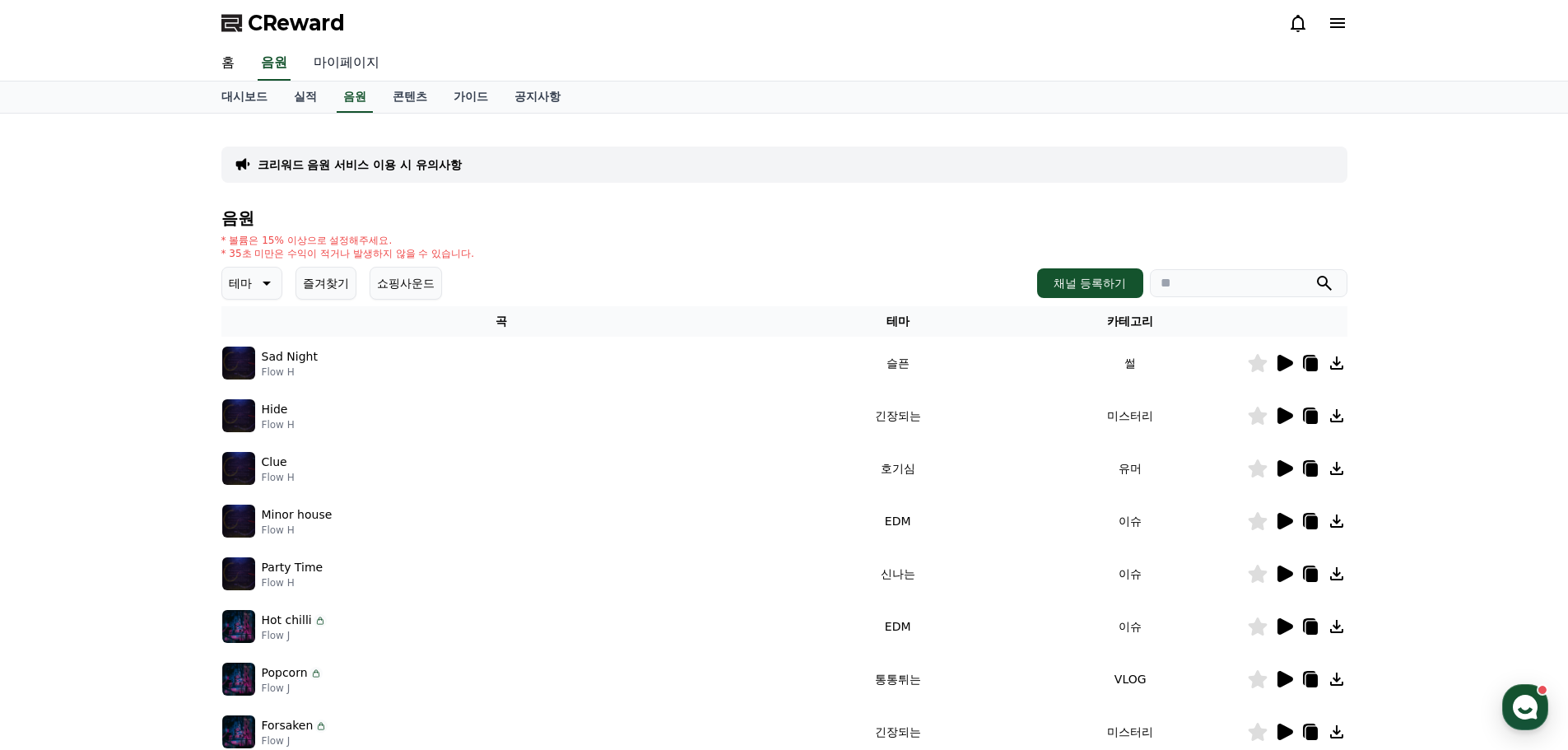
click at [349, 64] on link "마이페이지" at bounding box center [346, 63] width 92 height 35
select select "**********"
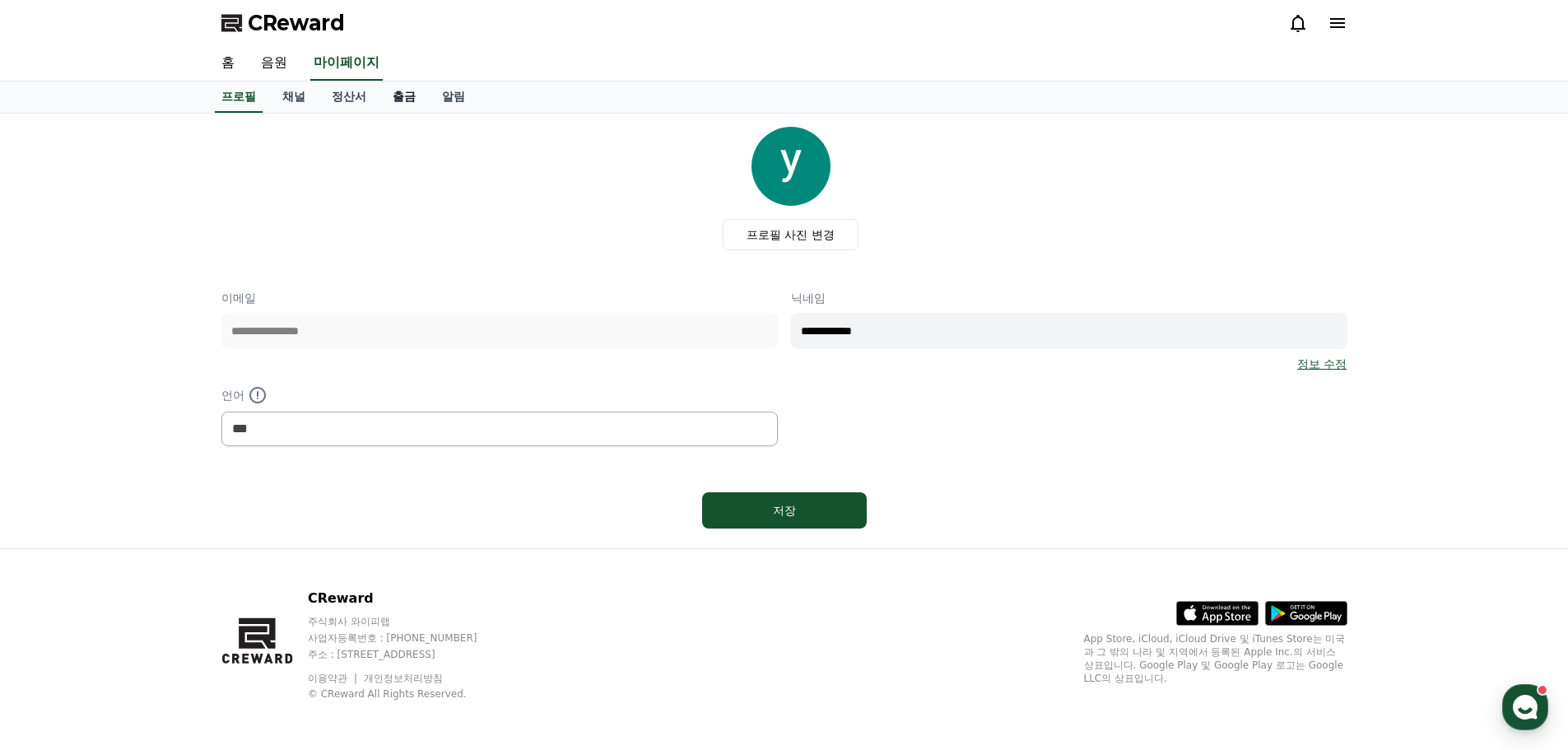
click at [405, 98] on link "출금" at bounding box center [404, 97] width 49 height 31
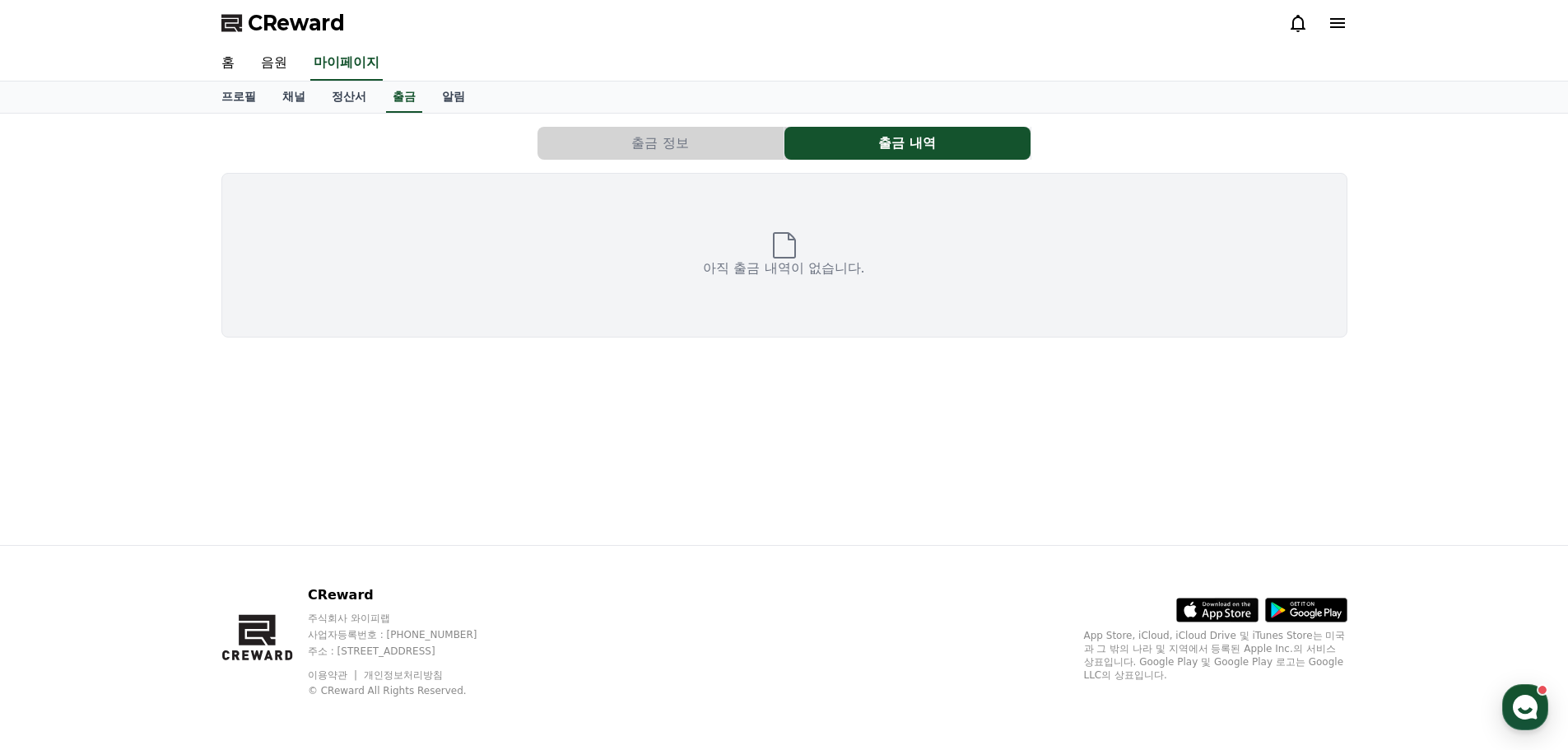
click at [689, 146] on button "출금 정보" at bounding box center [661, 143] width 246 height 33
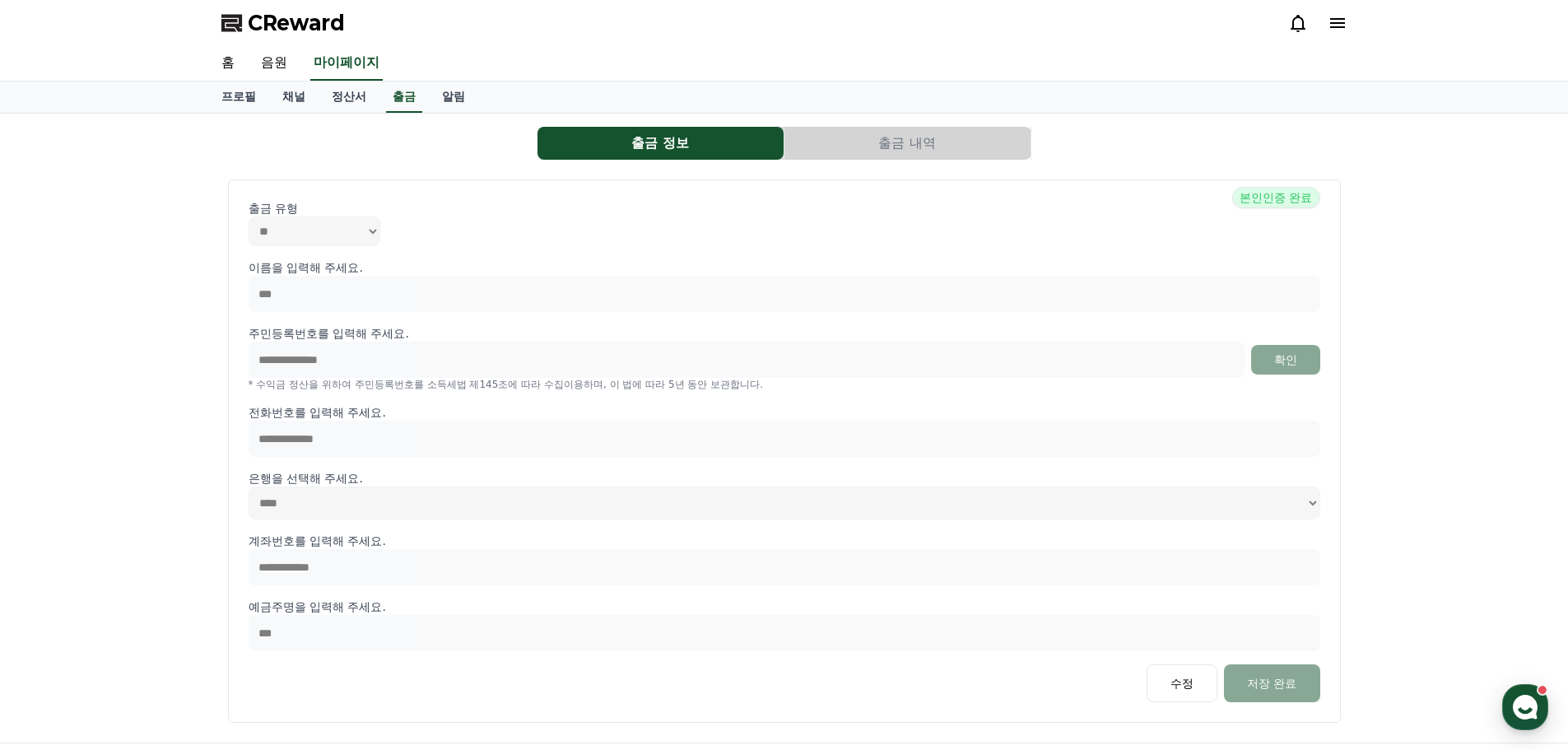
click at [880, 136] on button "출금 내역" at bounding box center [908, 143] width 246 height 33
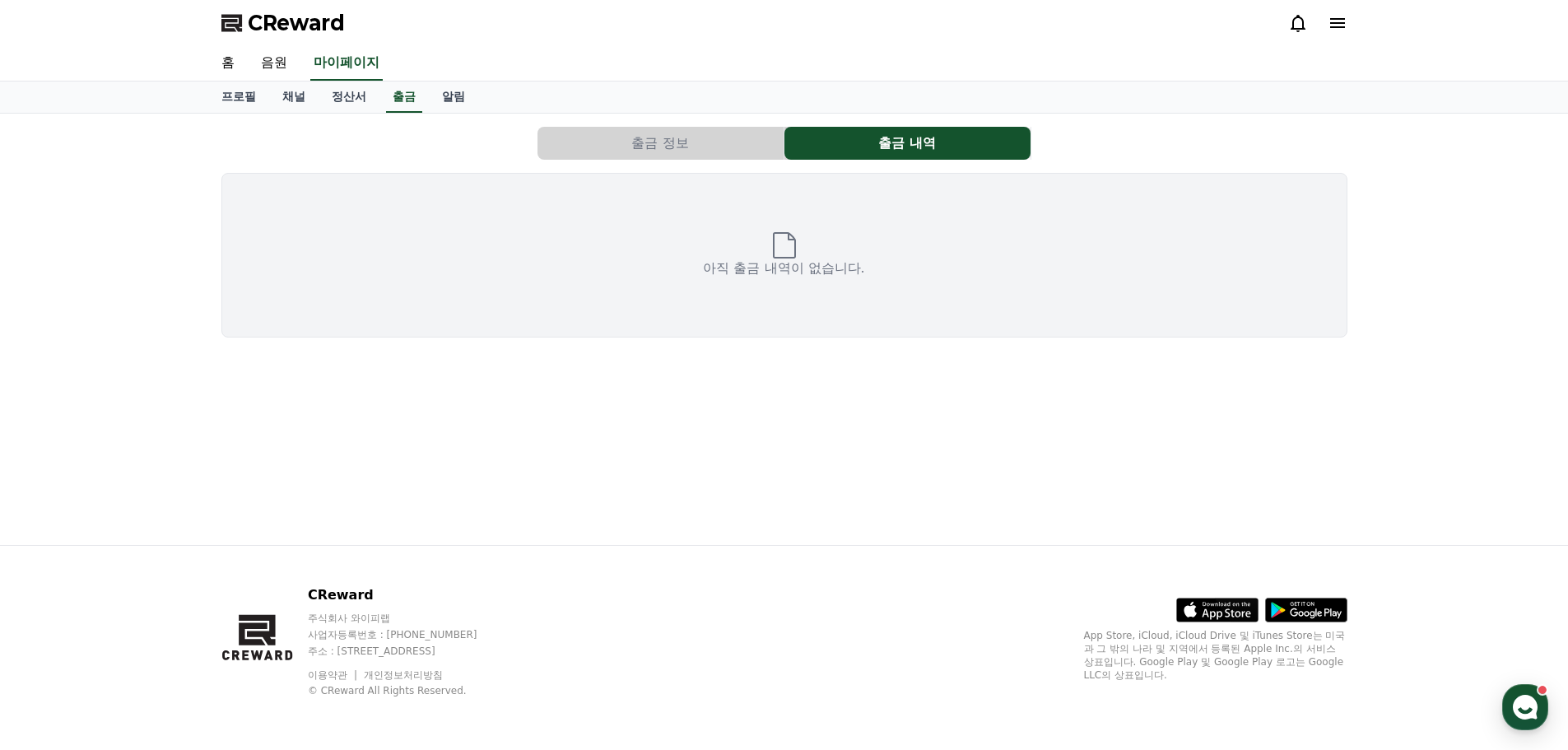
drag, startPoint x: 743, startPoint y: 245, endPoint x: 899, endPoint y: 305, distance: 167.1
click at [883, 303] on div "아직 출금 내역이 없습니다." at bounding box center [784, 255] width 1126 height 165
click at [952, 329] on div "아직 출금 내역이 없습니다." at bounding box center [784, 255] width 1126 height 165
click at [545, 350] on div "출금 정보 출금 내역 아직 출금 내역이 없습니다." at bounding box center [784, 329] width 1153 height 431
click at [339, 87] on link "정산서" at bounding box center [349, 97] width 61 height 31
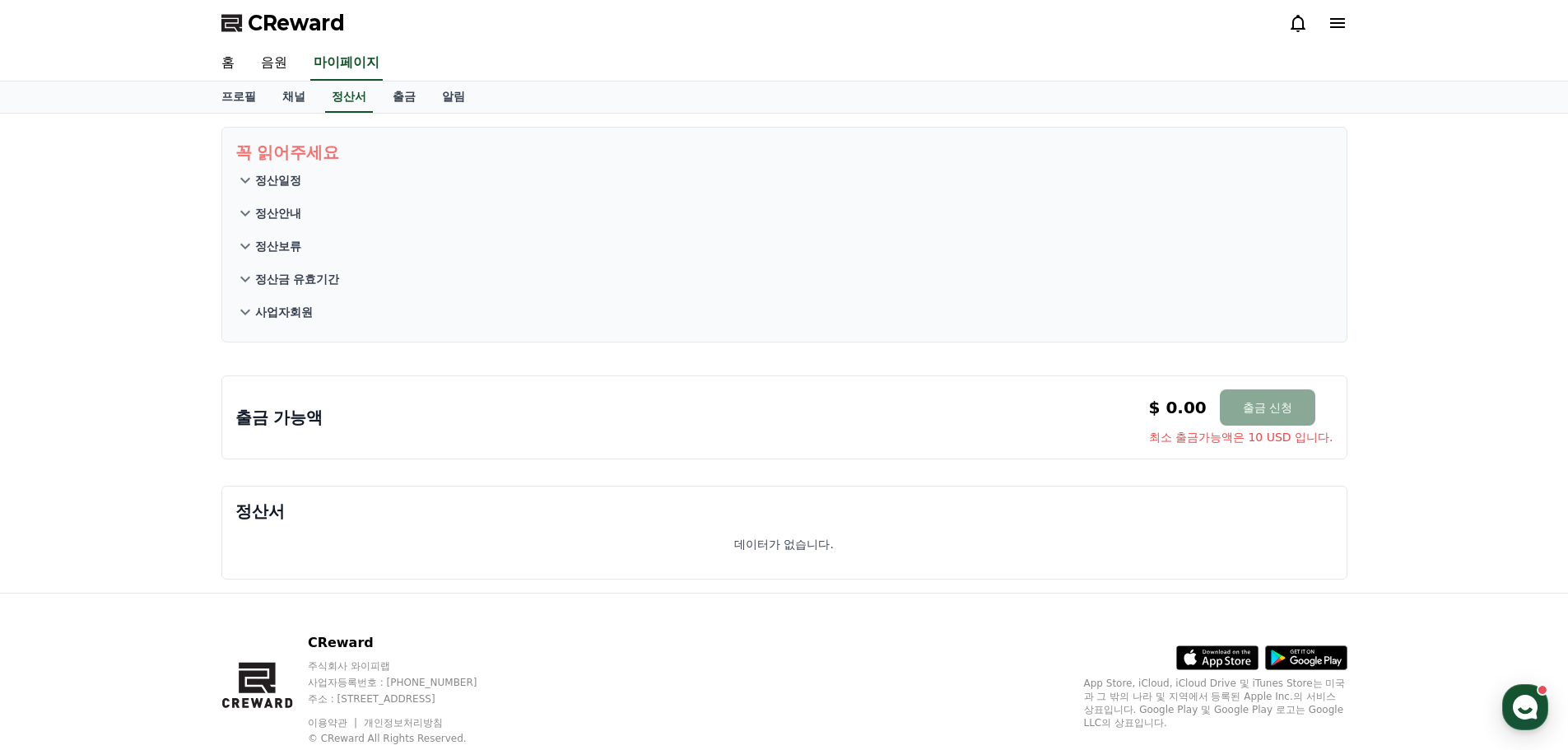
drag, startPoint x: 250, startPoint y: 176, endPoint x: 409, endPoint y: 374, distance: 253.9
click at [409, 373] on div "꼭 읽어주세요 정산일정 정산안내 정산보류 정산금 유효기간 사업자회원 출금 가능액 $ 0.00 출금 신청 최소 출금가능액은 10 USD 입니다.…" at bounding box center [784, 353] width 1153 height 479
click at [412, 375] on div "출금 가능액 $ 0.00 출금 신청 최소 출금가능액은 10 USD 입니다. $ 0.00 출금 신청 최소 출금가능액은 10 USD 입니다." at bounding box center [785, 414] width 1140 height 104
click at [265, 177] on p "정산일정" at bounding box center [278, 179] width 46 height 16
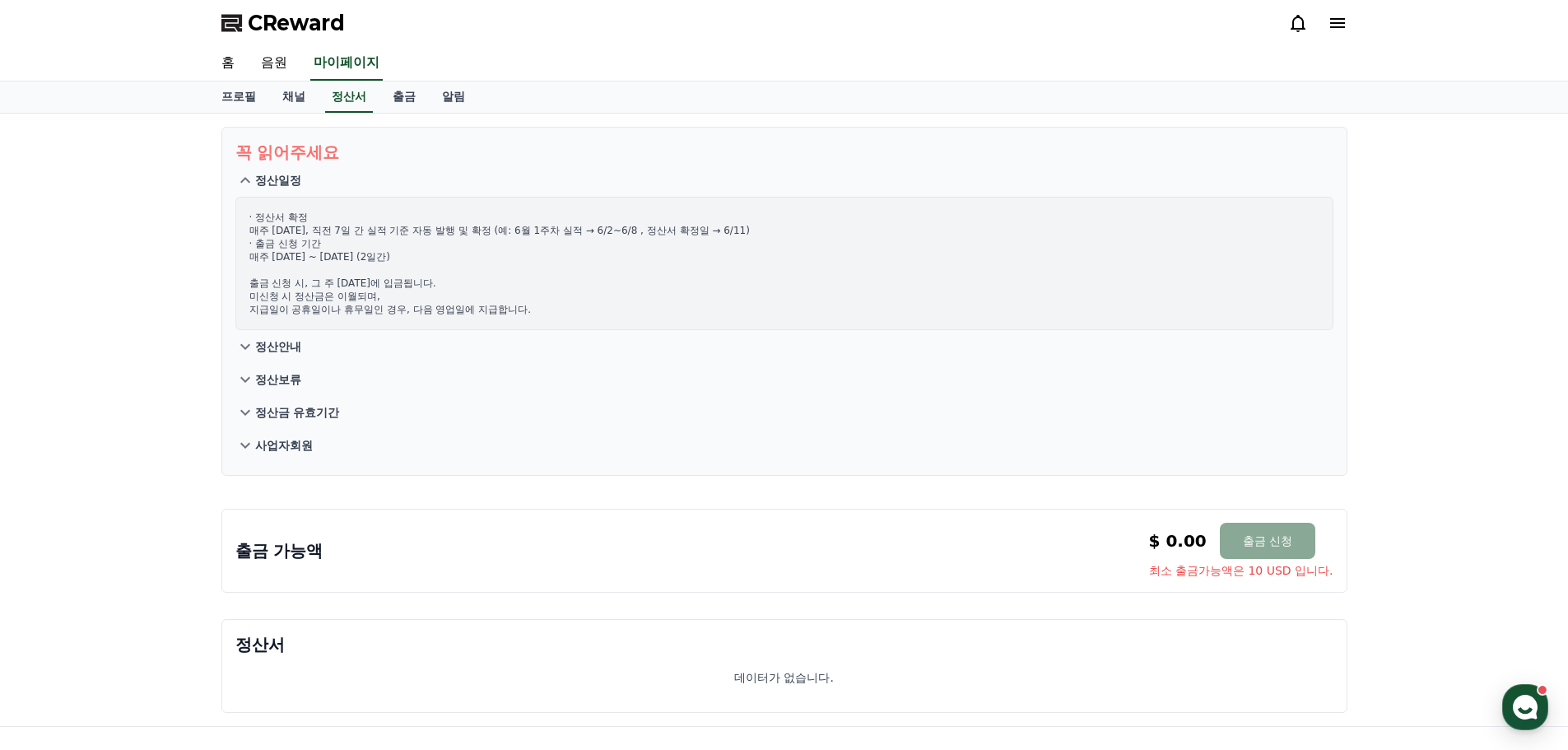
click at [280, 341] on p "정산안내" at bounding box center [278, 346] width 46 height 16
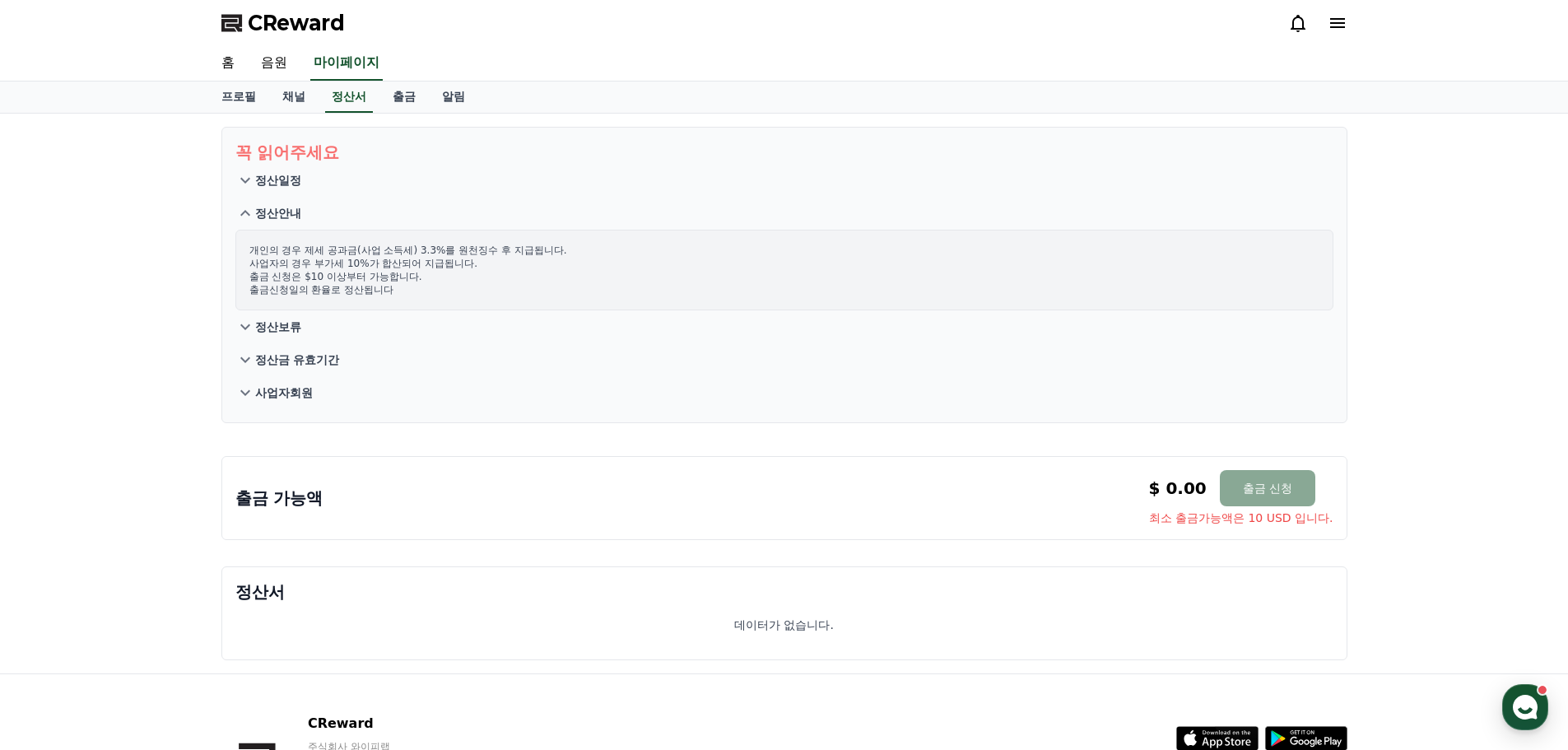
click at [278, 320] on p "정산보류" at bounding box center [278, 326] width 46 height 16
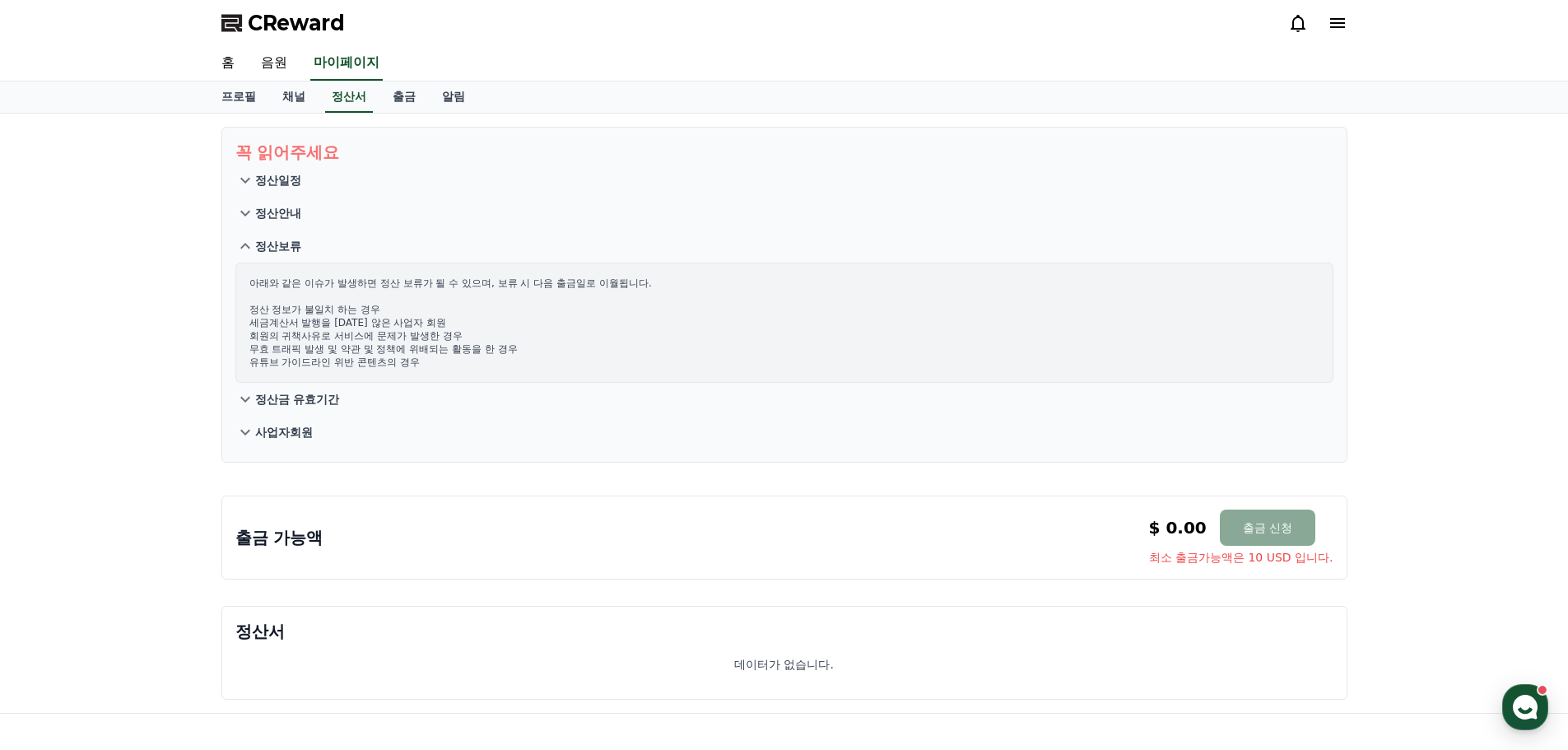
click at [304, 393] on p "정산금 유효기간" at bounding box center [297, 399] width 85 height 16
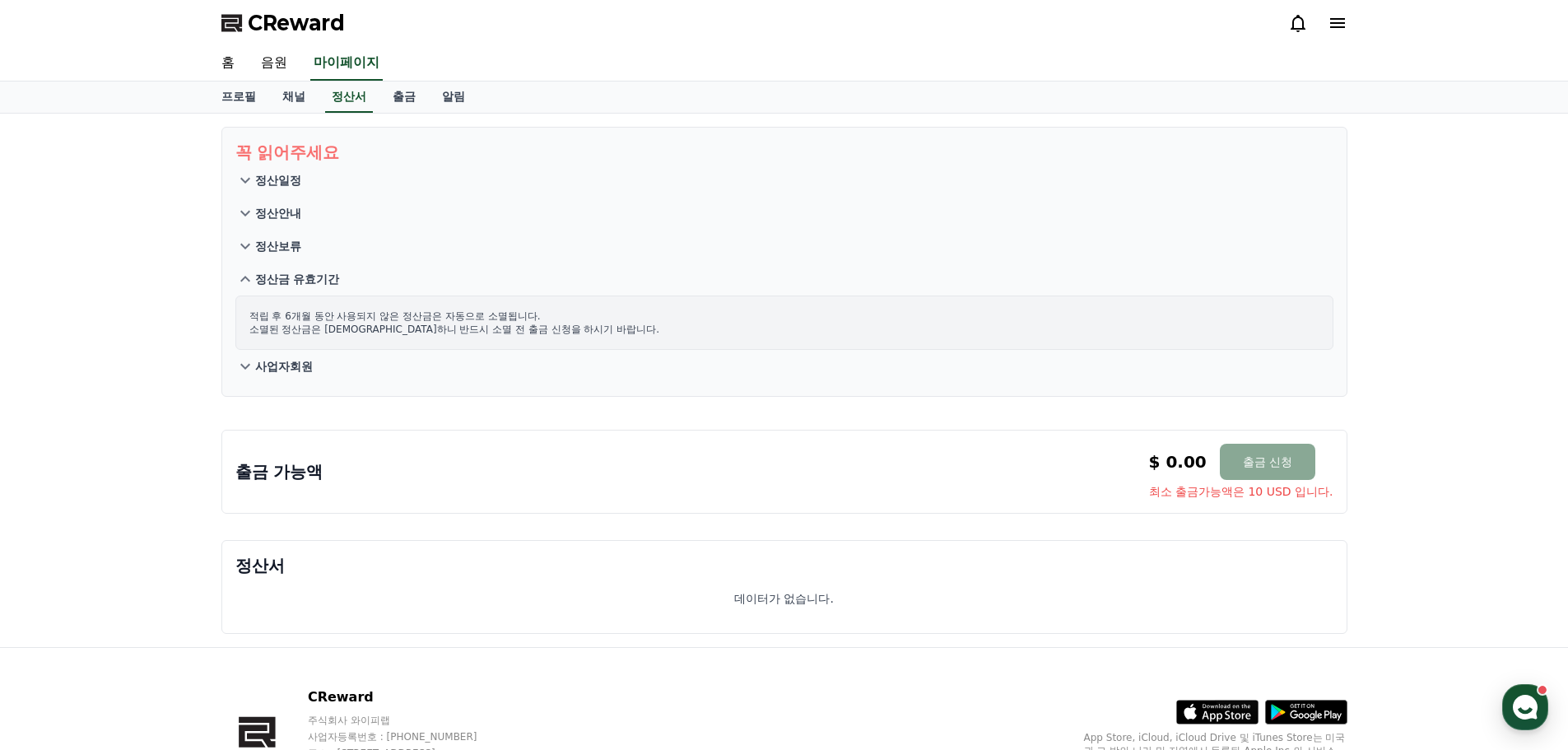
click at [285, 368] on p "사업자회원" at bounding box center [284, 366] width 57 height 16
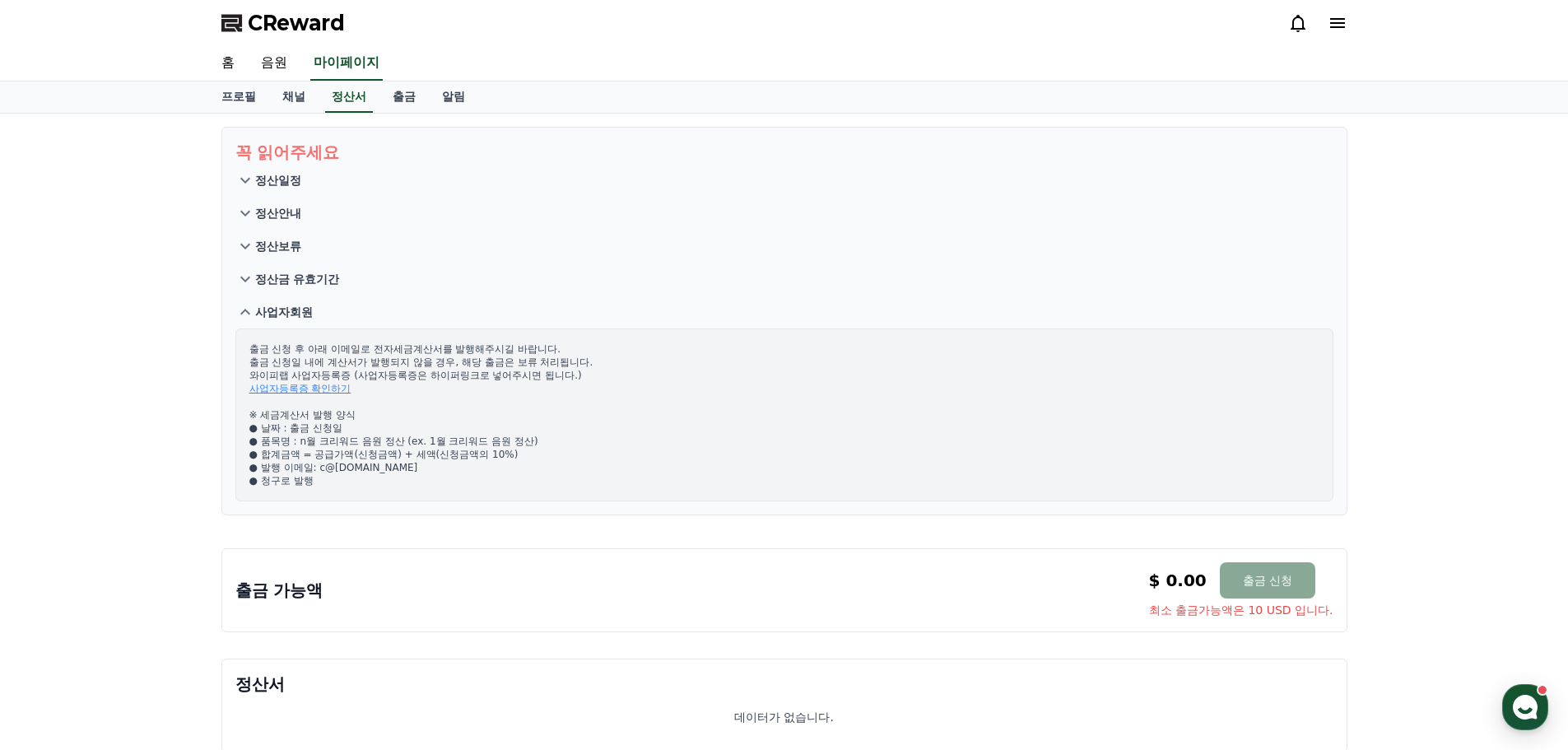
click at [282, 275] on p "정산금 유효기간" at bounding box center [297, 278] width 85 height 16
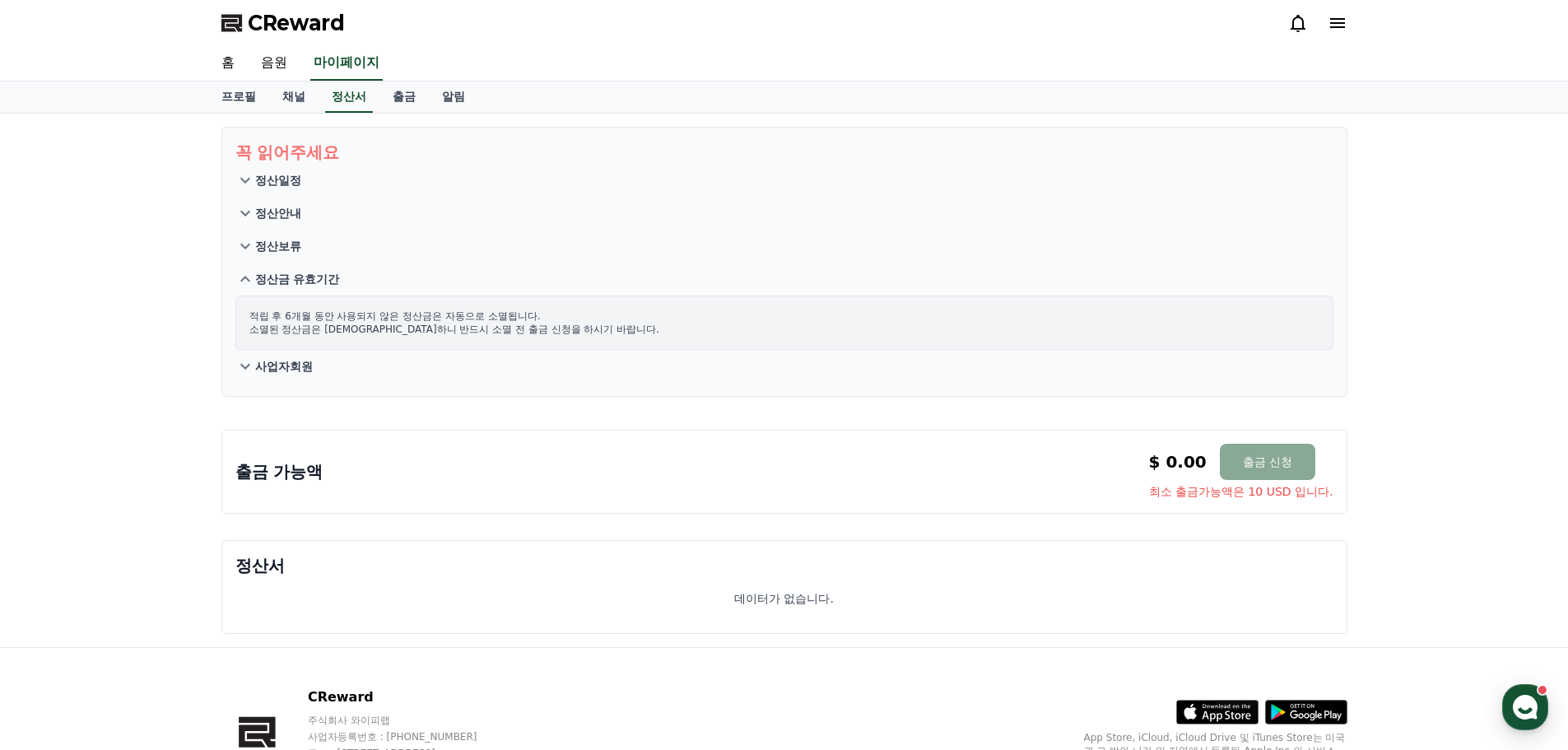
click at [270, 371] on button "사업자회원" at bounding box center [784, 366] width 1098 height 33
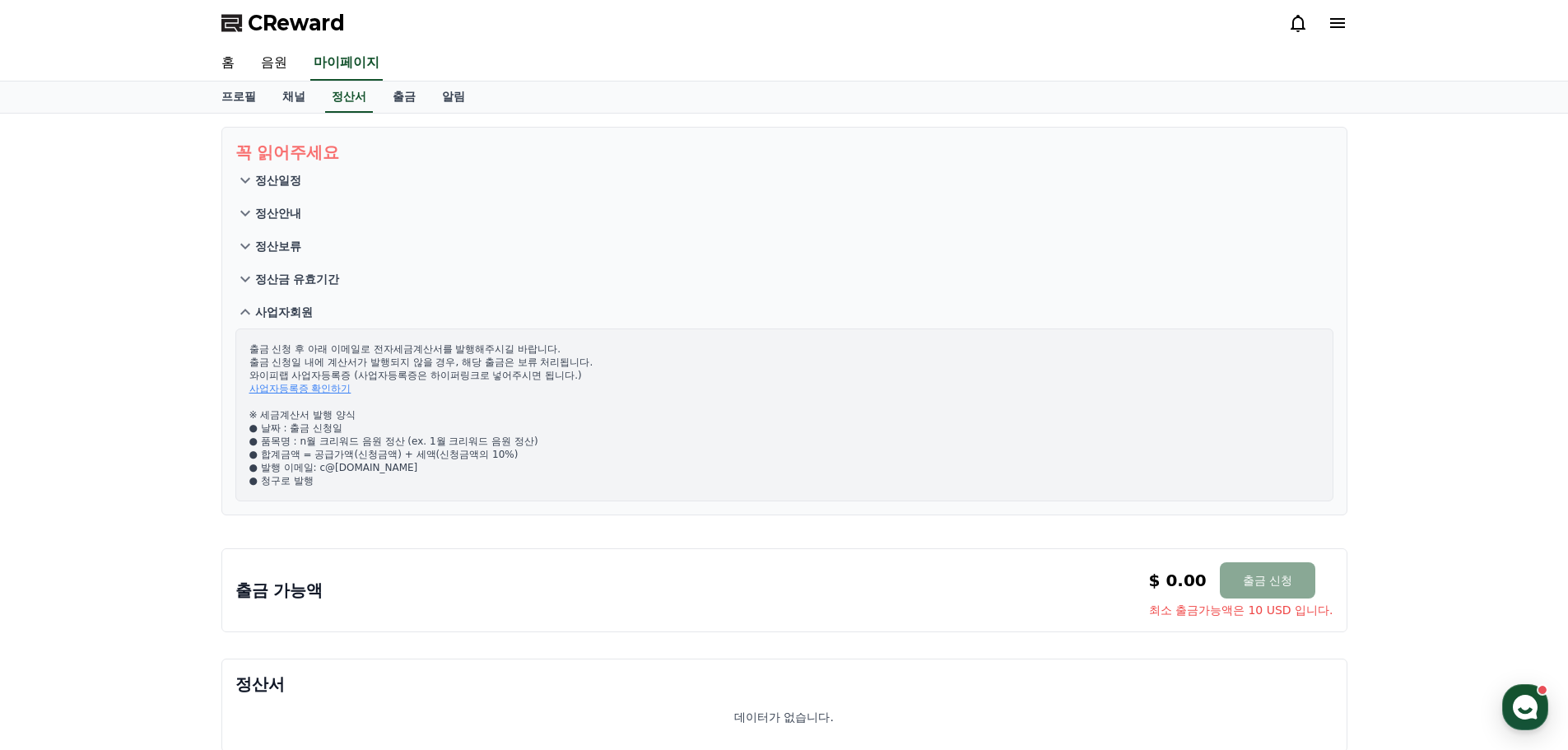
drag, startPoint x: 377, startPoint y: 349, endPoint x: 610, endPoint y: 378, distance: 234.8
click at [571, 366] on div "출금 신청 후 아래 이메일로 전자세금계산서를 발행해주시길 바랍니다. 출금 신청일 내에 계산서가 발행되지 않을 경우, 해당 출금은 보류 처리됩니…" at bounding box center [784, 414] width 1098 height 173
click at [620, 382] on p "출금 신청 후 아래 이메일로 전자세금계산서를 발행해주시길 바랍니다. 출금 신청일 내에 계산서가 발행되지 않을 경우, 해당 출금은 보류 처리됩니…" at bounding box center [785, 414] width 1070 height 145
drag, startPoint x: 547, startPoint y: 333, endPoint x: 509, endPoint y: 312, distance: 43.4
click at [527, 326] on section "꼭 읽어주세요 정산일정 정산안내 정산보류 정산금 유효기간 사업자회원 출금 신청 후 아래 이메일로 전자세금계산서를 발행해주시길 바랍니다. 출금 …" at bounding box center [784, 321] width 1126 height 388
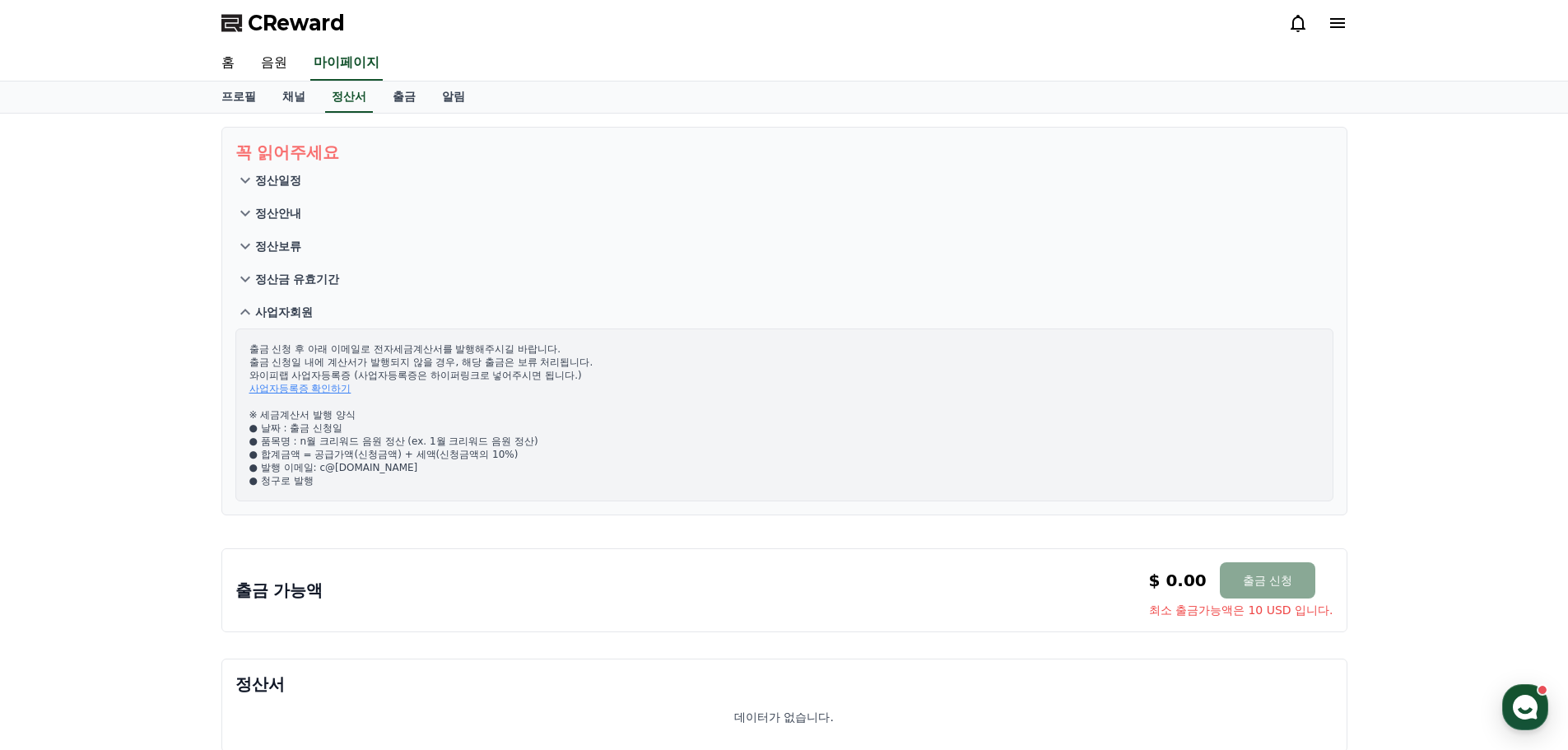
click at [509, 312] on button "사업자회원" at bounding box center [784, 312] width 1098 height 33
click at [483, 330] on section "꼭 읽어주세요 정산일정 정산안내 정산보류 정산금 유효기간 사업자회원 출금 신청 후 아래 이메일로 전자세금계산서를 발행해주시길 바랍니다. 출금 …" at bounding box center [784, 321] width 1126 height 388
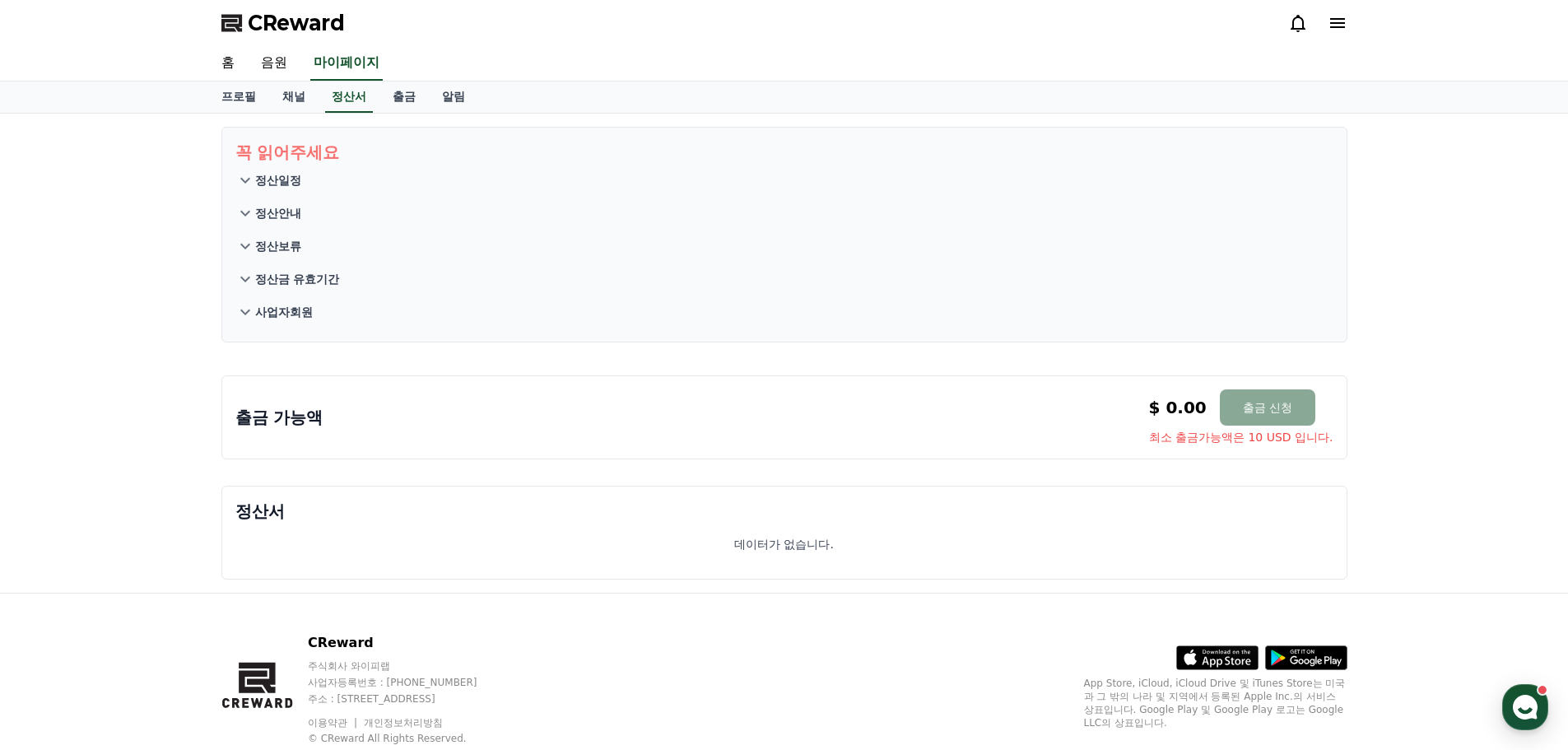
click at [375, 323] on button "사업자회원" at bounding box center [784, 312] width 1098 height 33
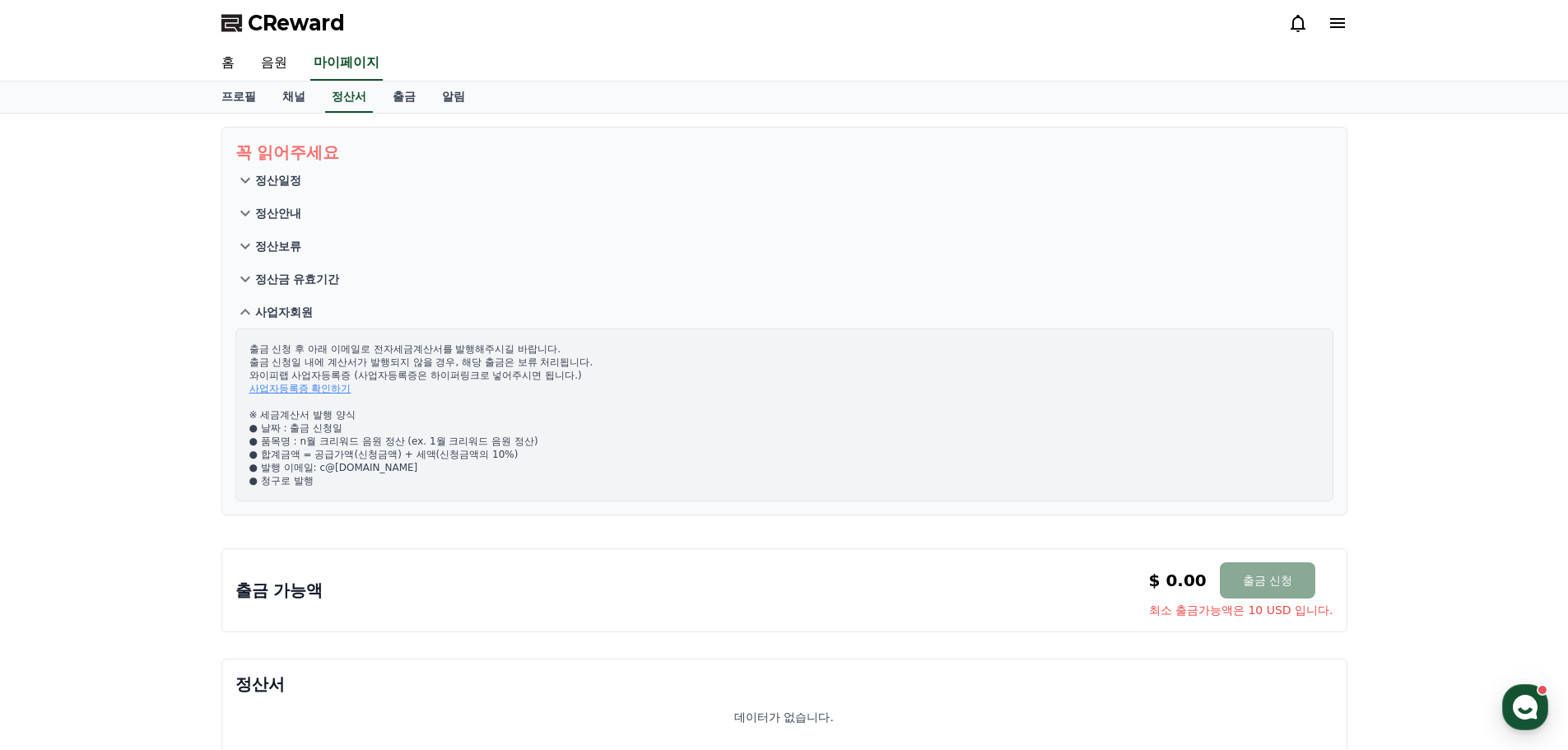
drag, startPoint x: 492, startPoint y: 345, endPoint x: 583, endPoint y: 366, distance: 93.4
click at [579, 363] on p "출금 신청 후 아래 이메일로 전자세금계산서를 발행해주시길 바랍니다. 출금 신청일 내에 계산서가 발행되지 않을 경우, 해당 출금은 보류 처리됩니…" at bounding box center [785, 414] width 1070 height 145
click at [584, 366] on p "출금 신청 후 아래 이메일로 전자세금계산서를 발행해주시길 바랍니다. 출금 신청일 내에 계산서가 발행되지 않을 경우, 해당 출금은 보류 처리됩니…" at bounding box center [785, 414] width 1070 height 145
click at [578, 374] on p "출금 신청 후 아래 이메일로 전자세금계산서를 발행해주시길 바랍니다. 출금 신청일 내에 계산서가 발행되지 않을 경우, 해당 출금은 보류 처리됩니…" at bounding box center [785, 414] width 1070 height 145
drag, startPoint x: 611, startPoint y: 378, endPoint x: 368, endPoint y: 341, distance: 245.8
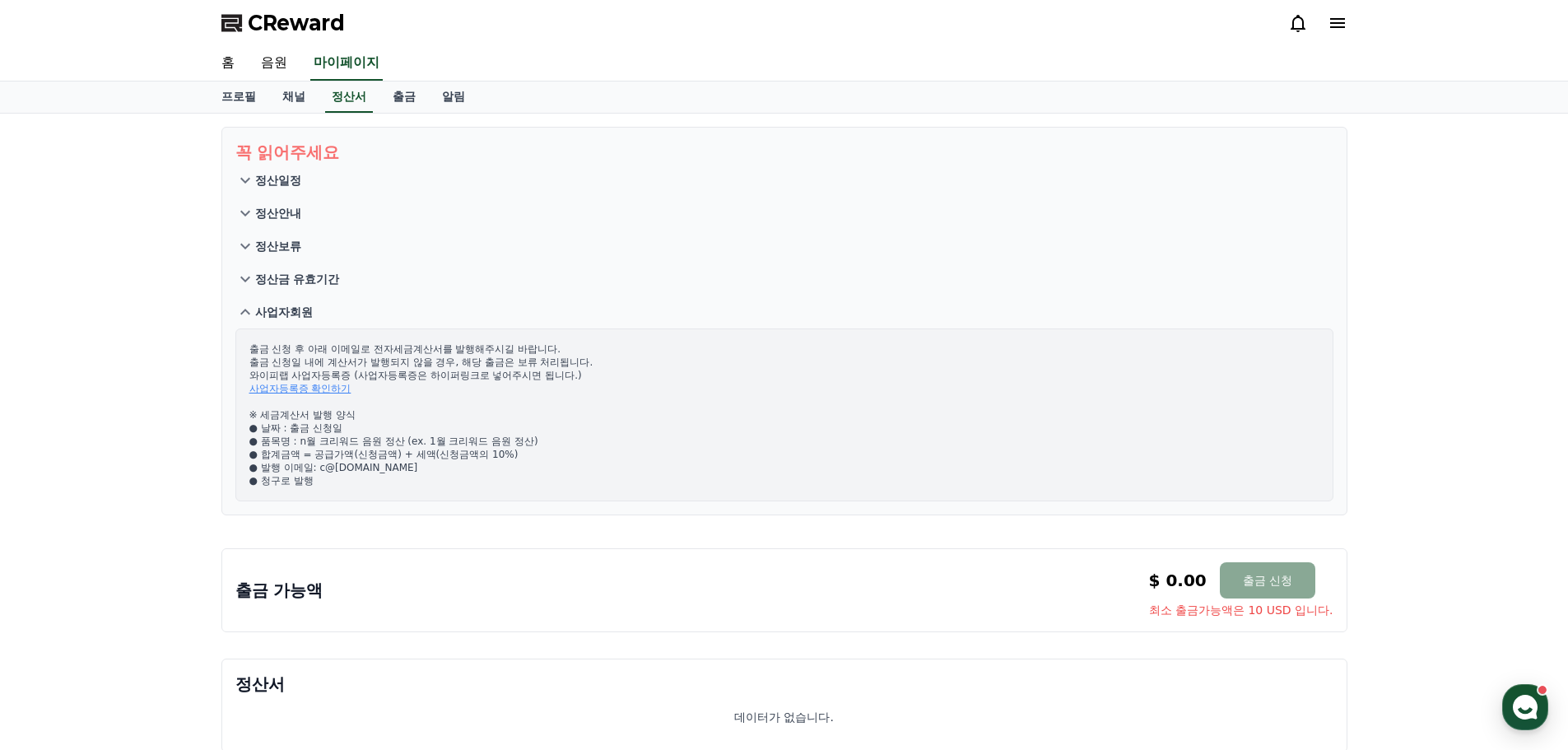
click at [372, 341] on div "출금 신청 후 아래 이메일로 전자세금계산서를 발행해주시길 바랍니다. 출금 신청일 내에 계산서가 발행되지 않을 경우, 해당 출금은 보류 처리됩니…" at bounding box center [784, 414] width 1098 height 173
drag, startPoint x: 368, startPoint y: 341, endPoint x: 349, endPoint y: 310, distance: 36.4
click at [368, 342] on div "출금 신청 후 아래 이메일로 전자세금계산서를 발행해주시길 바랍니다. 출금 신청일 내에 계산서가 발행되지 않을 경우, 해당 출금은 보류 처리됩니…" at bounding box center [784, 414] width 1098 height 173
click at [280, 91] on link "채널" at bounding box center [293, 97] width 49 height 31
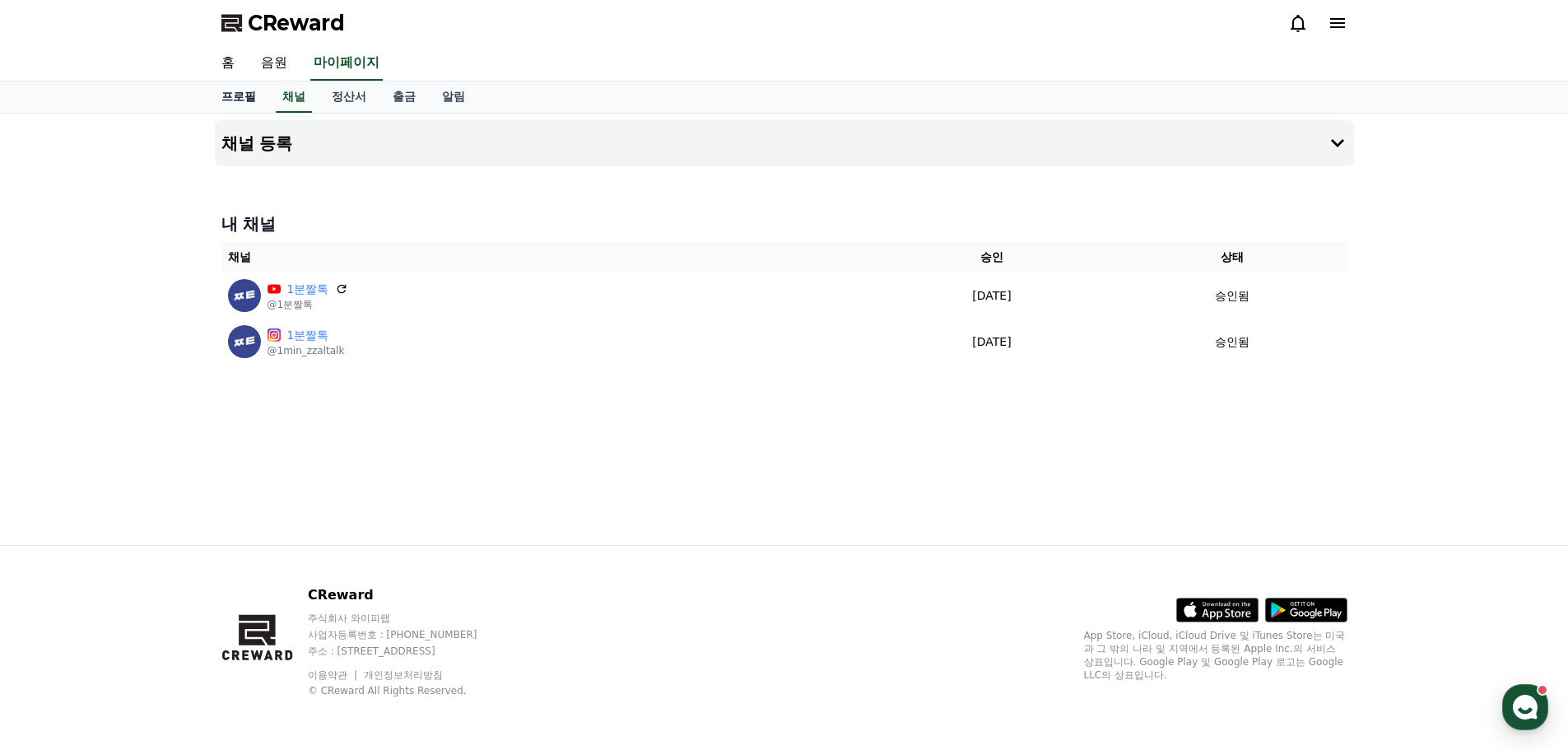
click at [232, 94] on link "프로필" at bounding box center [238, 97] width 61 height 31
select select "**********"
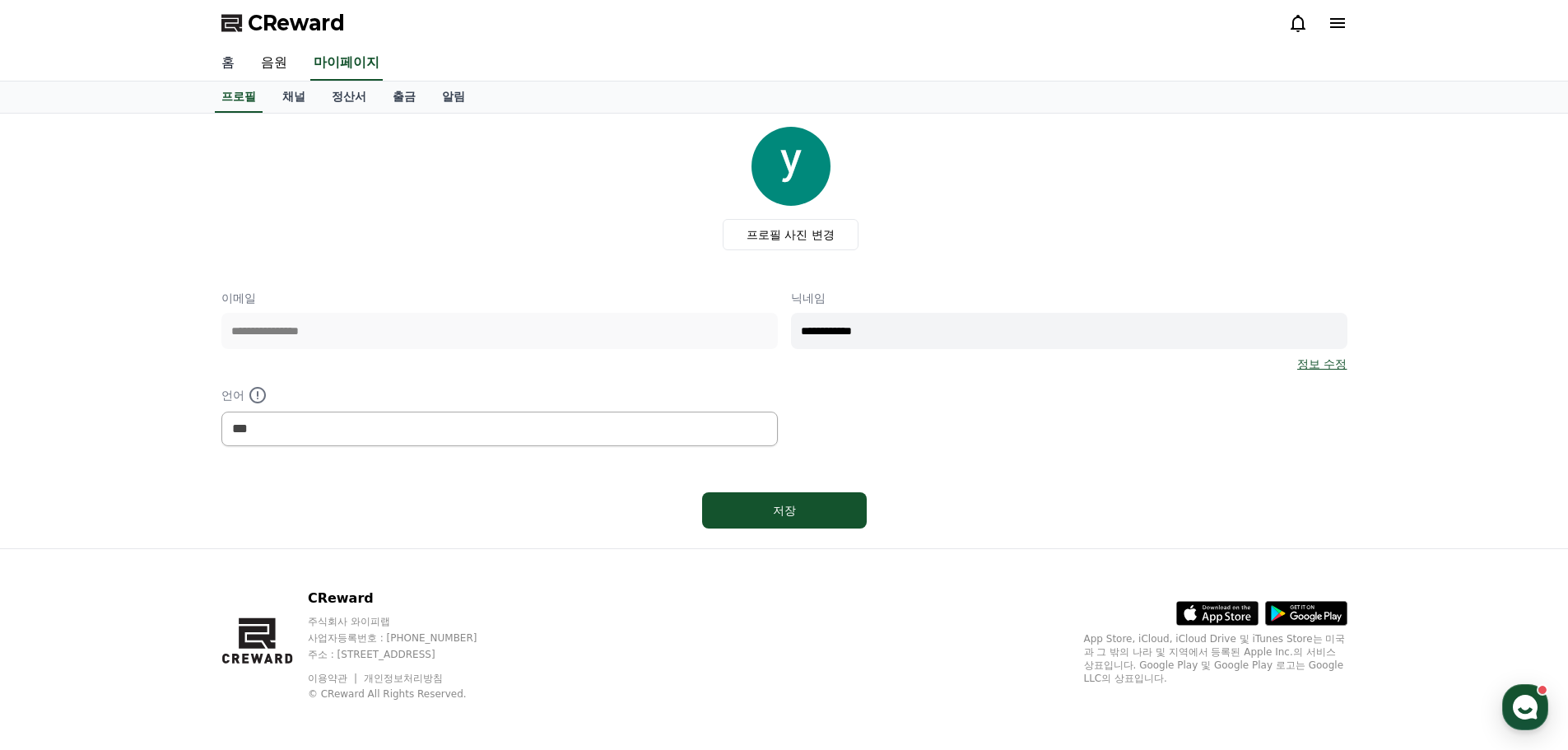
click at [222, 66] on link "홈" at bounding box center [228, 63] width 40 height 35
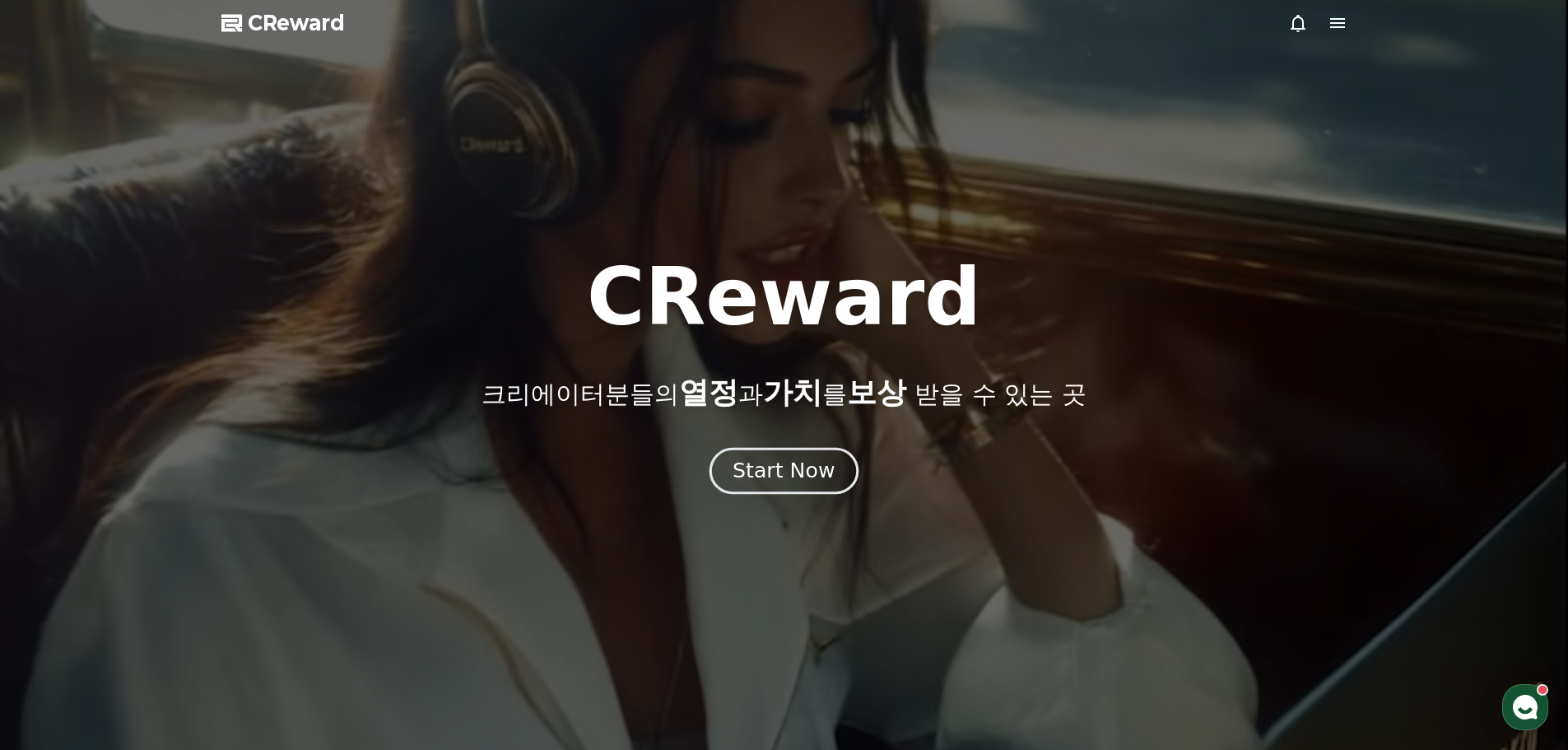
click at [774, 453] on button "Start Now" at bounding box center [784, 470] width 149 height 47
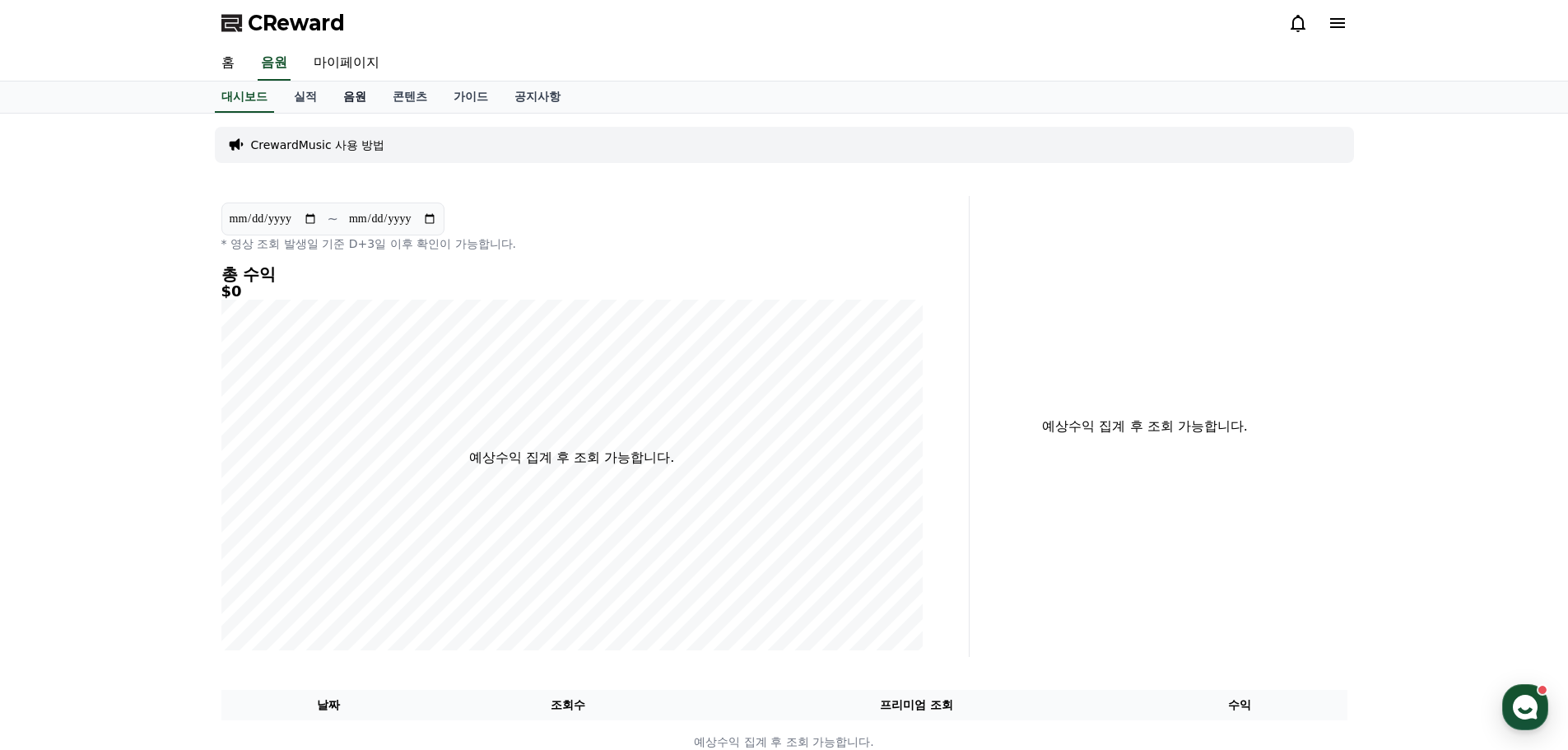
click at [365, 98] on link "음원" at bounding box center [355, 97] width 49 height 31
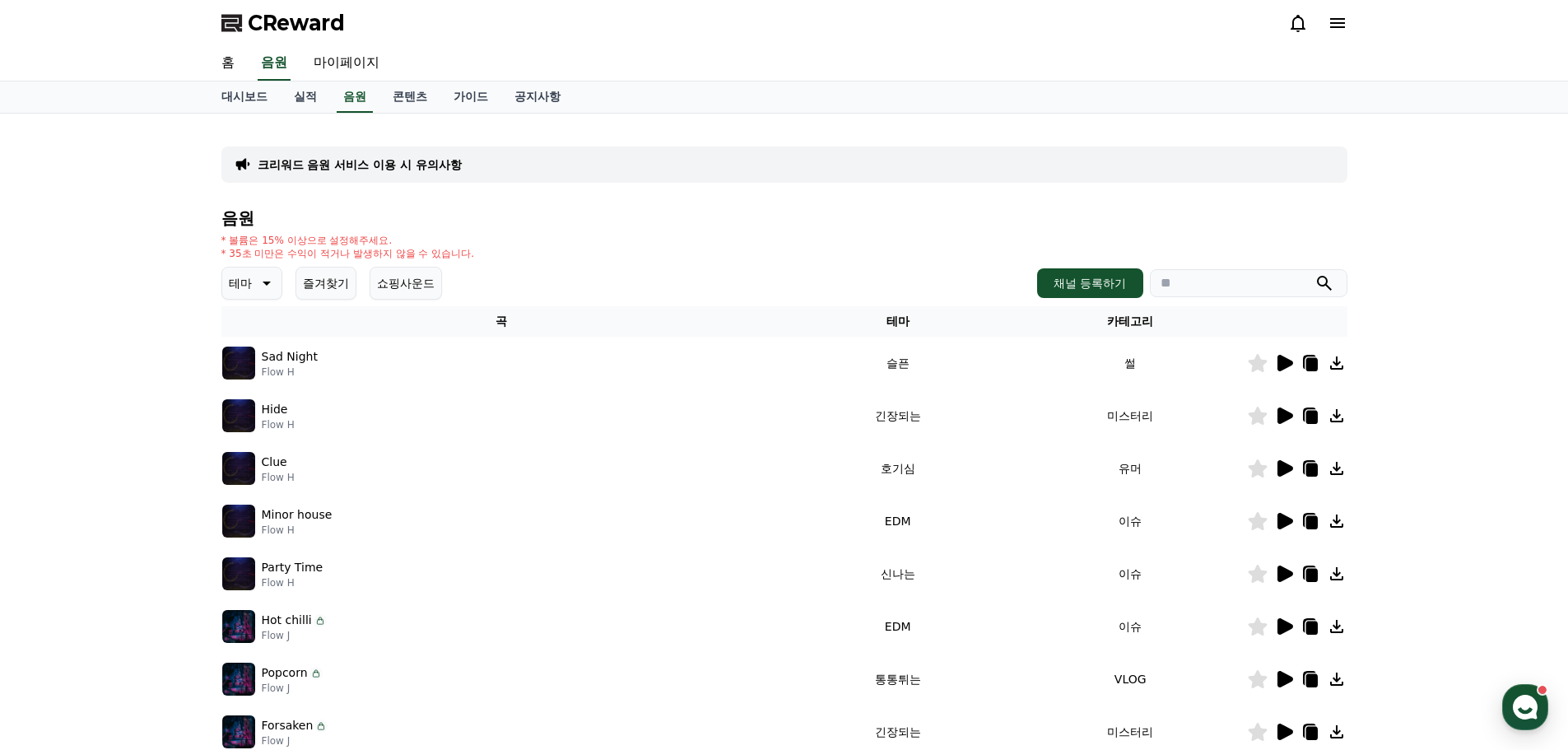
drag, startPoint x: 868, startPoint y: 238, endPoint x: 591, endPoint y: 170, distance: 285.2
click at [868, 236] on div "* 볼륨은 15% 이상으로 설정해주세요. * 35초 미만은 수익이 적거나 발생하지 않을 수 있습니다." at bounding box center [784, 247] width 1126 height 26
click at [722, 243] on div "* 볼륨은 15% 이상으로 설정해주세요. * 35초 미만은 수익이 적거나 발생하지 않을 수 있습니다." at bounding box center [784, 247] width 1126 height 26
click at [313, 287] on button "즐겨찾기" at bounding box center [326, 284] width 61 height 33
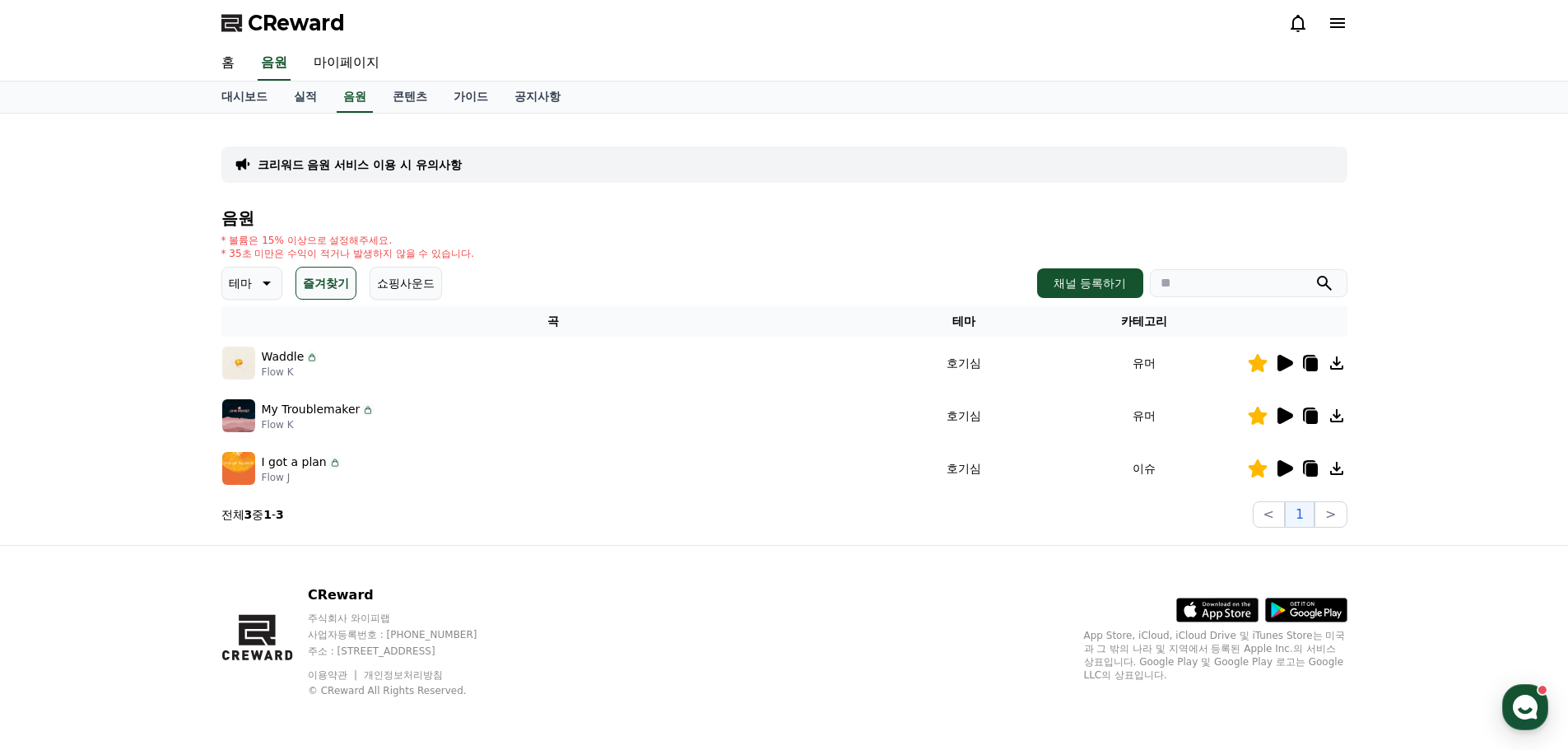
click at [1309, 463] on icon at bounding box center [1310, 469] width 11 height 13
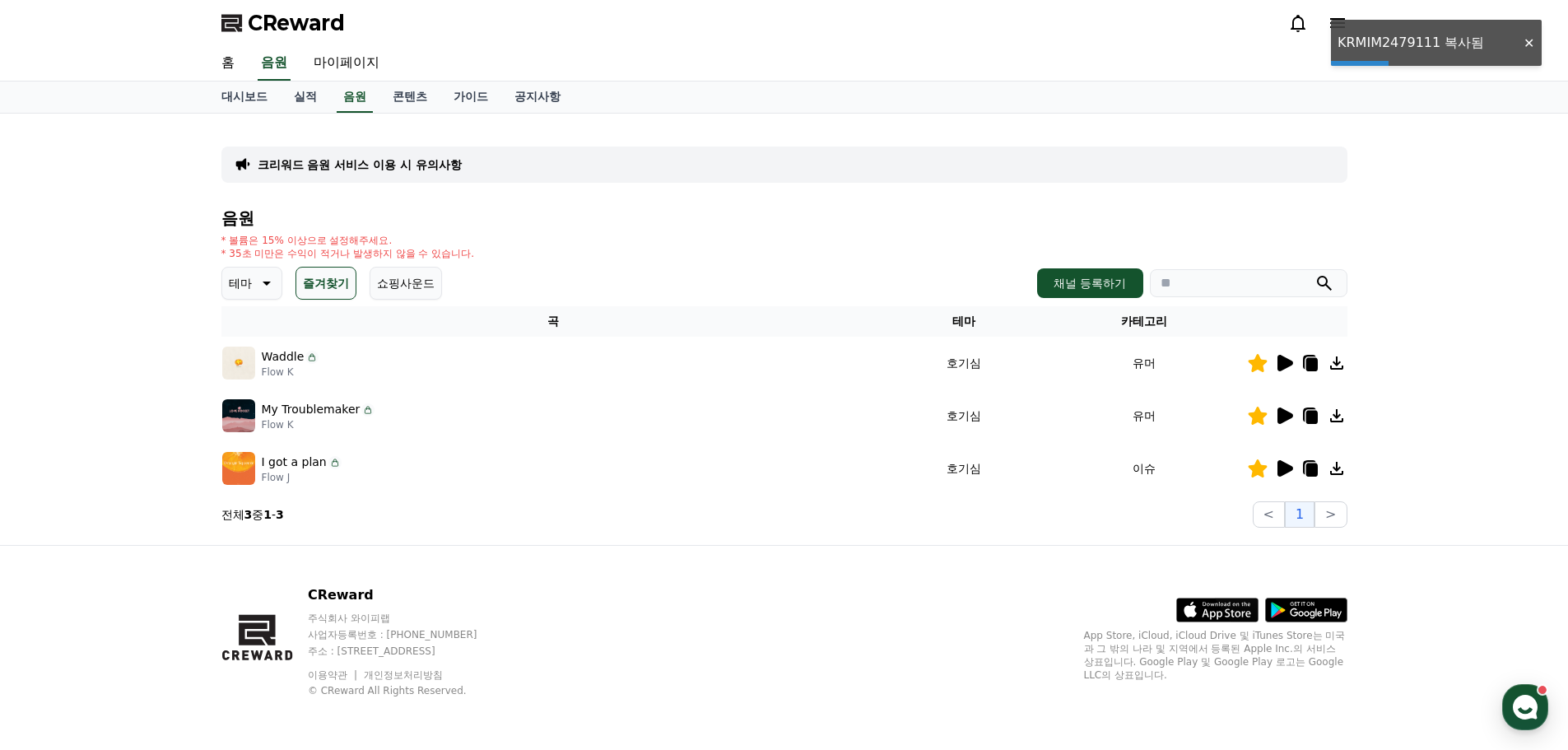
click at [1382, 43] on div "CReward" at bounding box center [784, 23] width 1568 height 46
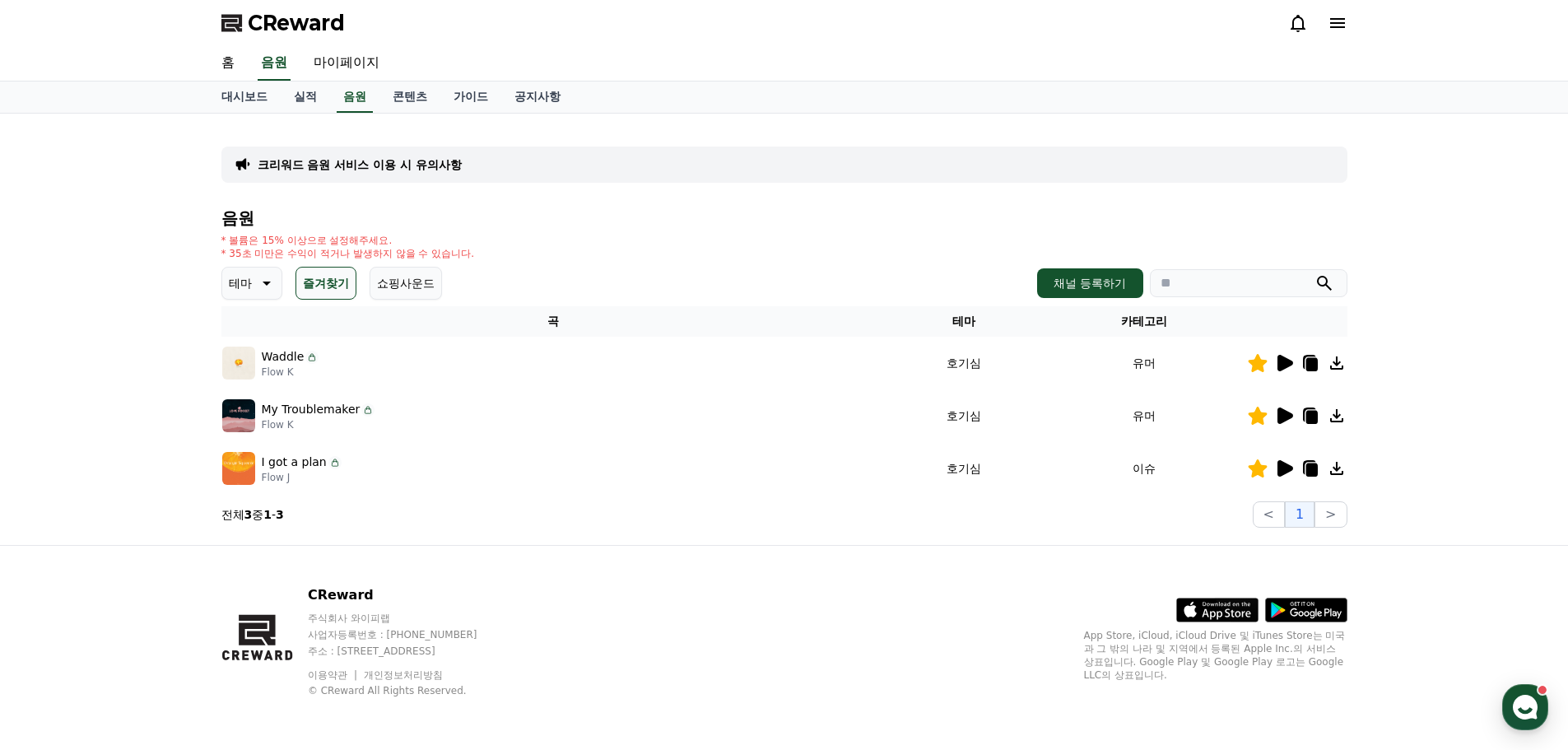
click at [1303, 412] on icon at bounding box center [1310, 414] width 13 height 15
click at [1312, 366] on icon at bounding box center [1310, 364] width 11 height 13
click at [393, 284] on button "쇼핑사운드" at bounding box center [406, 284] width 73 height 33
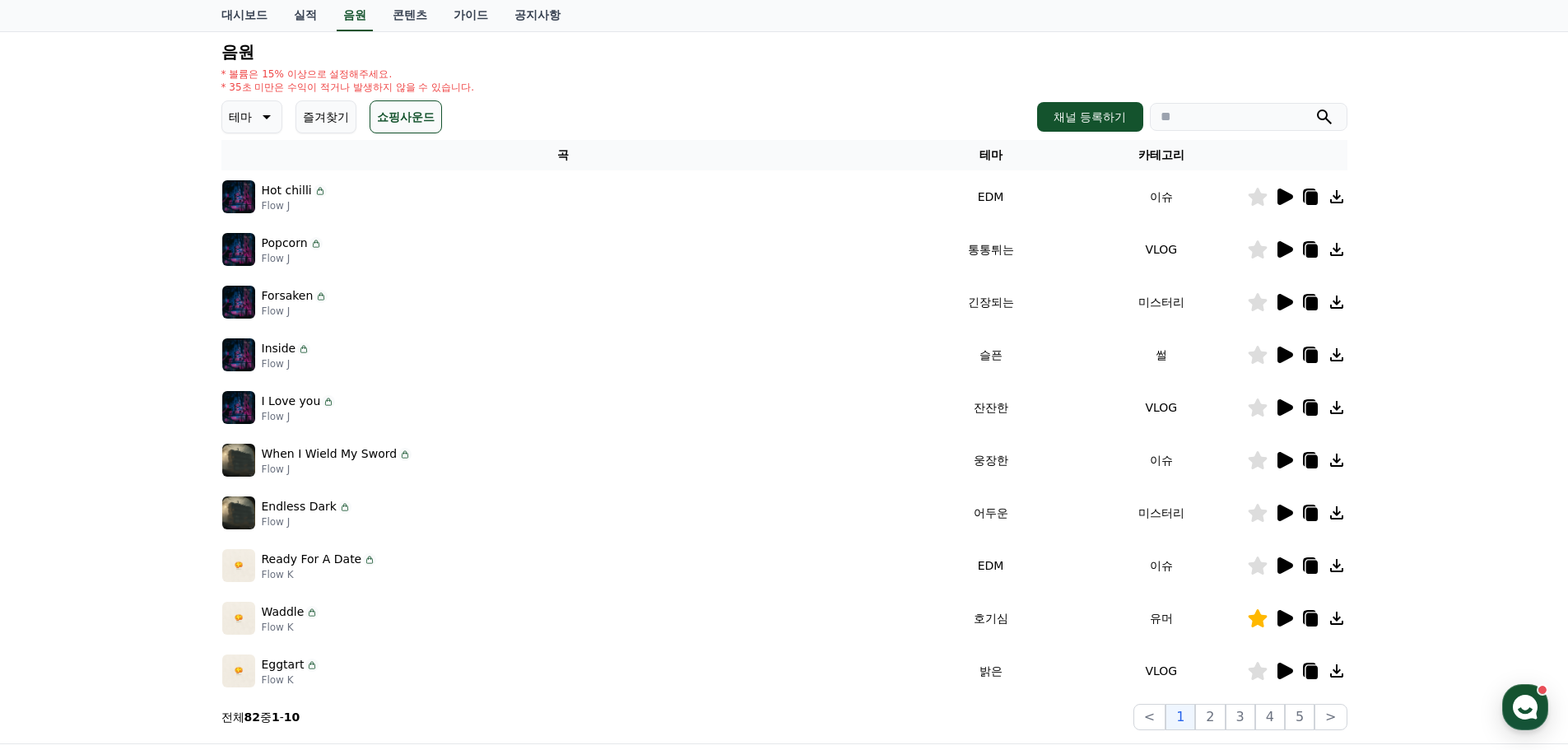
scroll to position [165, 0]
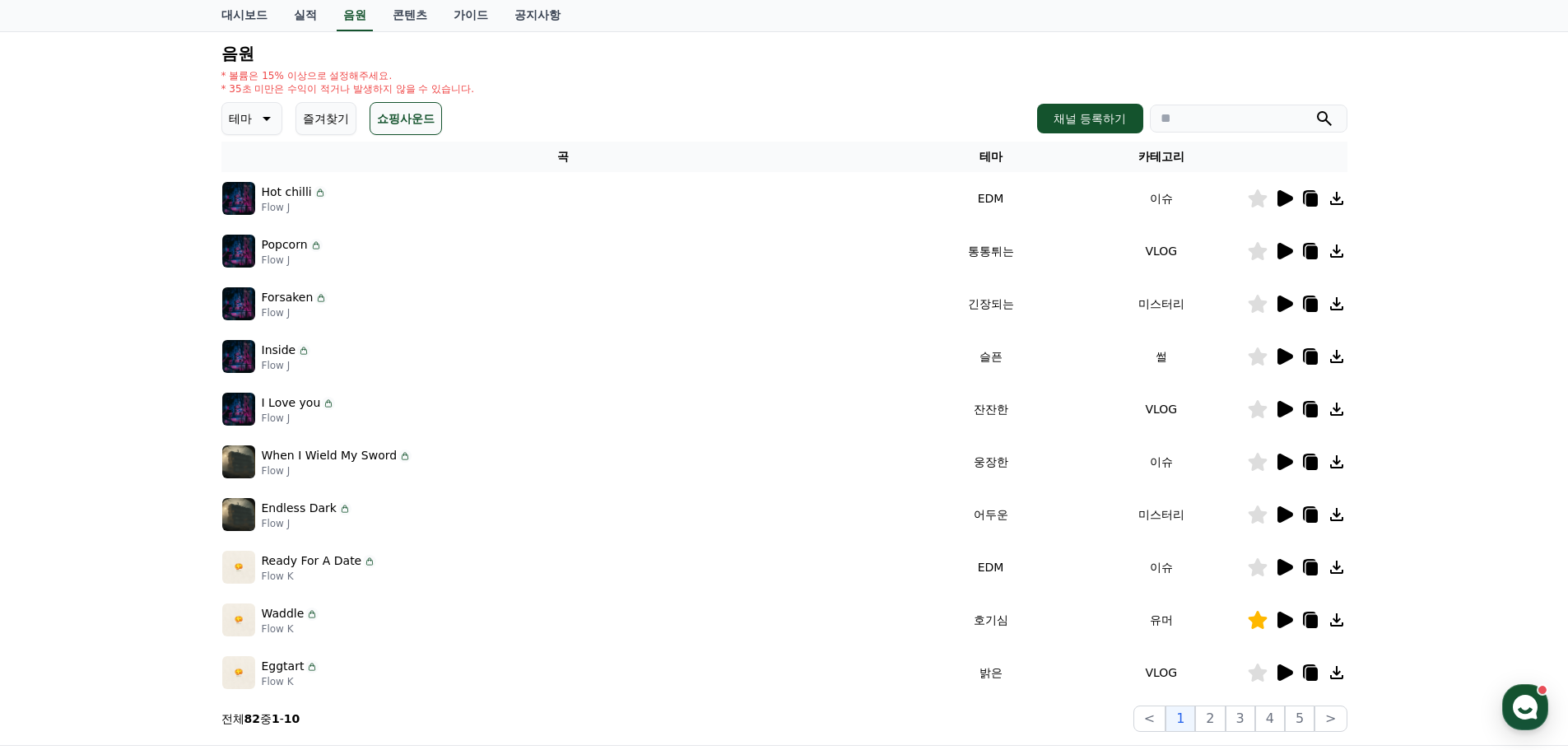
click at [1289, 462] on icon at bounding box center [1285, 461] width 16 height 16
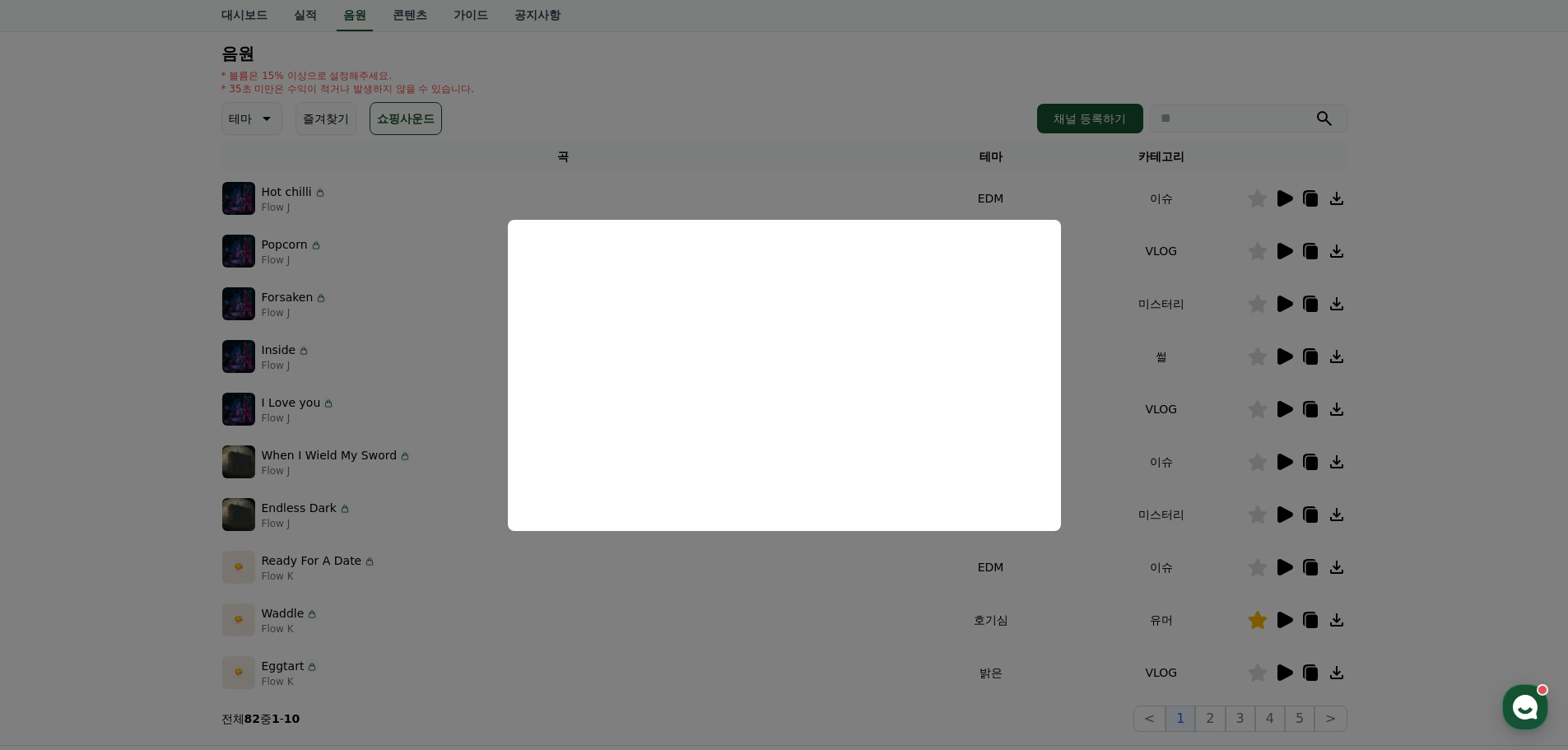
click at [1445, 379] on button "close modal" at bounding box center [784, 375] width 1568 height 750
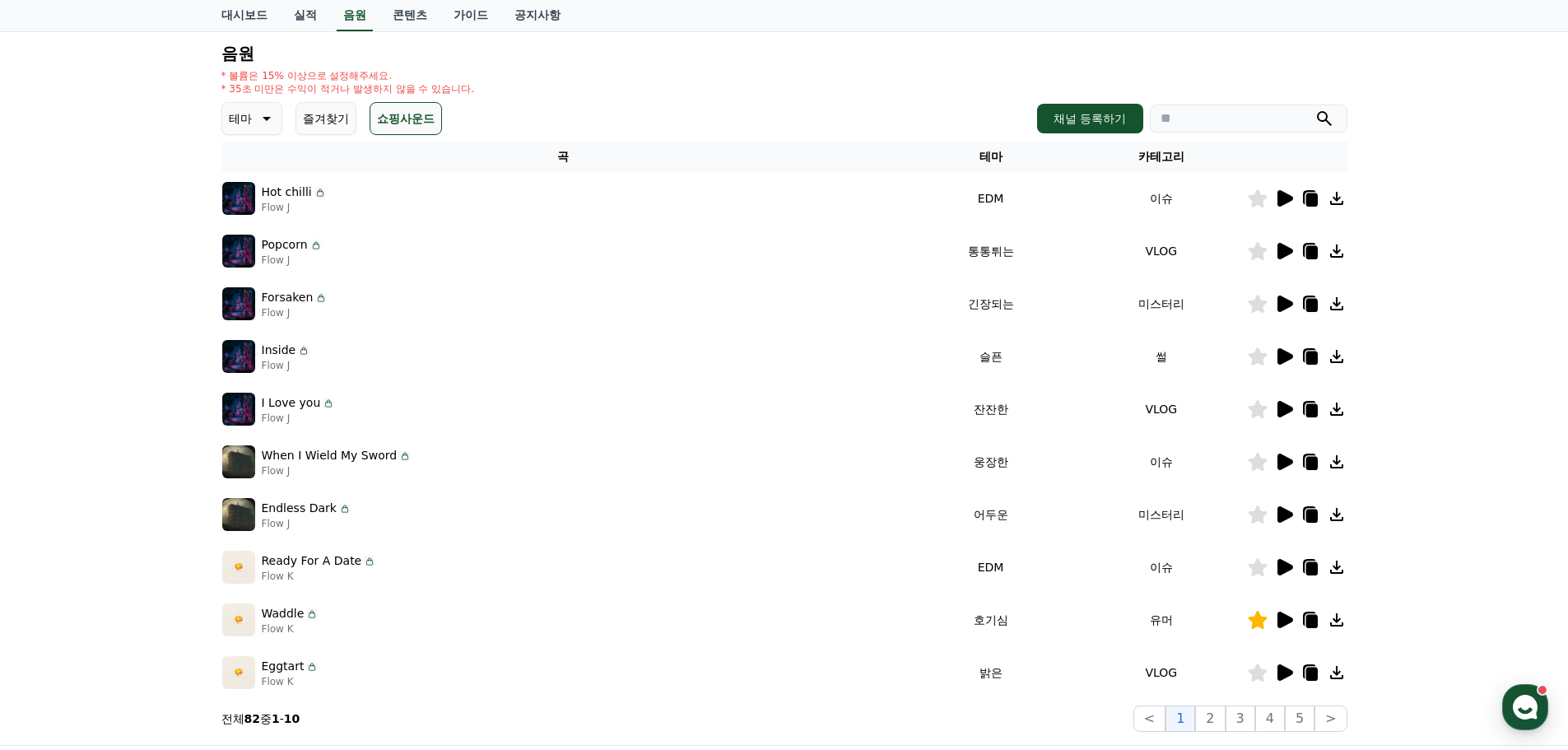
click at [1454, 397] on div "크리워드 음원 서비스 이용 시 유의사항 음원 * 볼륨은 15% 이상으로 설정해주세요. * 35초 미만은 수익이 적거나 발생하지 않을 수 있습니…" at bounding box center [784, 347] width 1568 height 796
click at [1460, 332] on div "크리워드 음원 서비스 이용 시 유의사항 음원 * 볼륨은 15% 이상으로 설정해주세요. * 35초 미만은 수익이 적거나 발생하지 않을 수 있습니…" at bounding box center [784, 347] width 1568 height 796
